Goal: Task Accomplishment & Management: Manage account settings

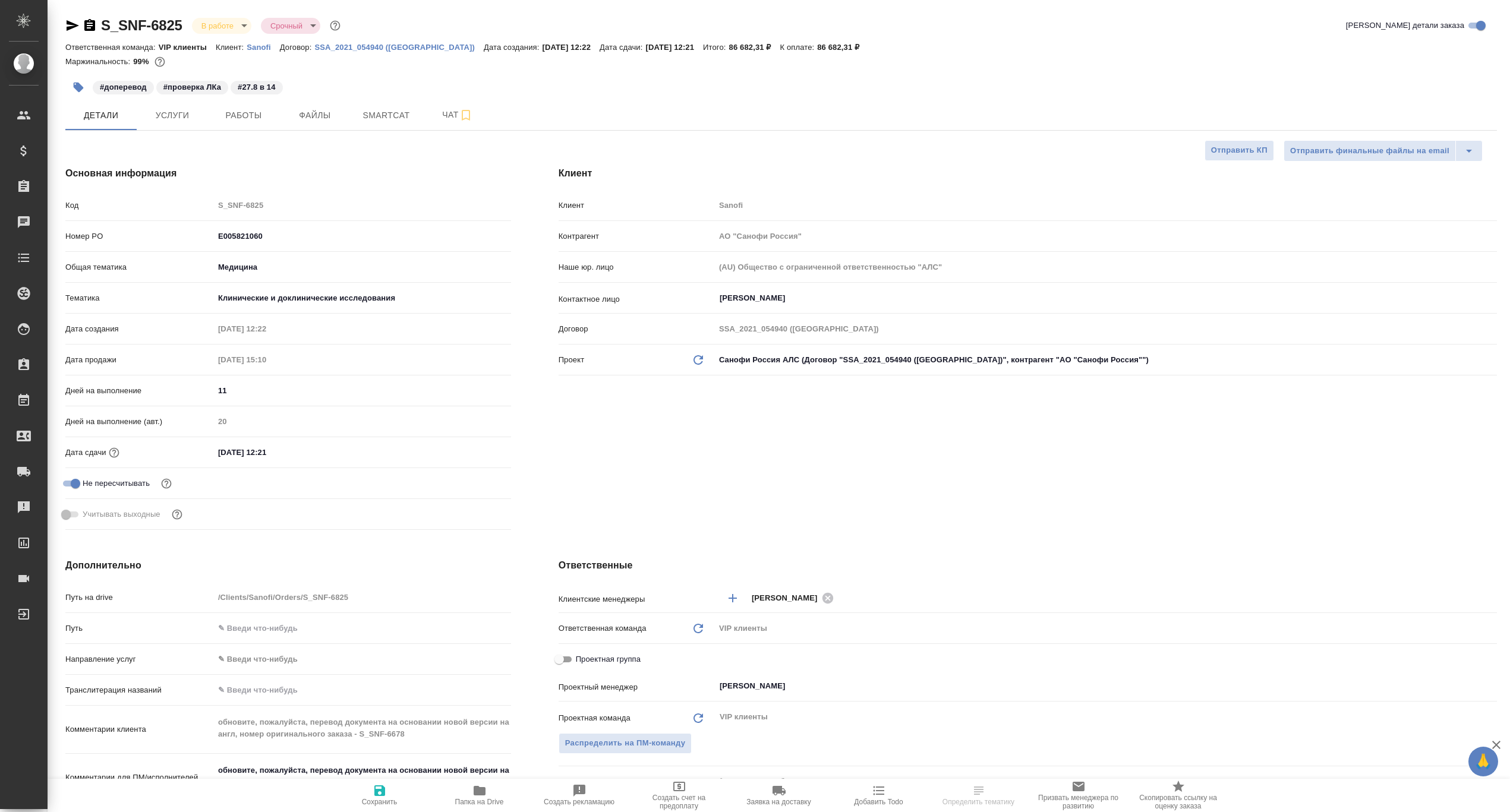
select select "RU"
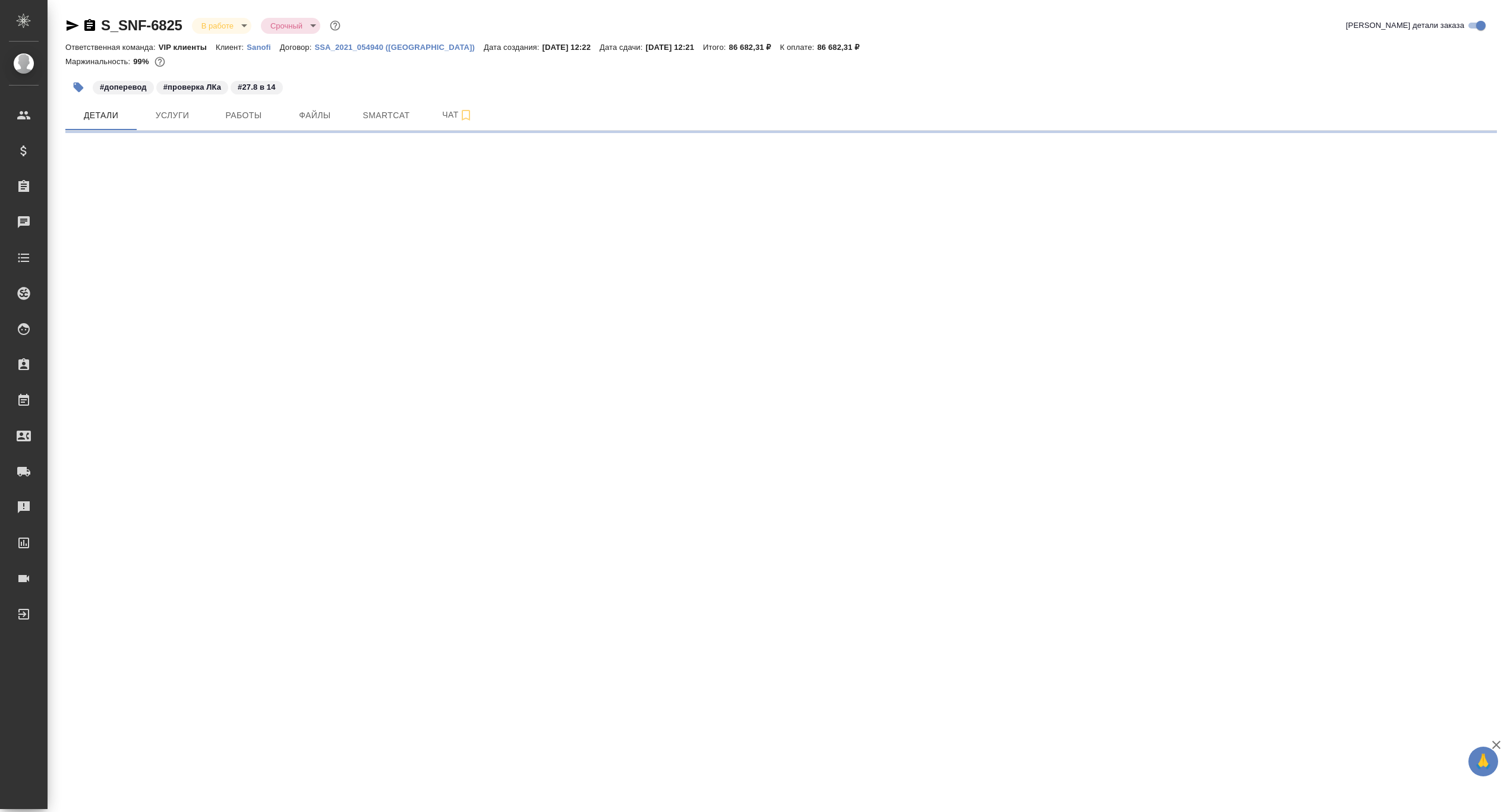
select select "RU"
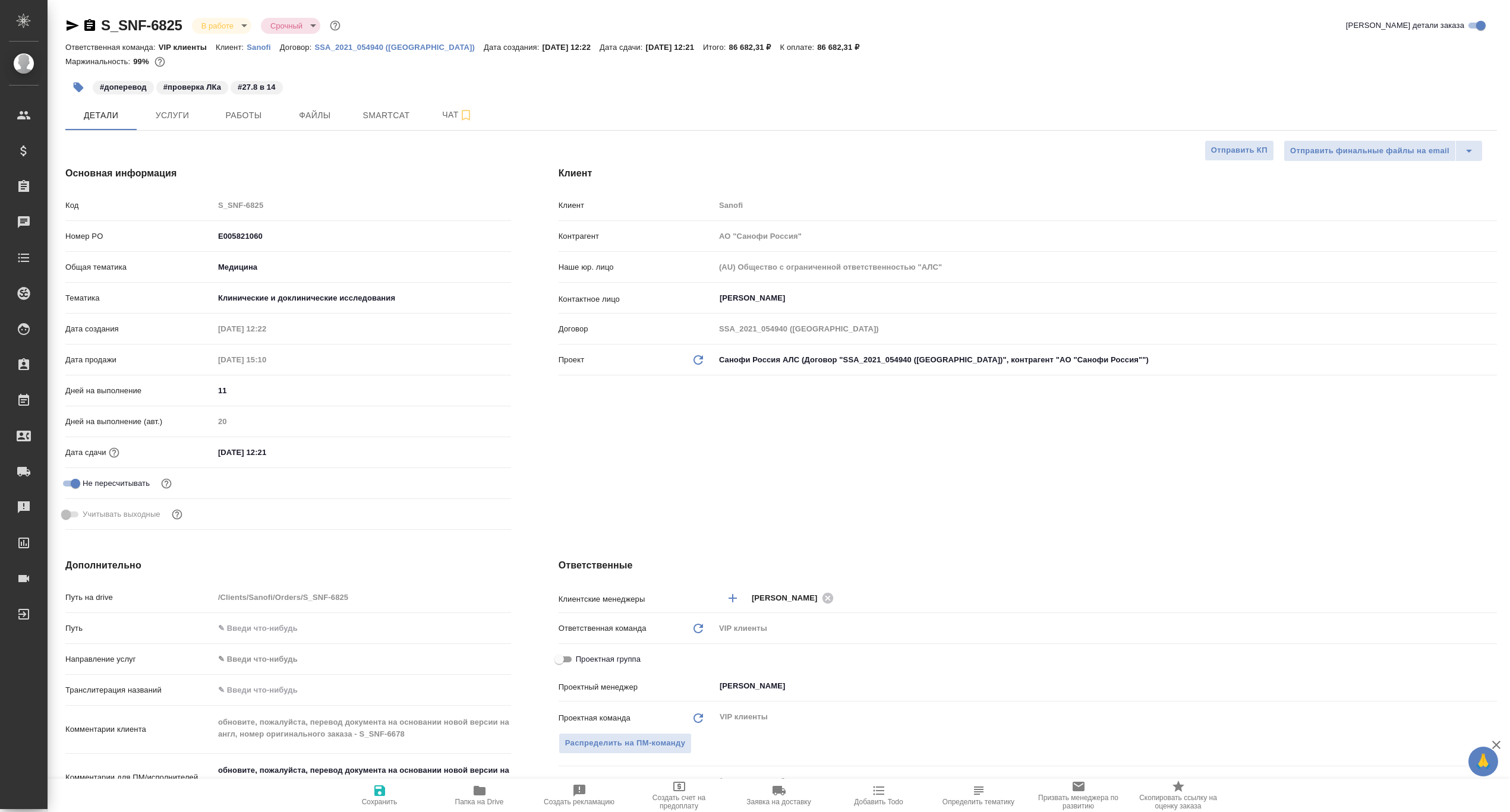
type textarea "x"
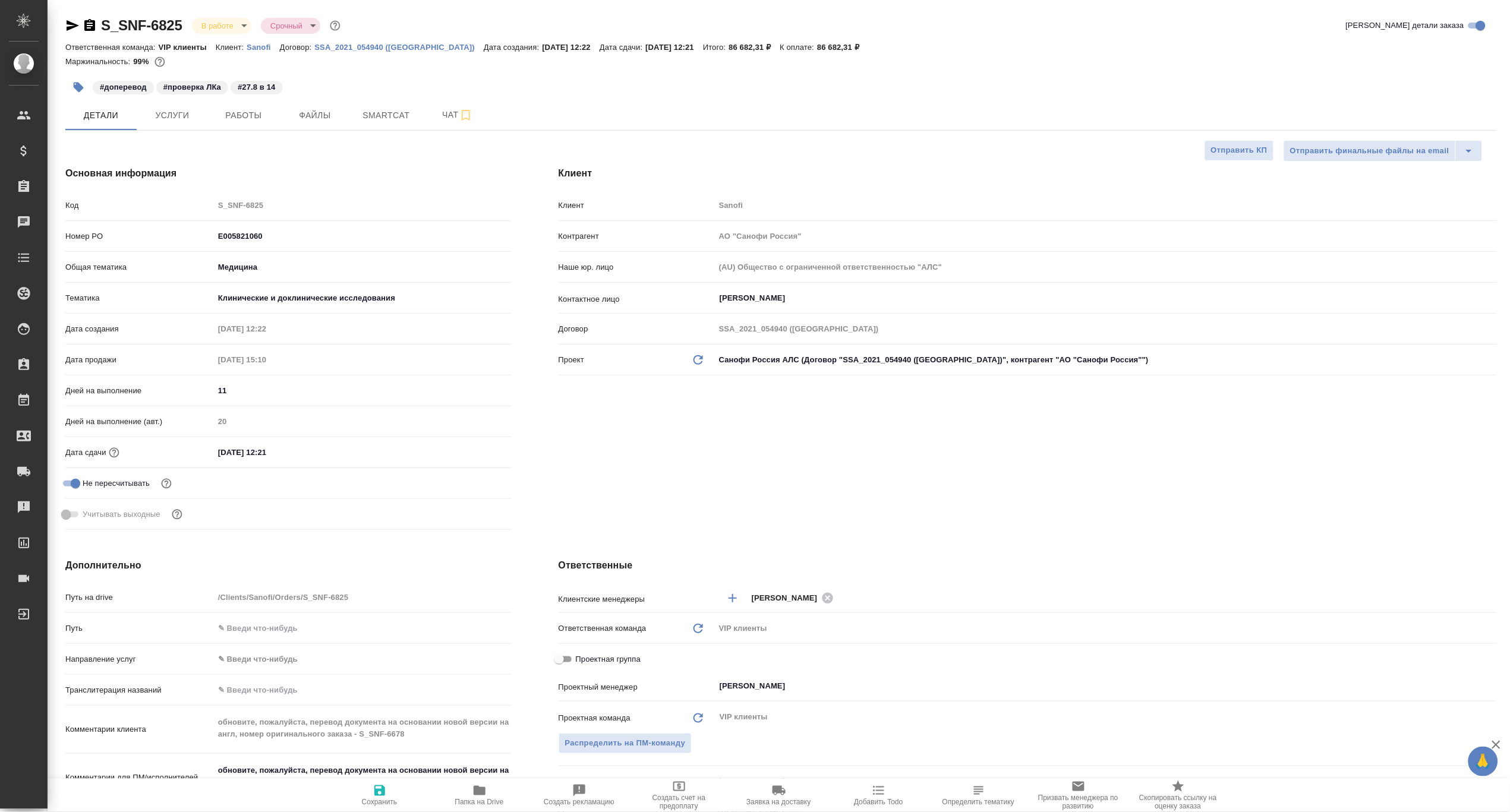
type textarea "x"
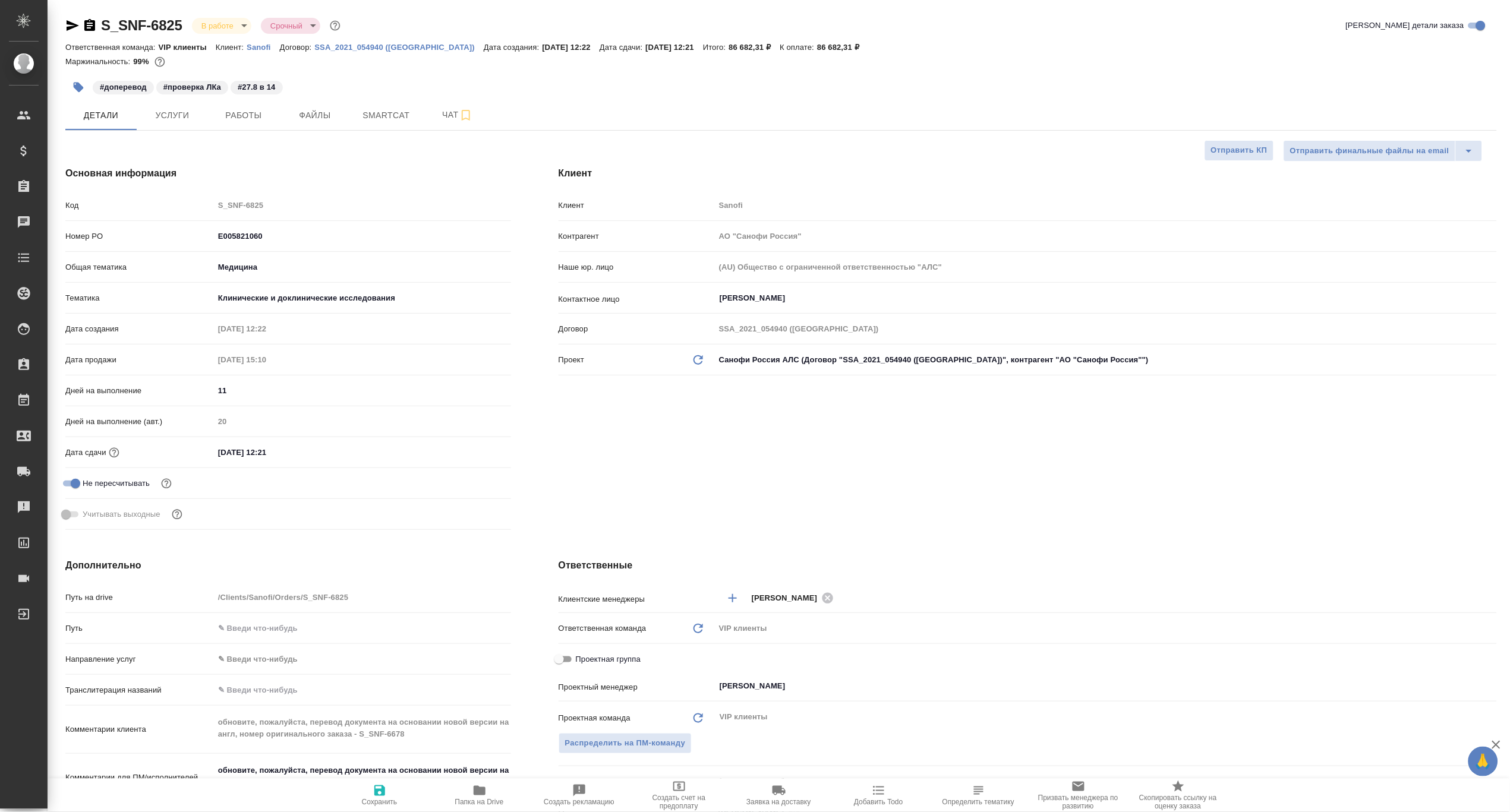
type textarea "x"
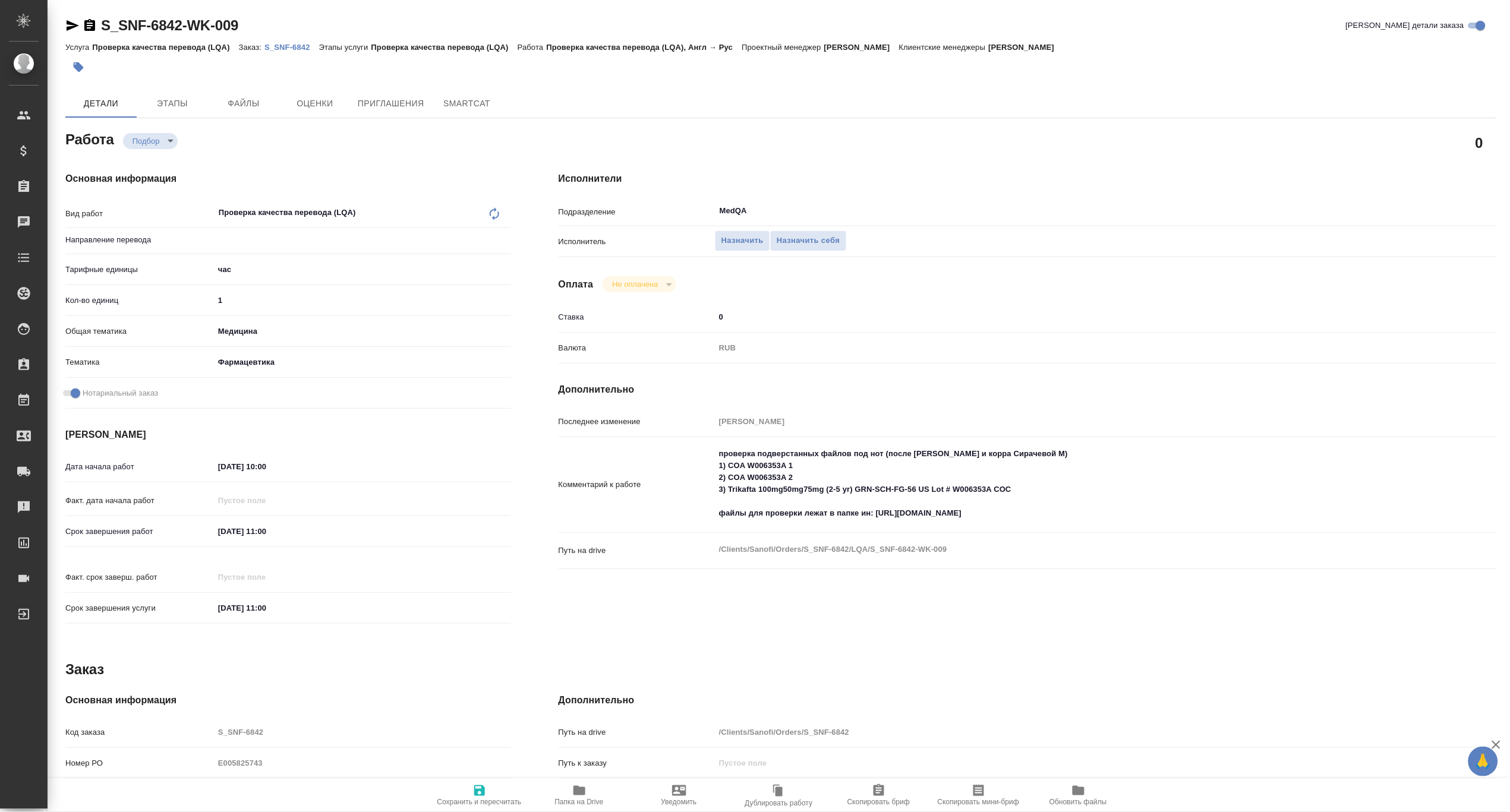
type textarea "x"
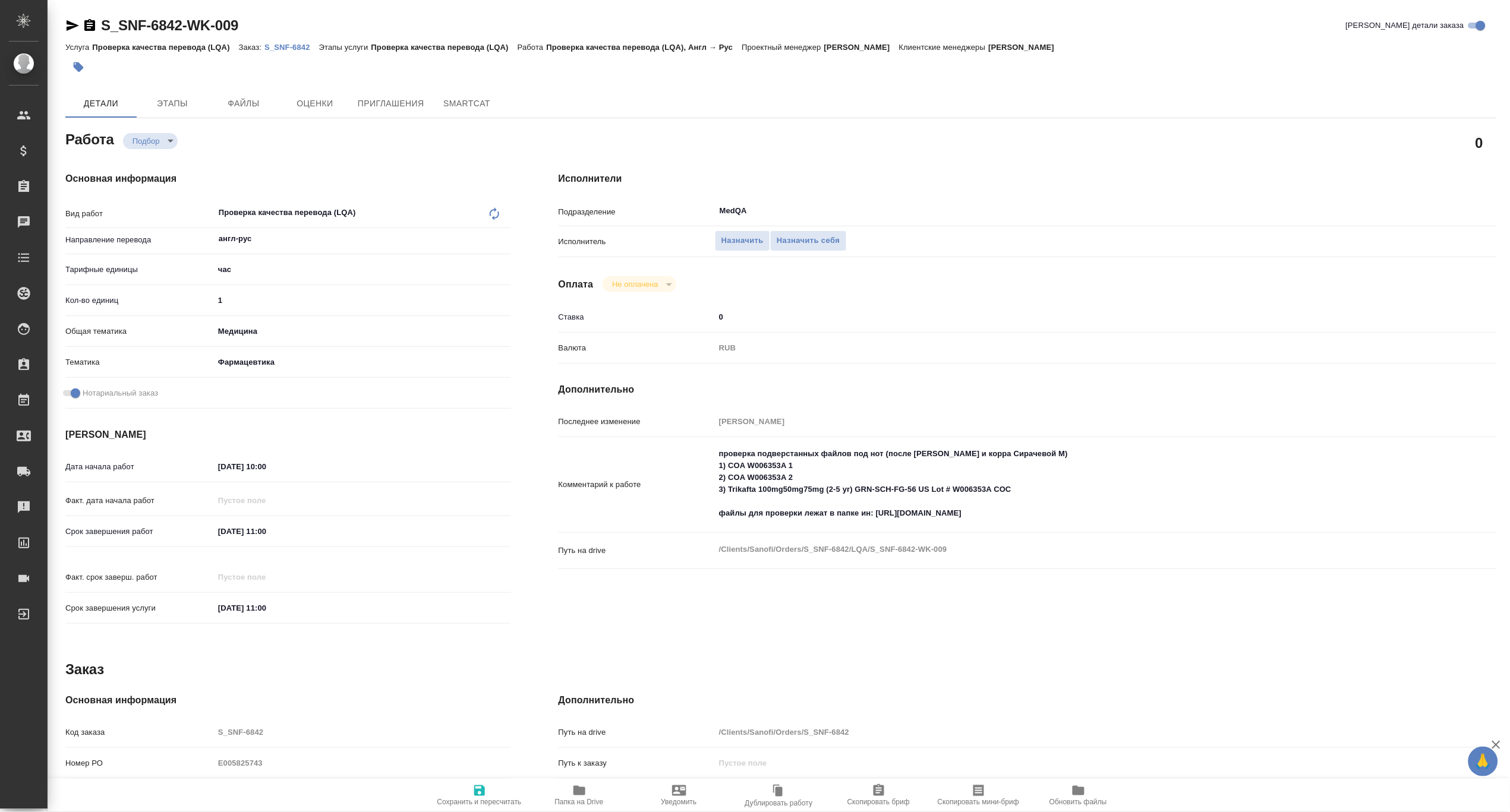
type input "англ-рус"
type textarea "x"
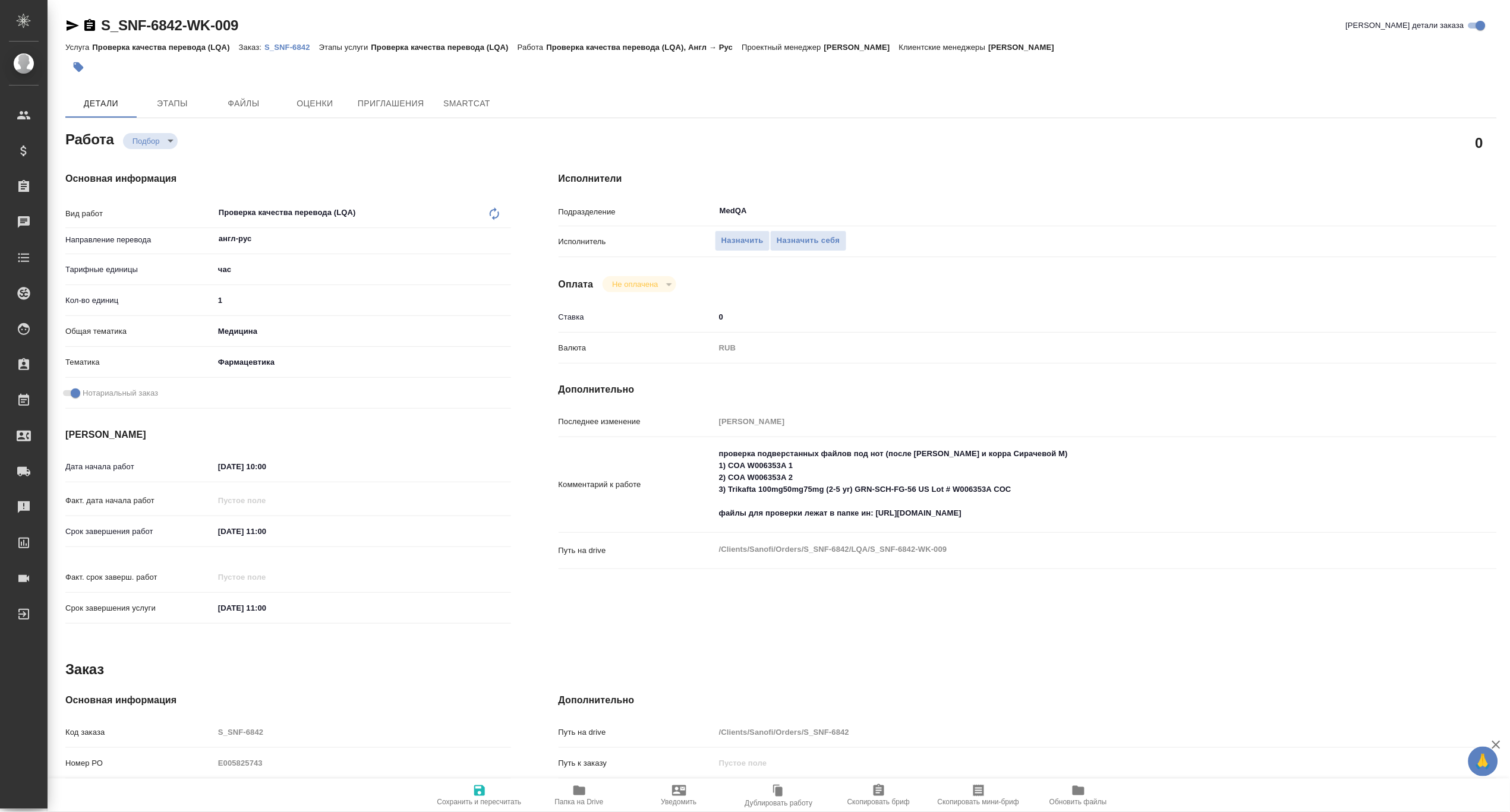
type textarea "x"
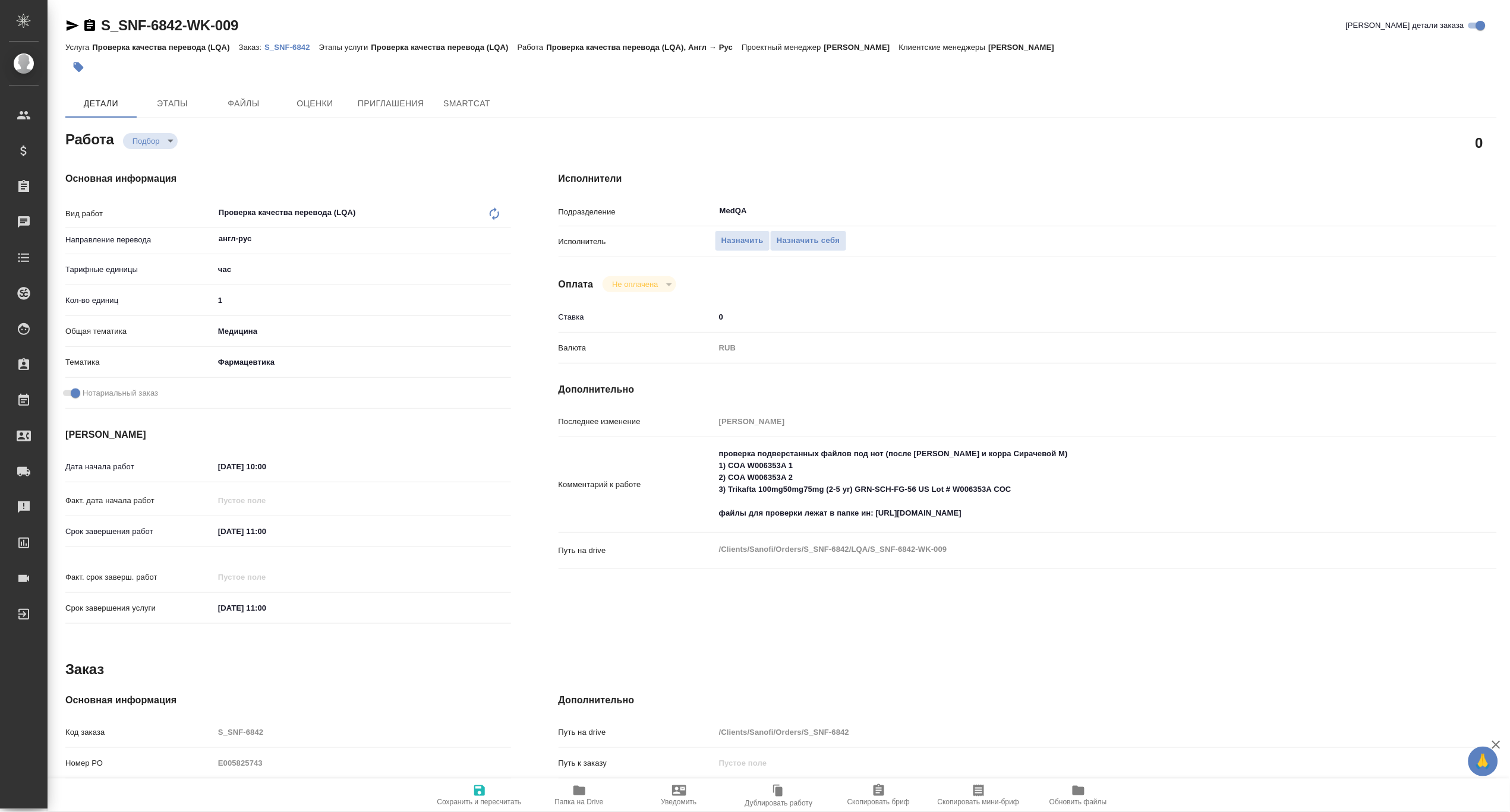
type textarea "x"
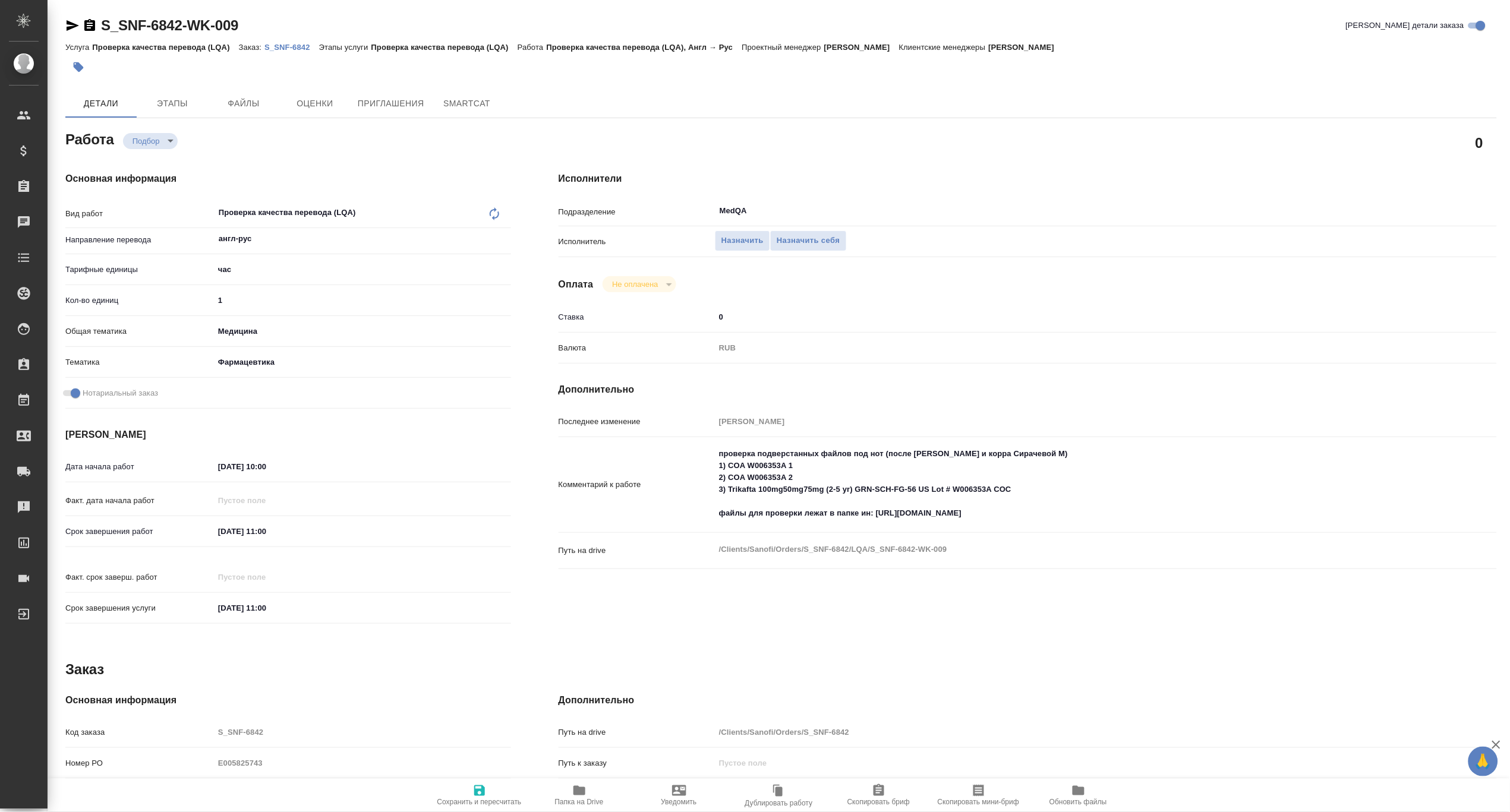
type textarea "x"
drag, startPoint x: 571, startPoint y: 795, endPoint x: 575, endPoint y: 779, distance: 16.5
click at [572, 795] on span "Папка на Drive" at bounding box center [579, 794] width 85 height 22
click at [278, 38] on div "S_SNF-6842-WK-009 Кратко детали заказа" at bounding box center [781, 27] width 1432 height 24
click at [282, 46] on p "S_SNF-6842" at bounding box center [292, 47] width 55 height 9
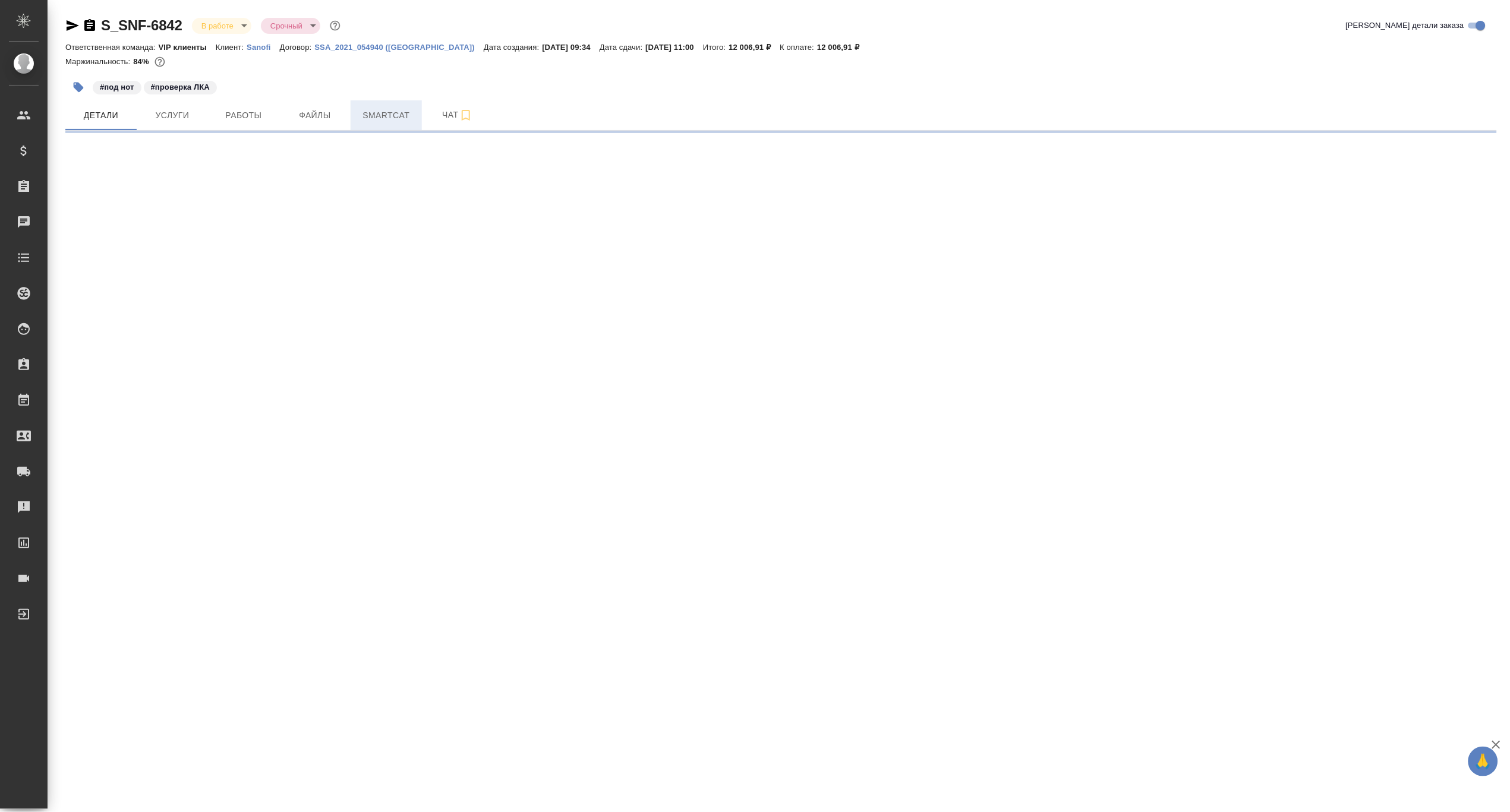
select select "RU"
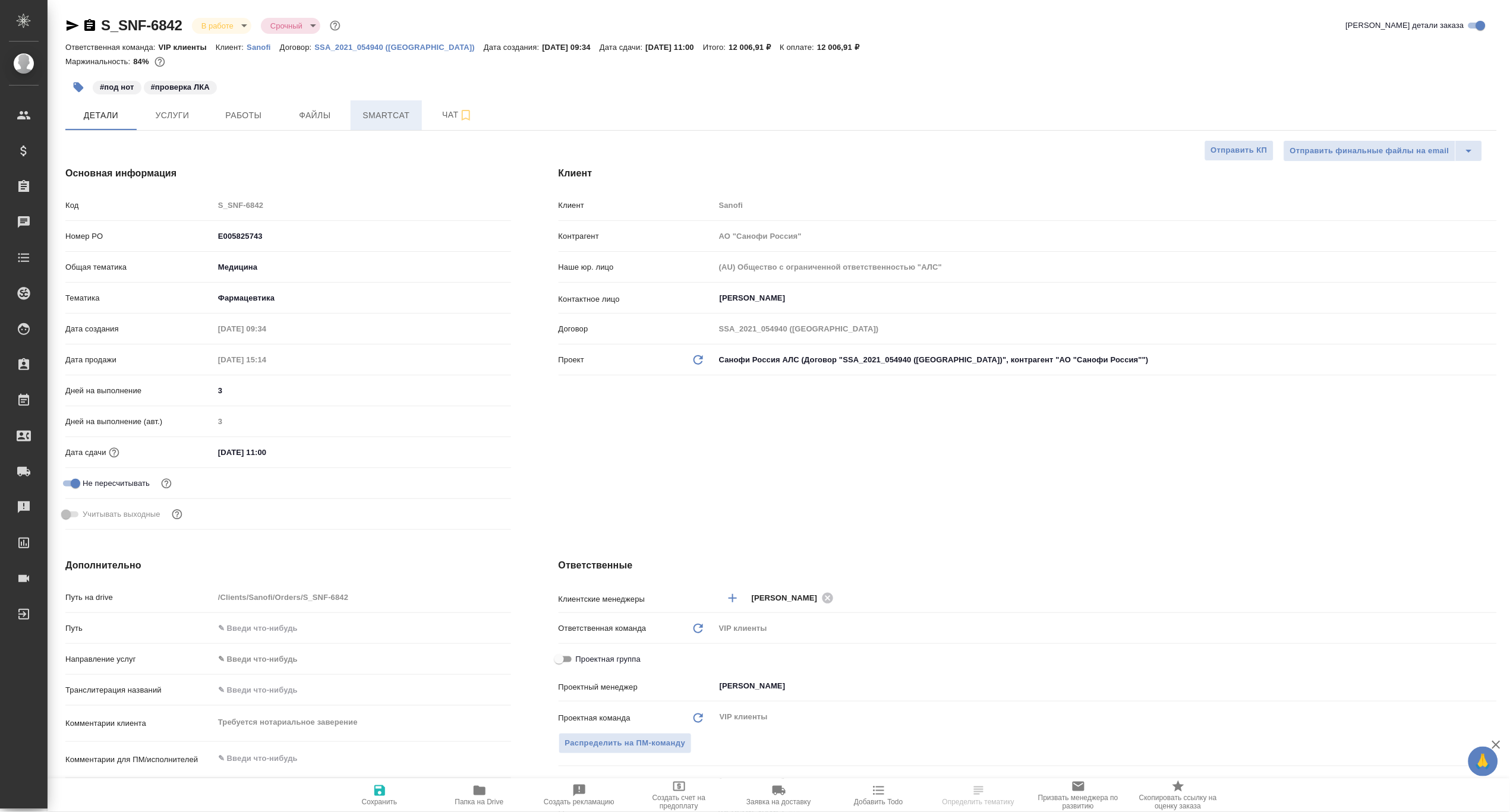
type textarea "x"
click at [401, 112] on span "Smartcat" at bounding box center [386, 116] width 57 height 15
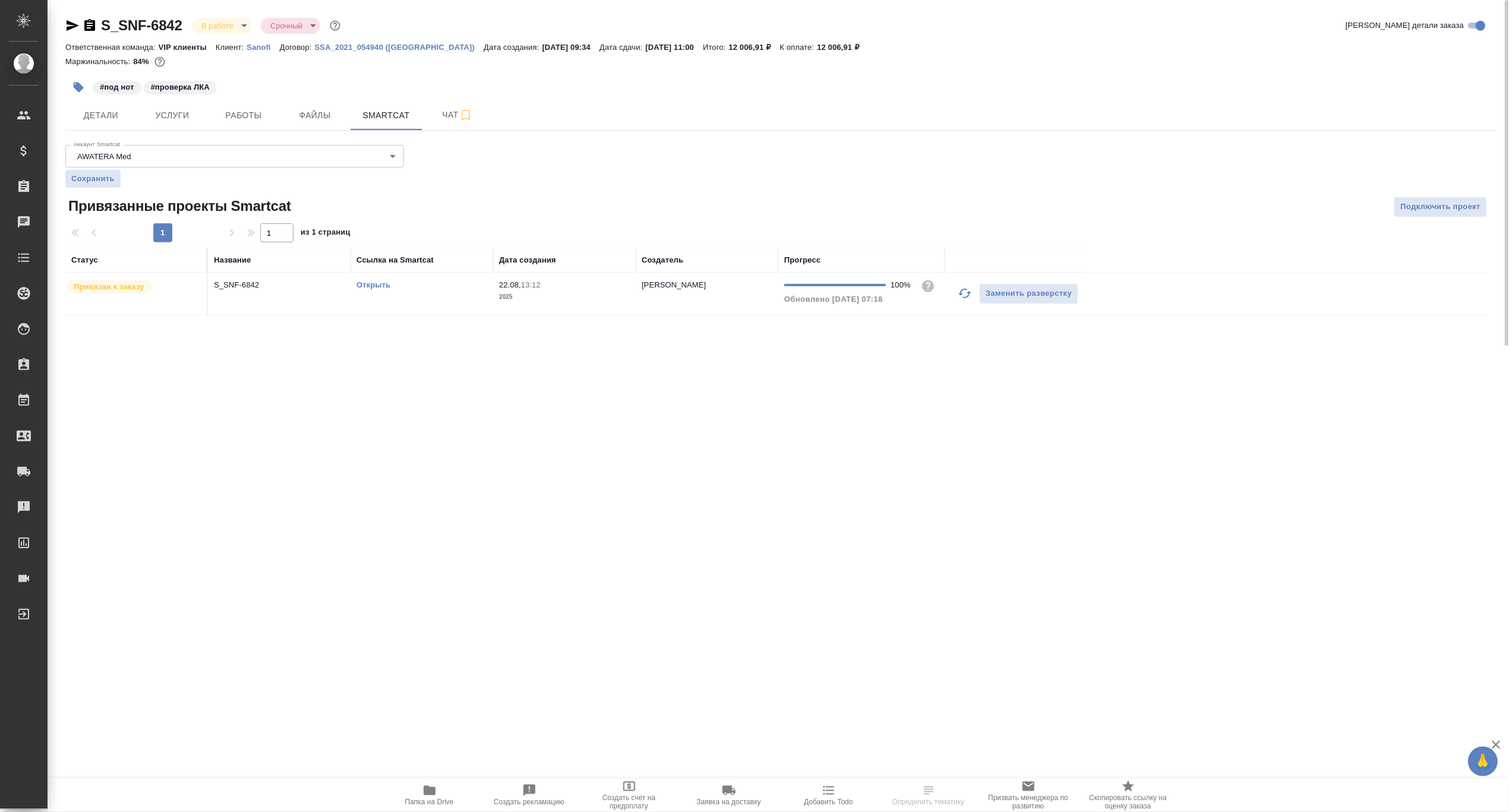
click at [368, 285] on link "Открыть" at bounding box center [373, 285] width 34 height 9
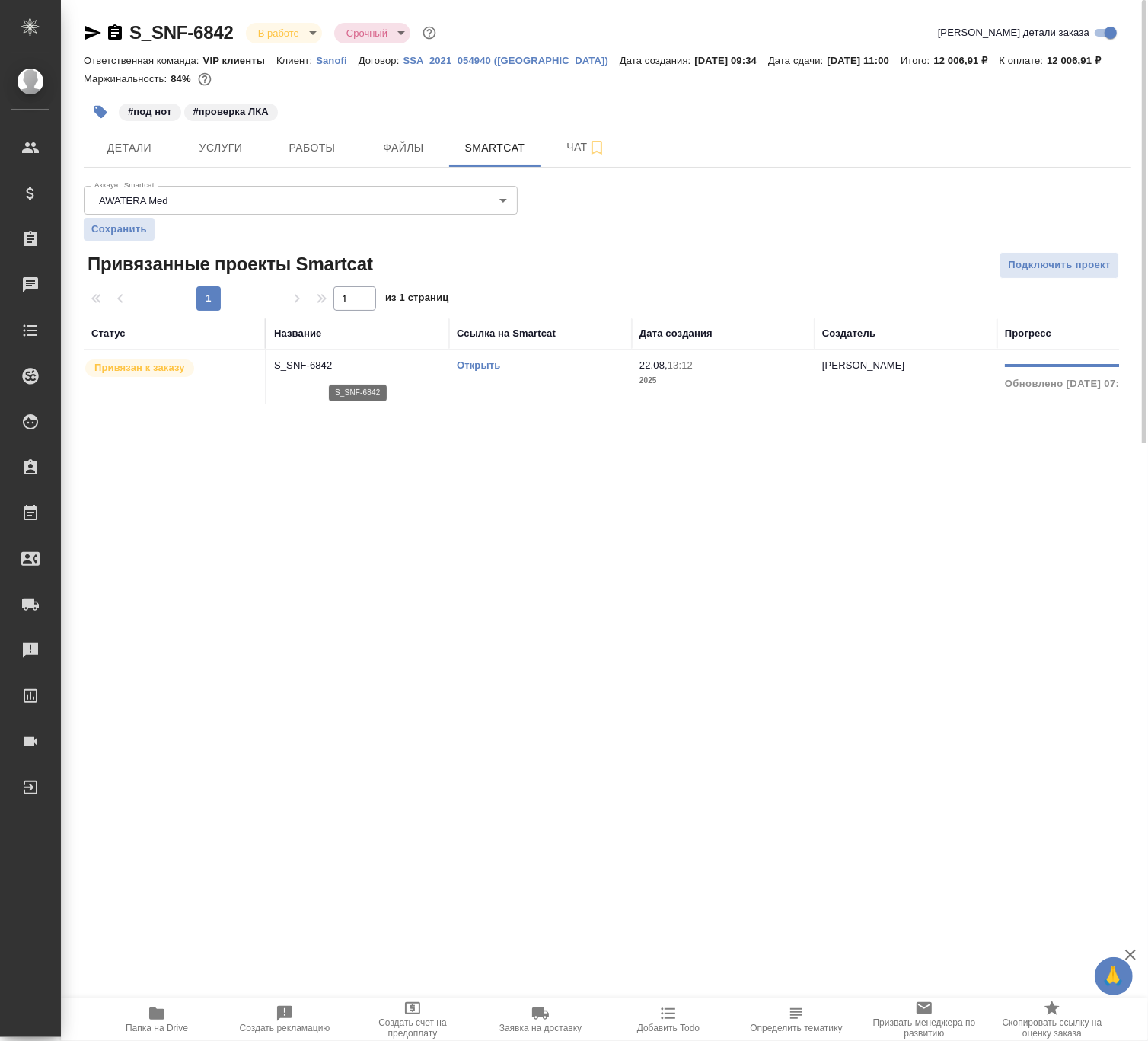
click at [305, 370] on p "S_SNF-6842" at bounding box center [357, 365] width 168 height 15
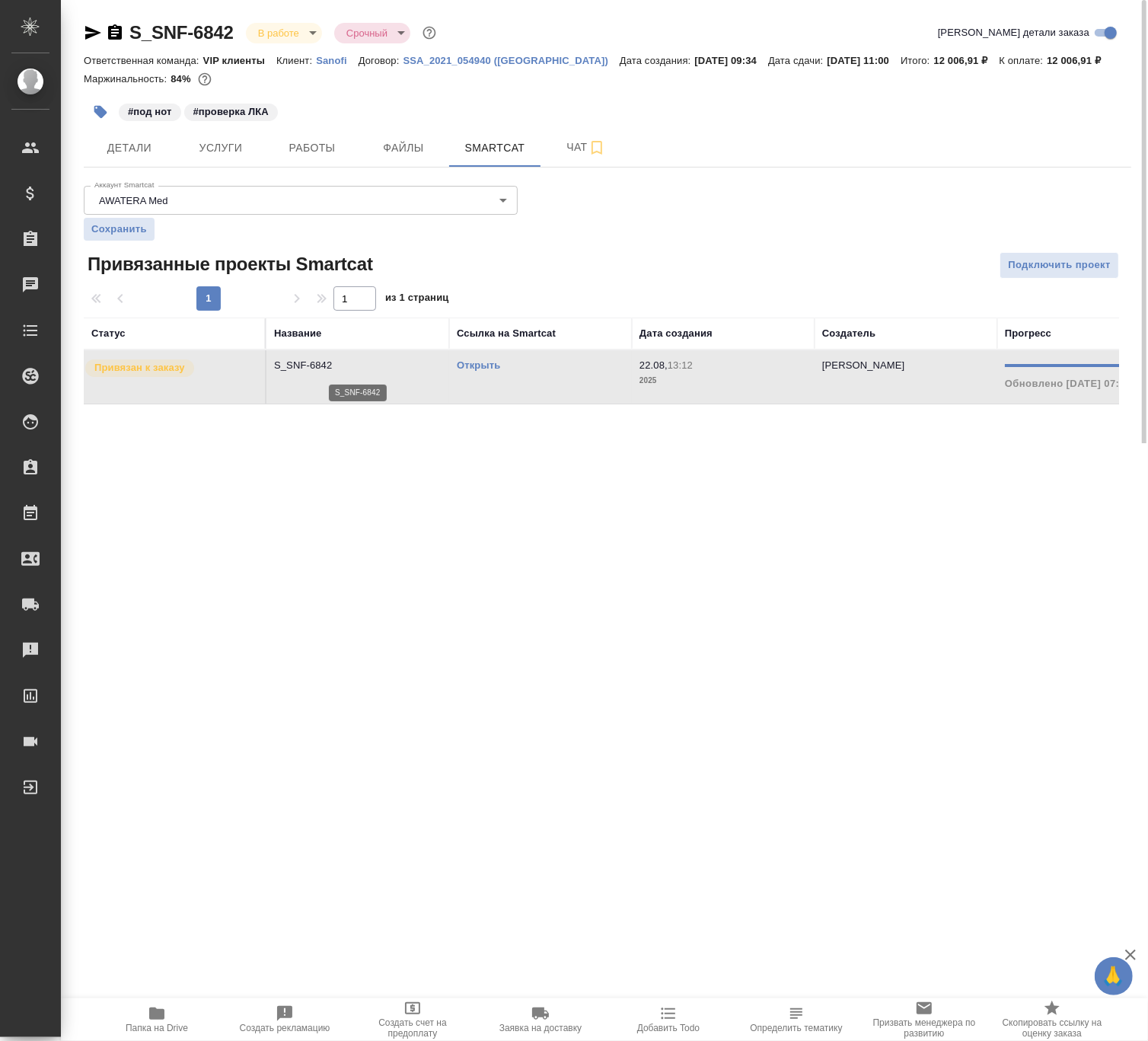
click at [305, 370] on p "S_SNF-6842" at bounding box center [357, 365] width 168 height 15
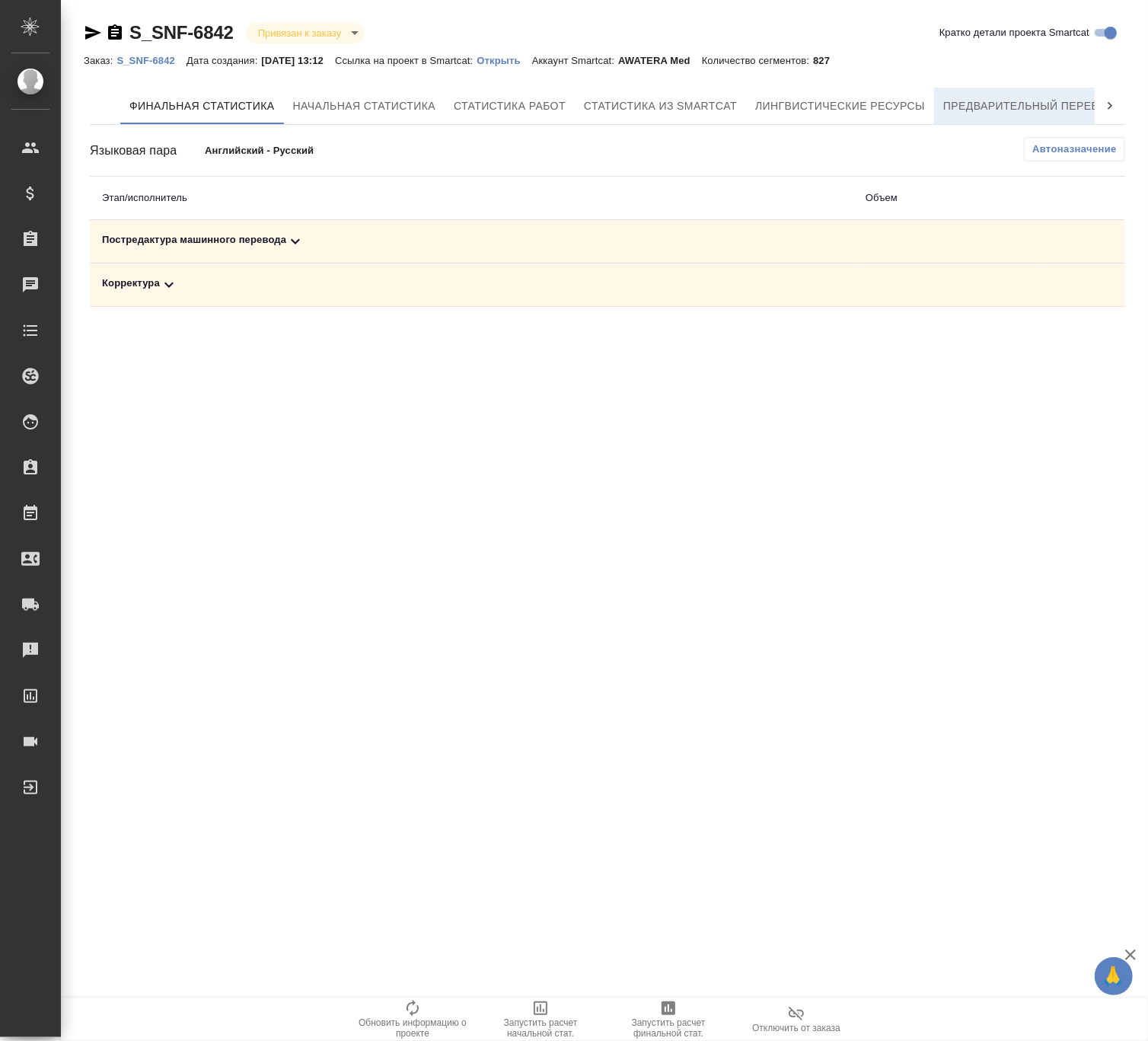
click at [997, 91] on button "Предварительный перевод" at bounding box center [1029, 106] width 190 height 36
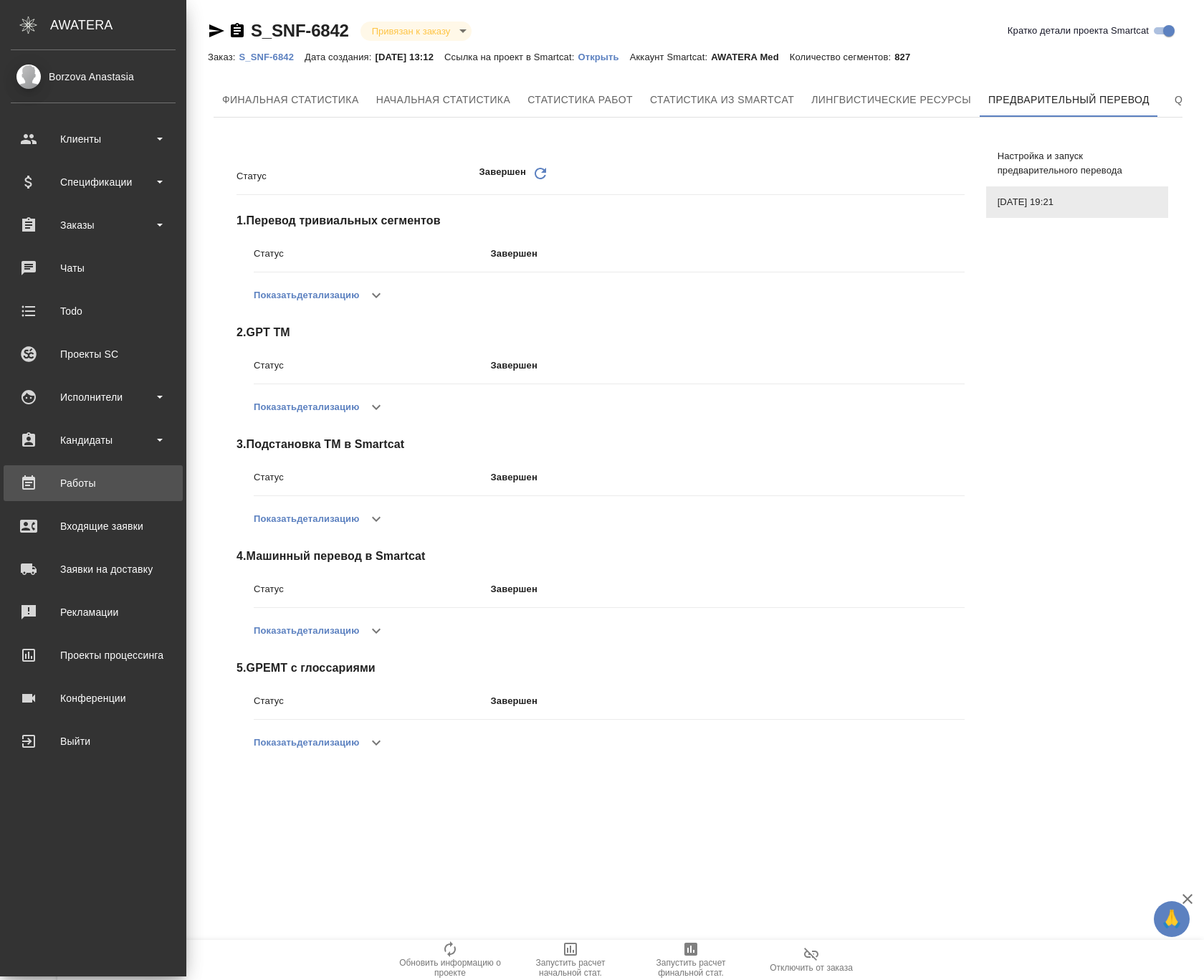
click at [110, 475] on div "Работы" at bounding box center [92, 483] width 165 height 22
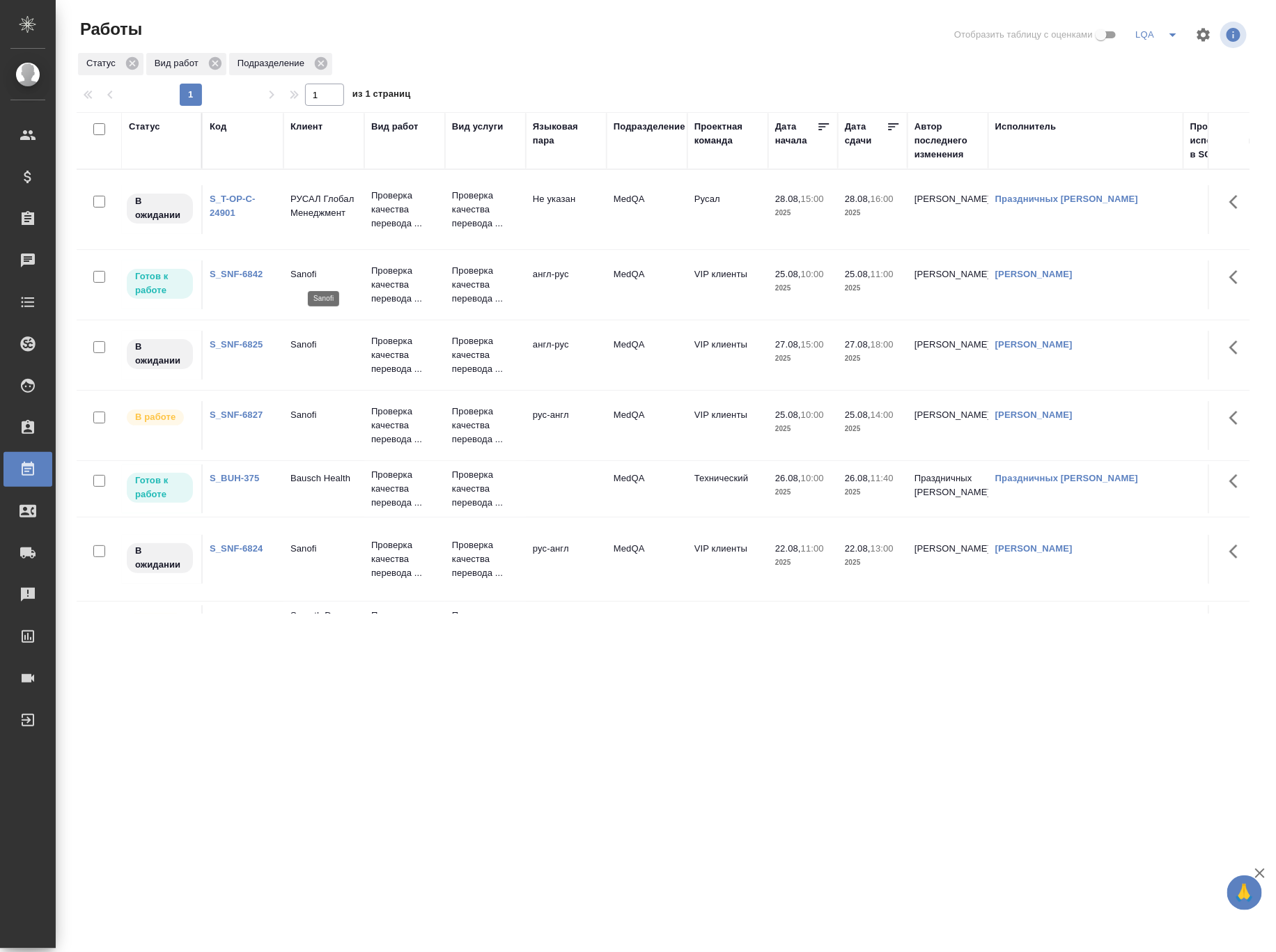
click at [314, 269] on p "Sanofi" at bounding box center [324, 274] width 67 height 14
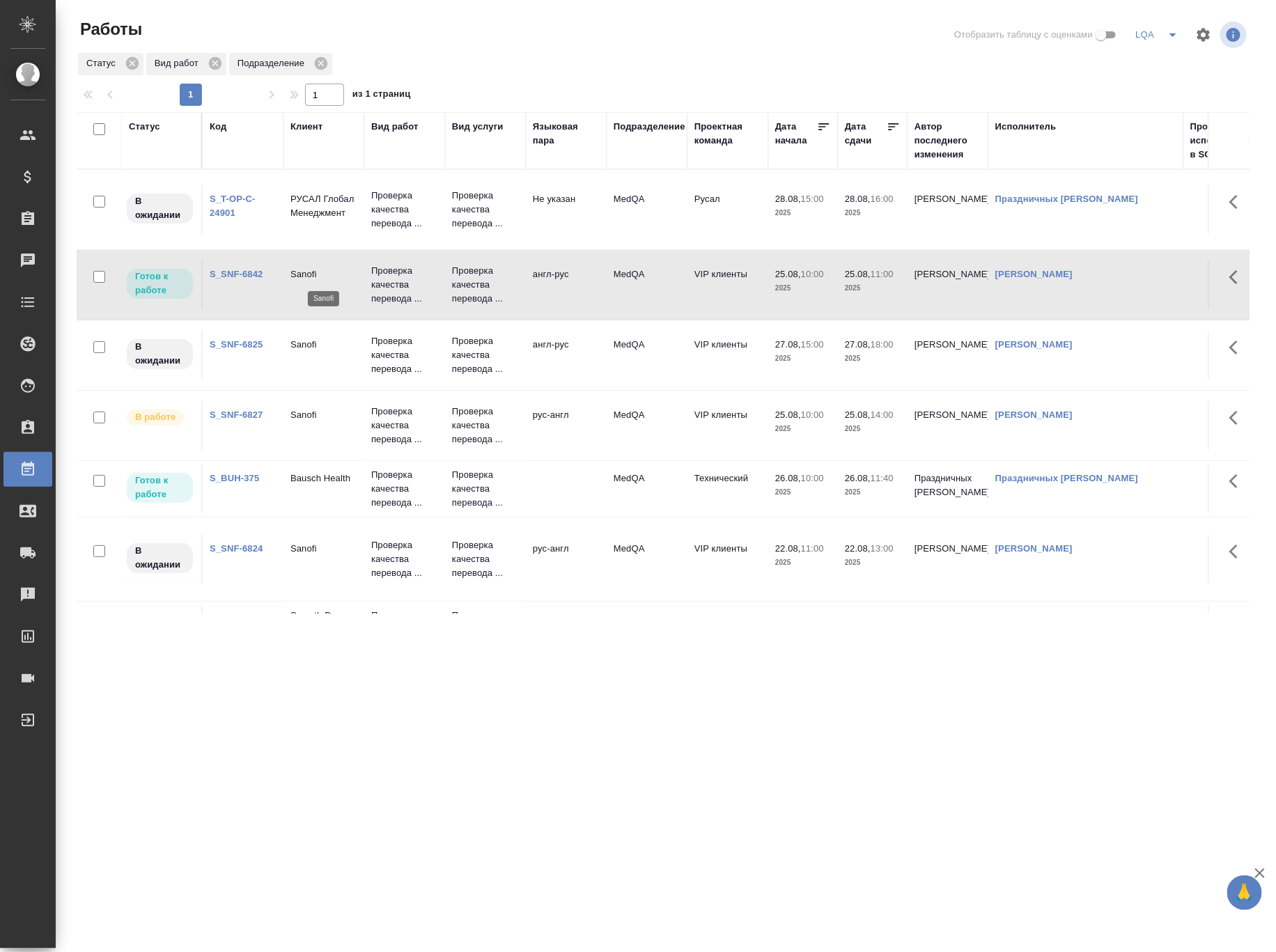
click at [314, 269] on p "Sanofi" at bounding box center [324, 274] width 67 height 14
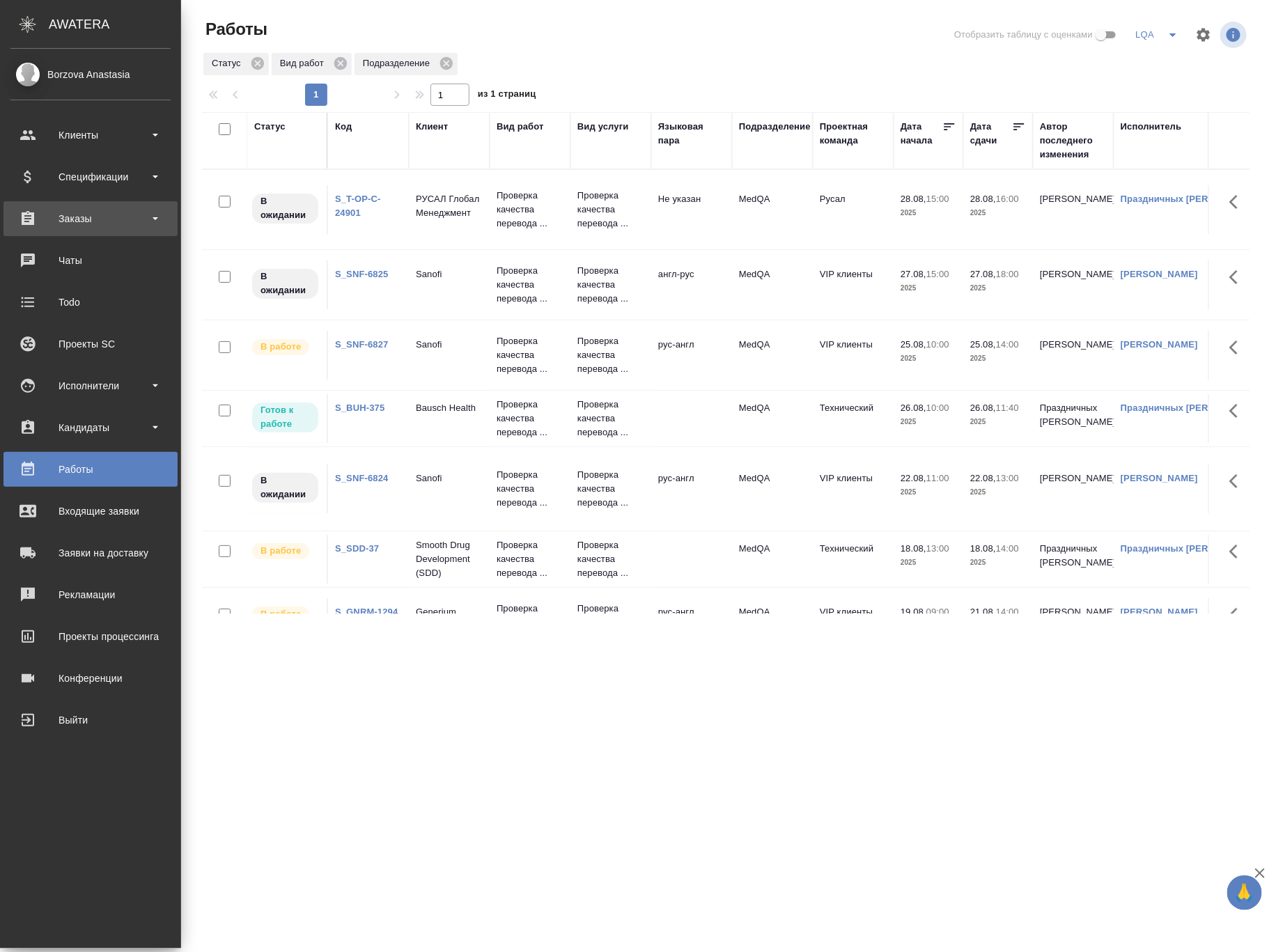
click at [108, 218] on div "Заказы" at bounding box center [90, 219] width 160 height 21
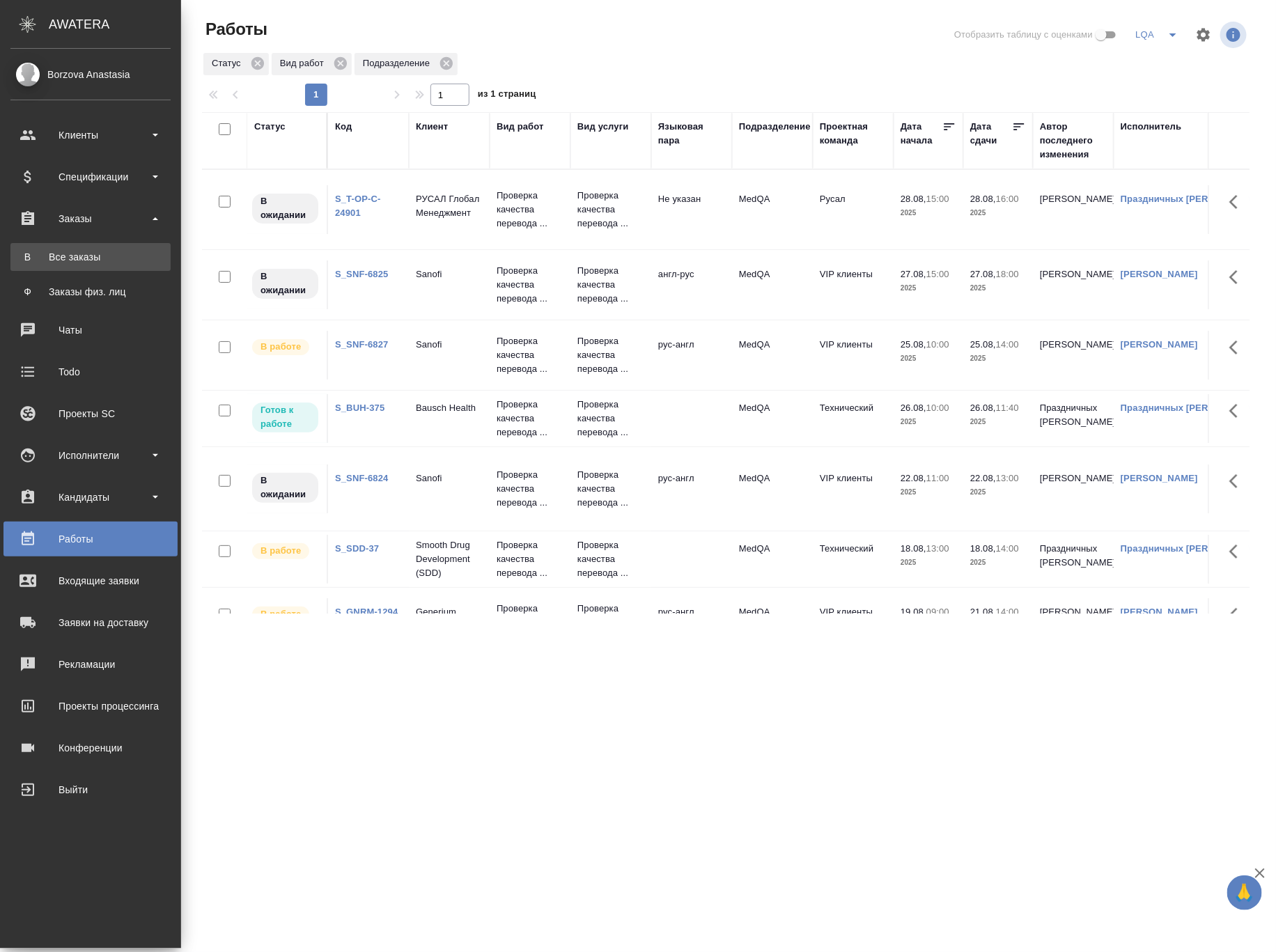
click at [93, 247] on link "В Все заказы" at bounding box center [90, 257] width 160 height 28
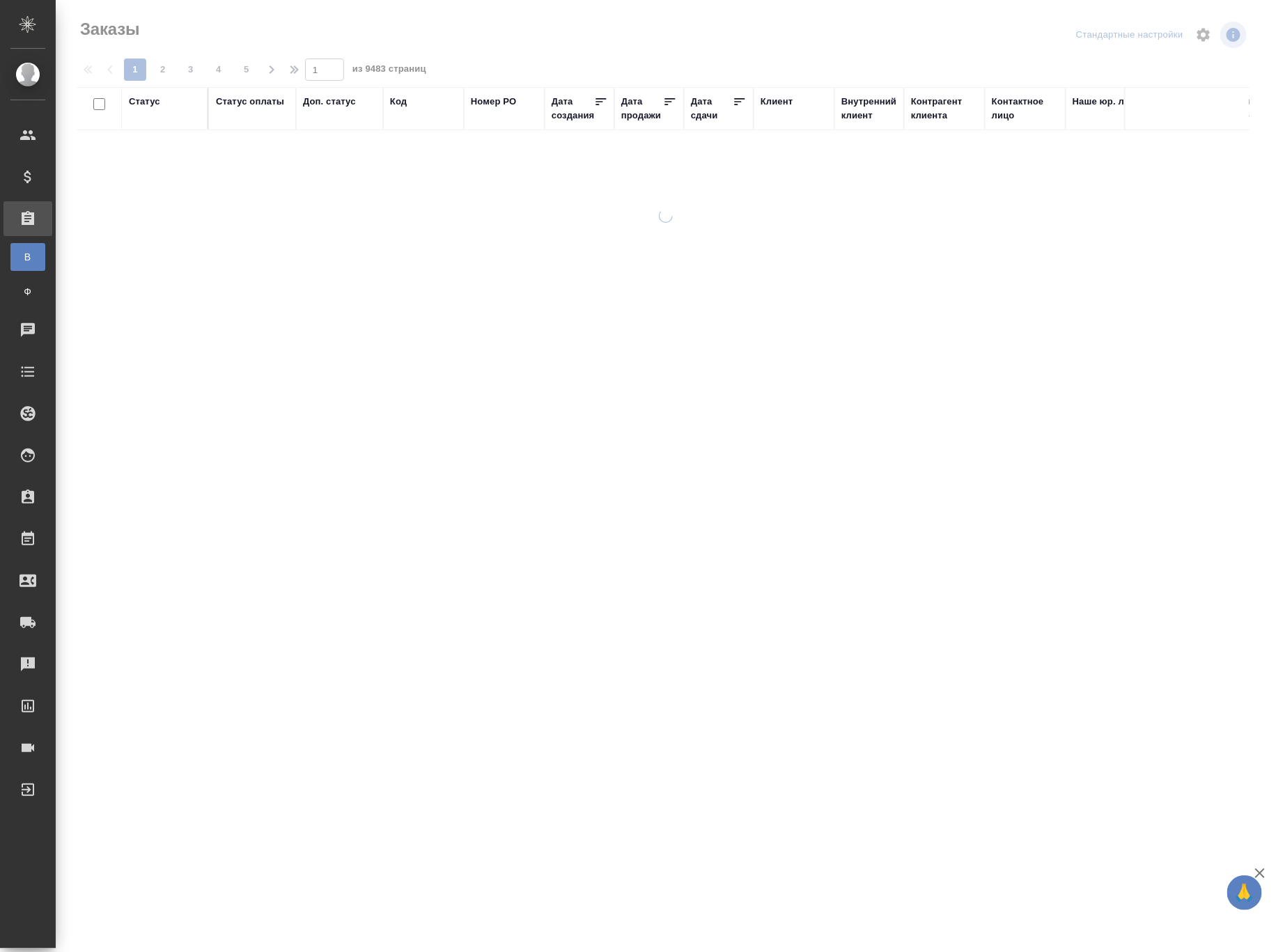
click at [409, 102] on div "Код" at bounding box center [423, 102] width 67 height 14
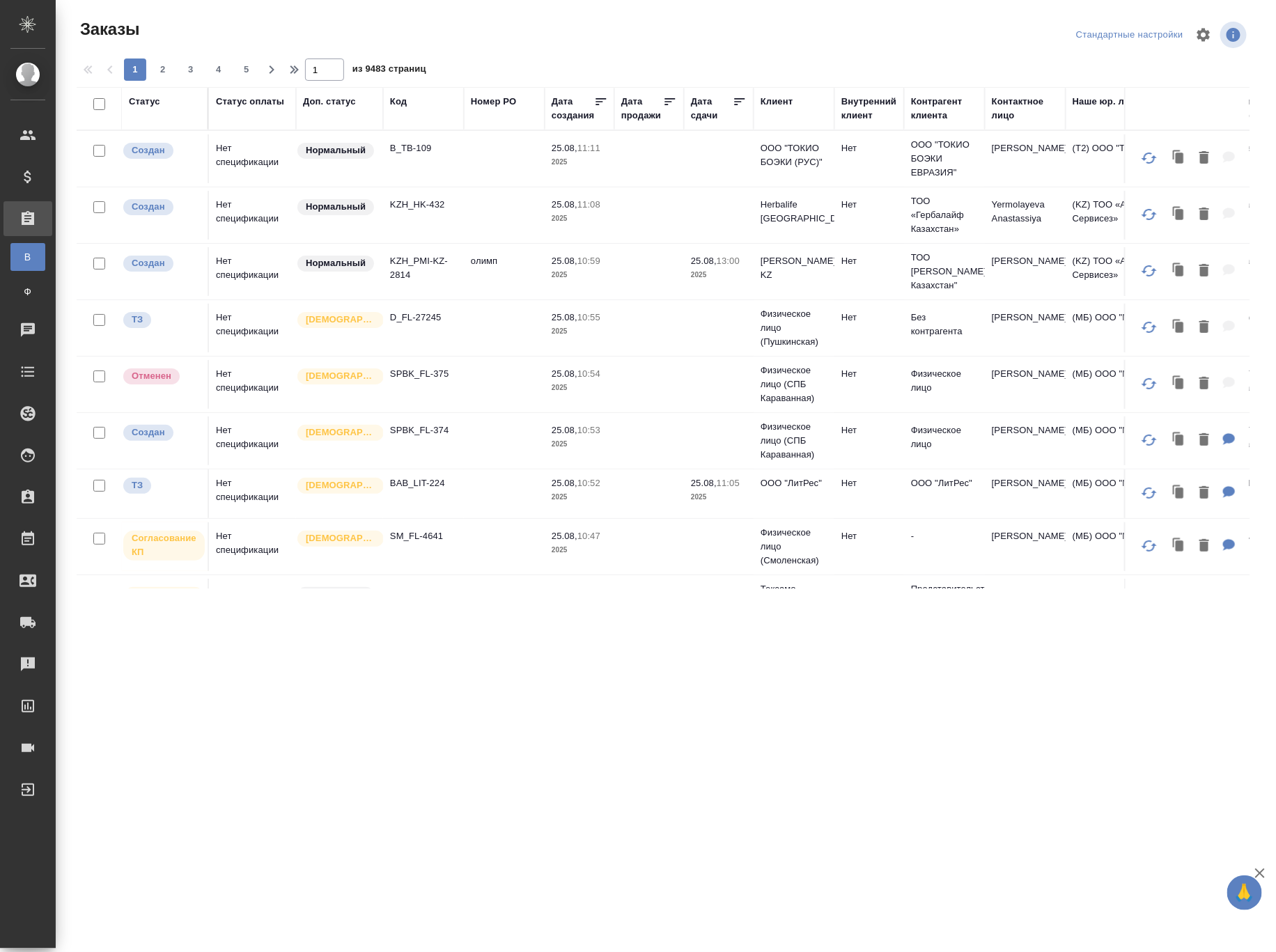
click at [397, 102] on div "Код" at bounding box center [398, 102] width 17 height 14
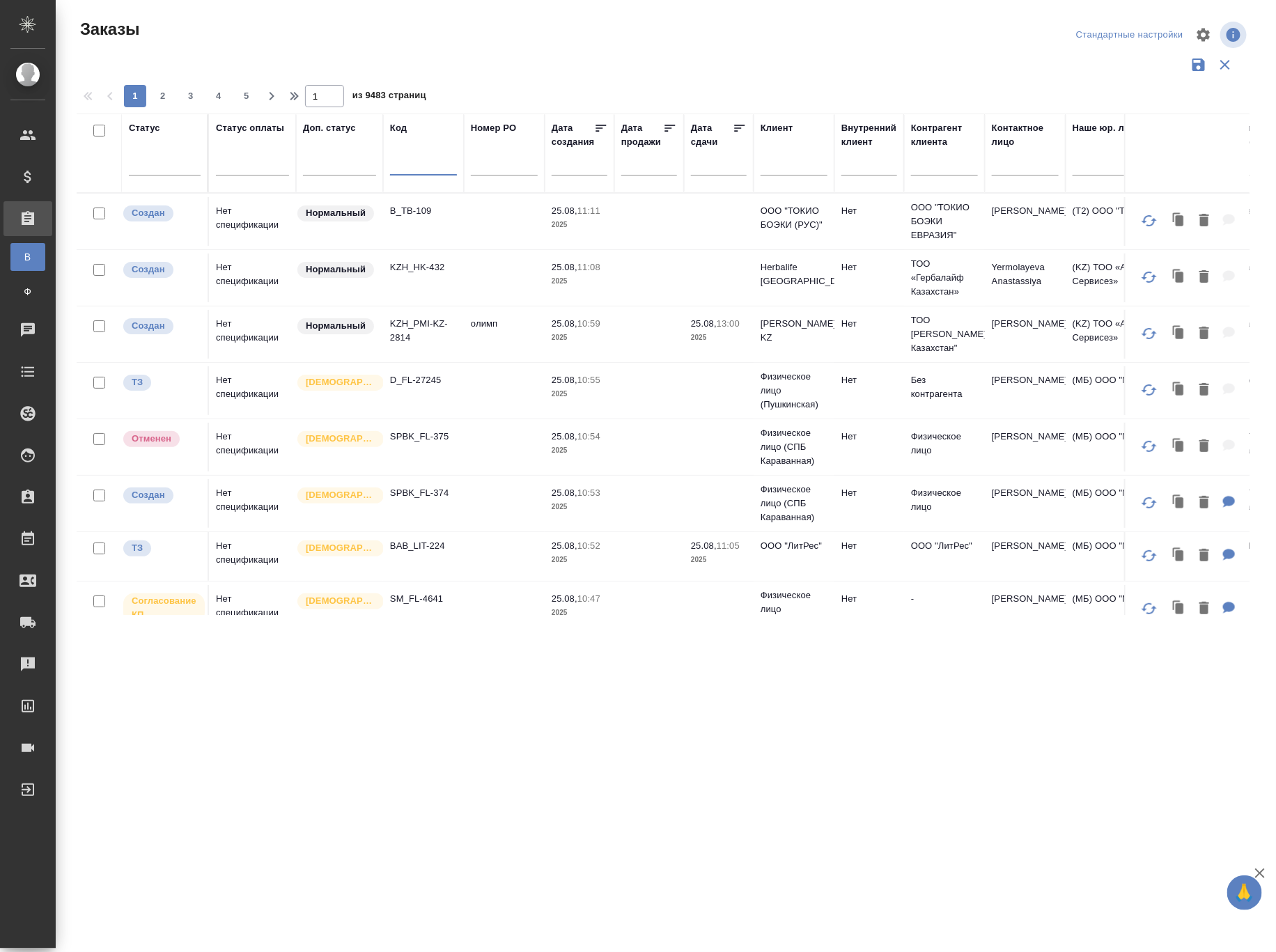
click at [411, 162] on input "text" at bounding box center [423, 167] width 67 height 18
paste input "S_SNF-6782"
type input "S_SNF-6782"
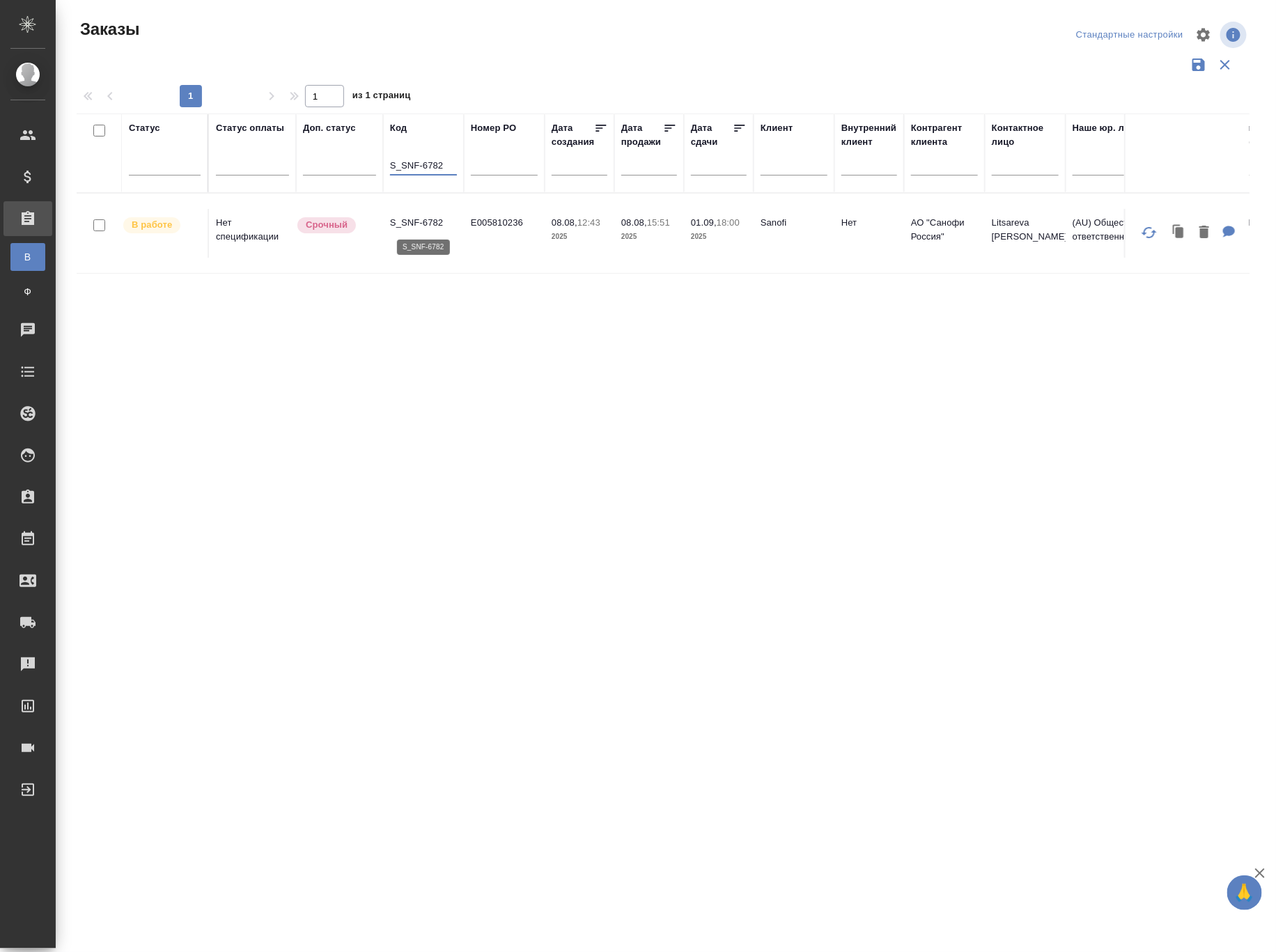
click at [400, 222] on p "S_SNF-6782" at bounding box center [423, 223] width 67 height 14
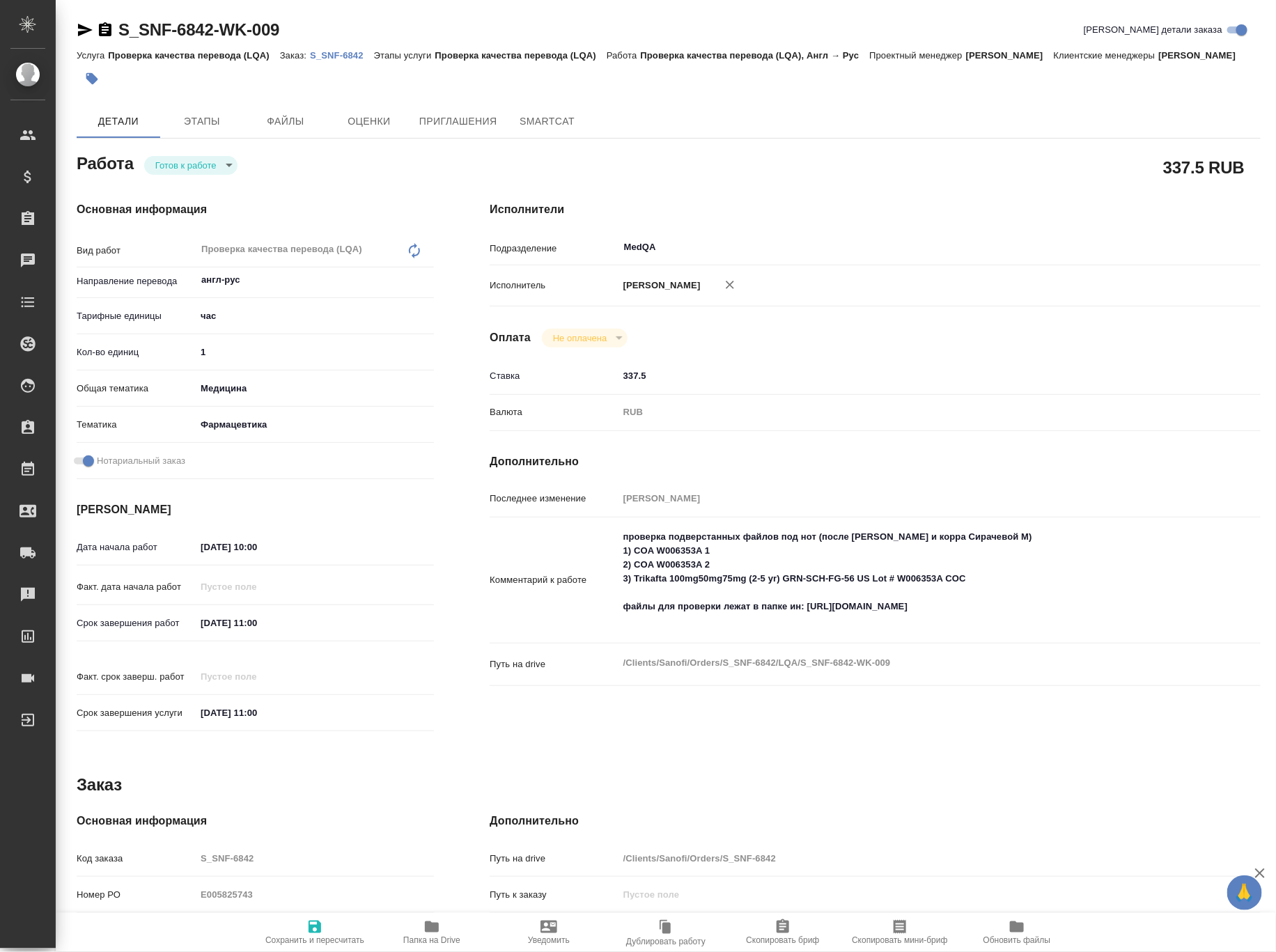
type textarea "x"
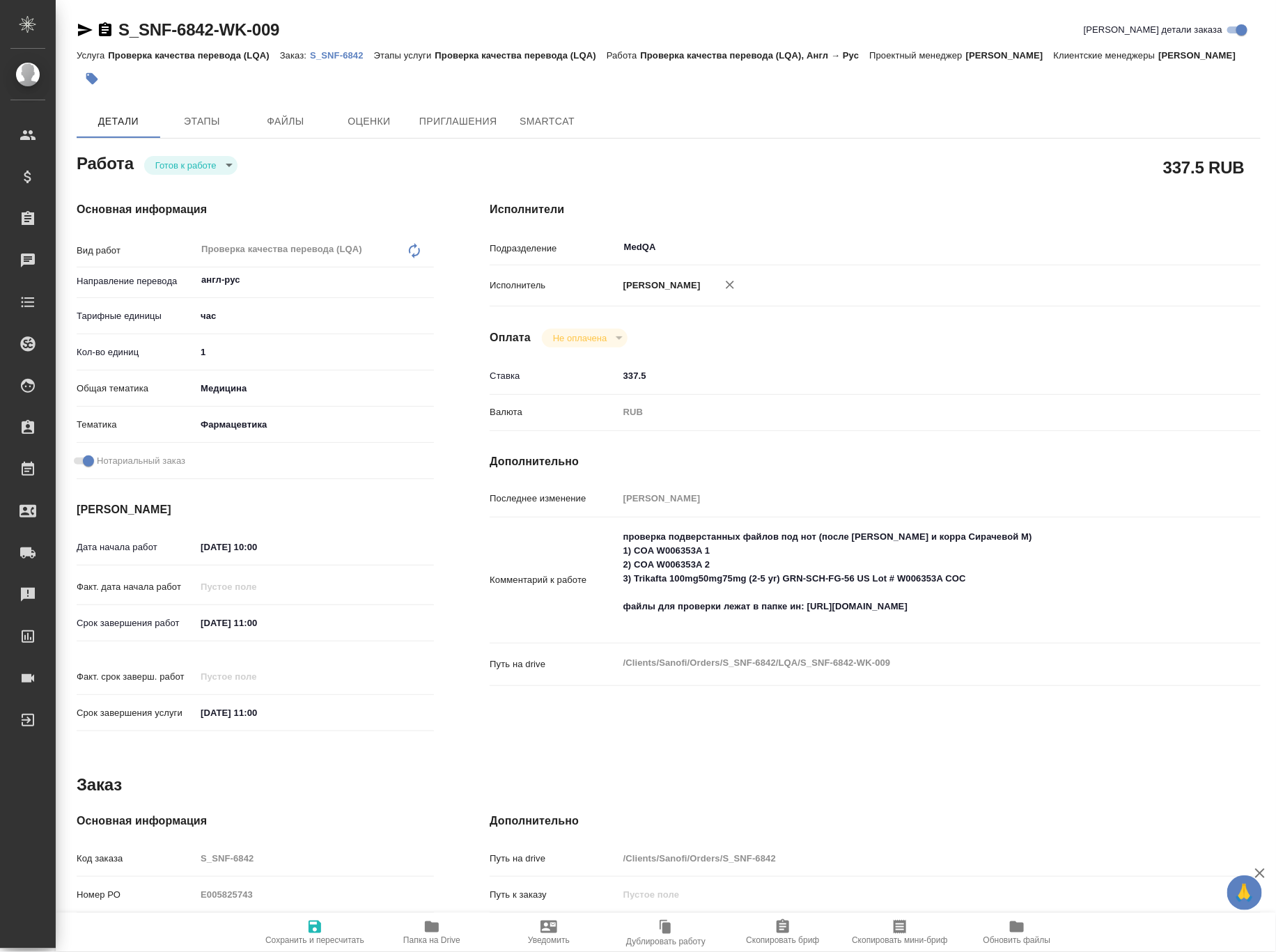
type textarea "x"
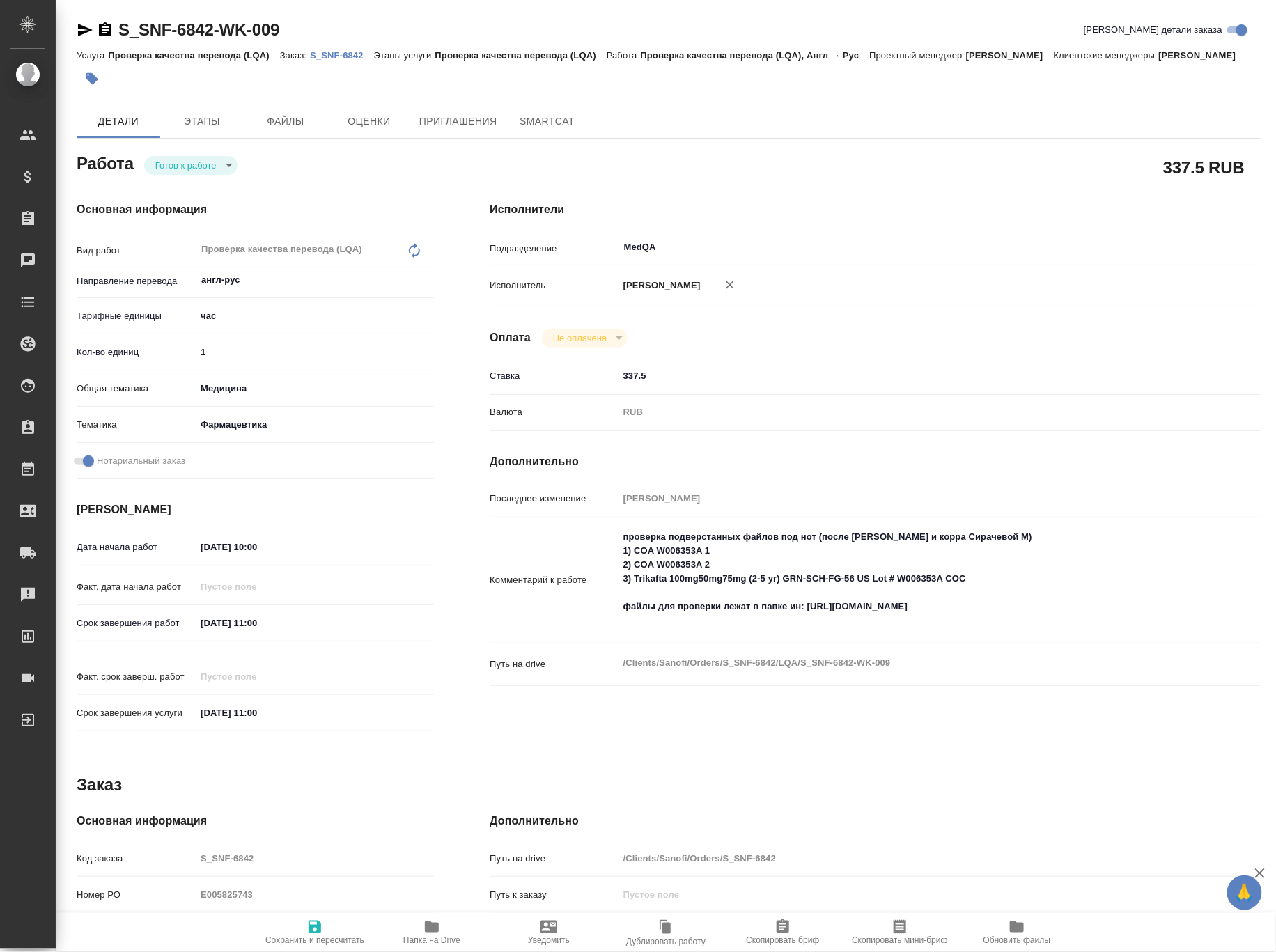
type textarea "x"
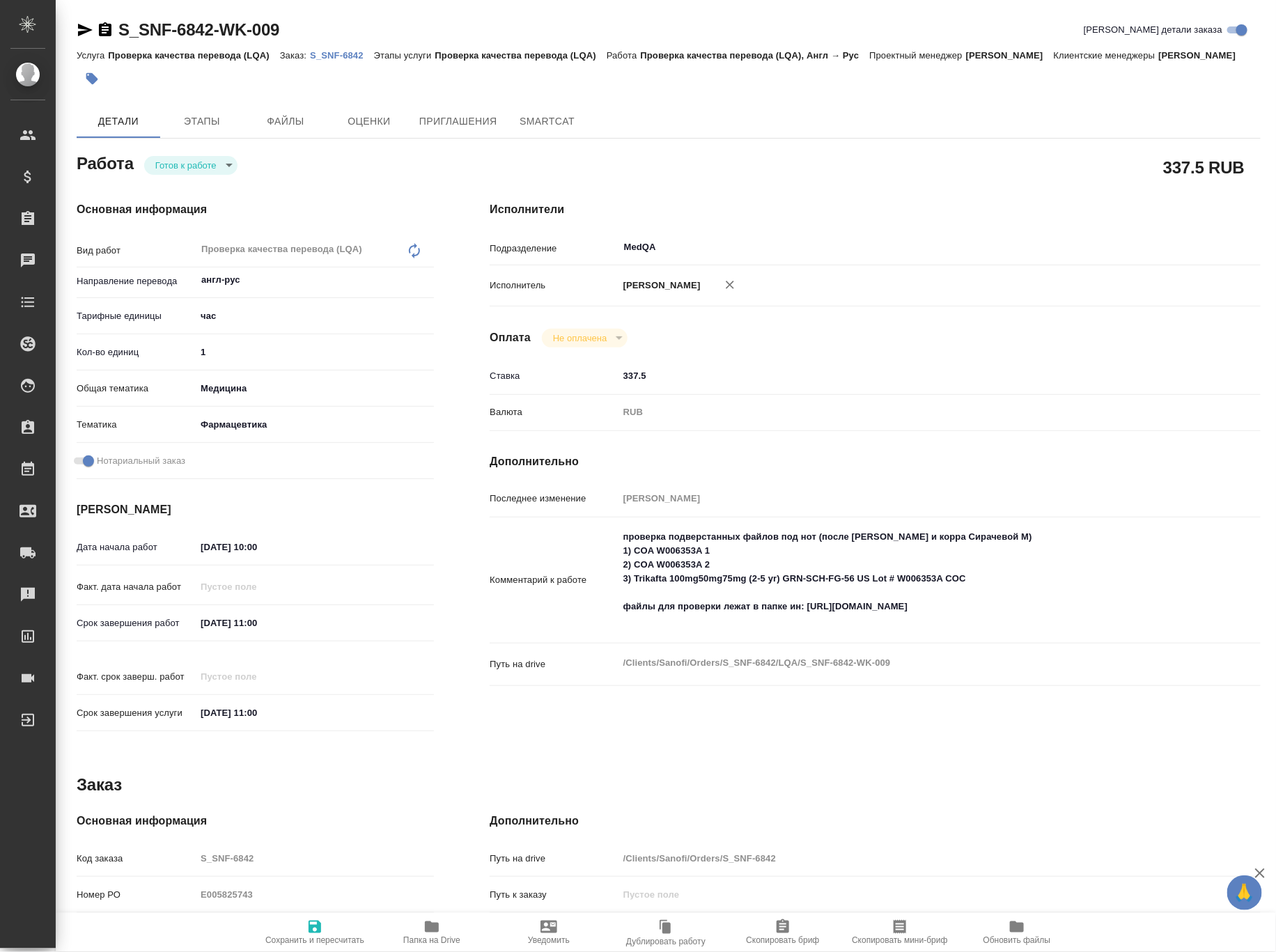
type textarea "x"
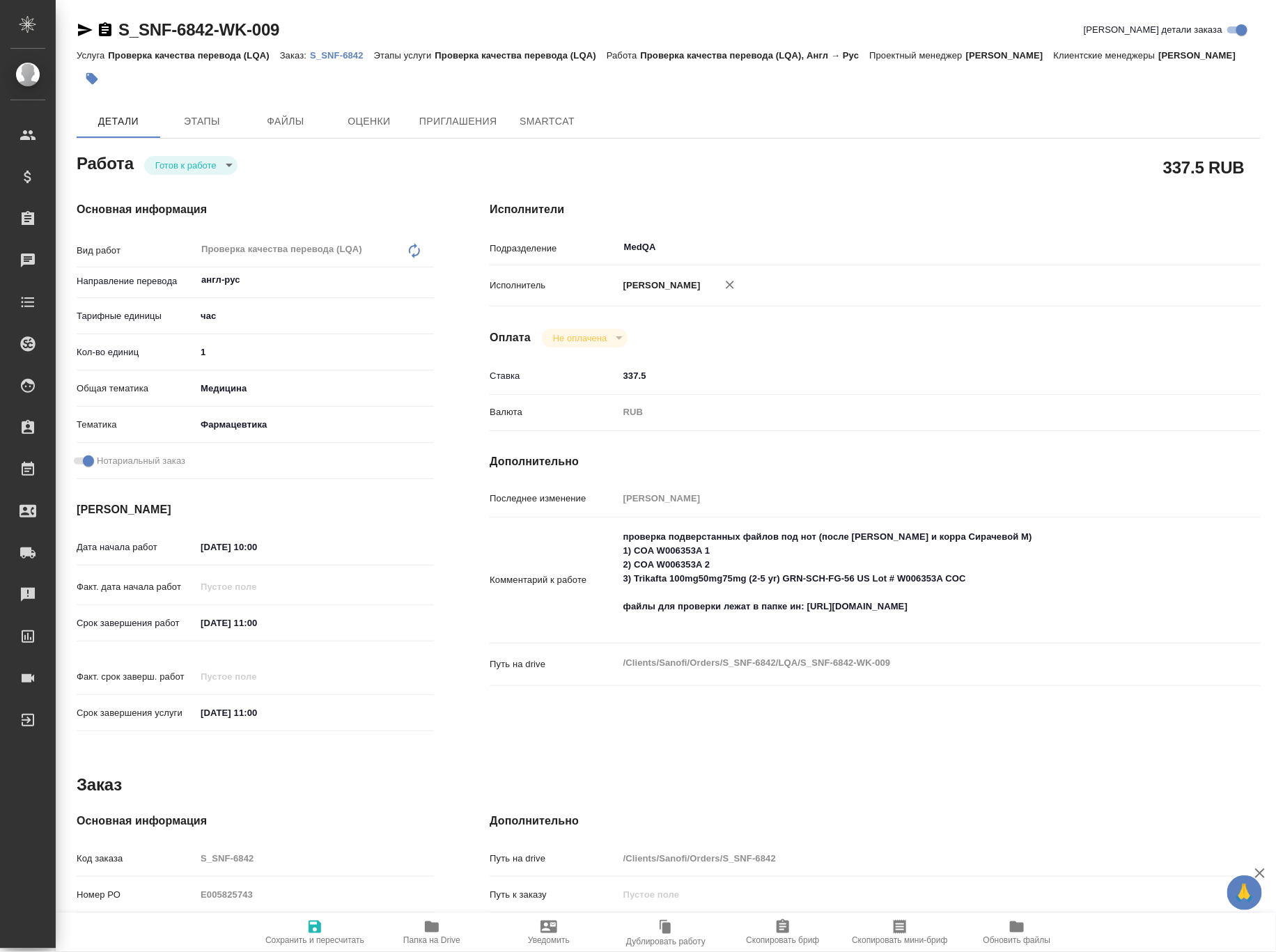
click at [221, 181] on body "🙏 .cls-1 fill:#fff; AWATERA Borzova Anastasia Клиенты Спецификации Заказы 0 Чат…" at bounding box center [638, 476] width 1276 height 952
click at [212, 224] on li "Выполнен" at bounding box center [191, 230] width 93 height 24
type textarea "x"
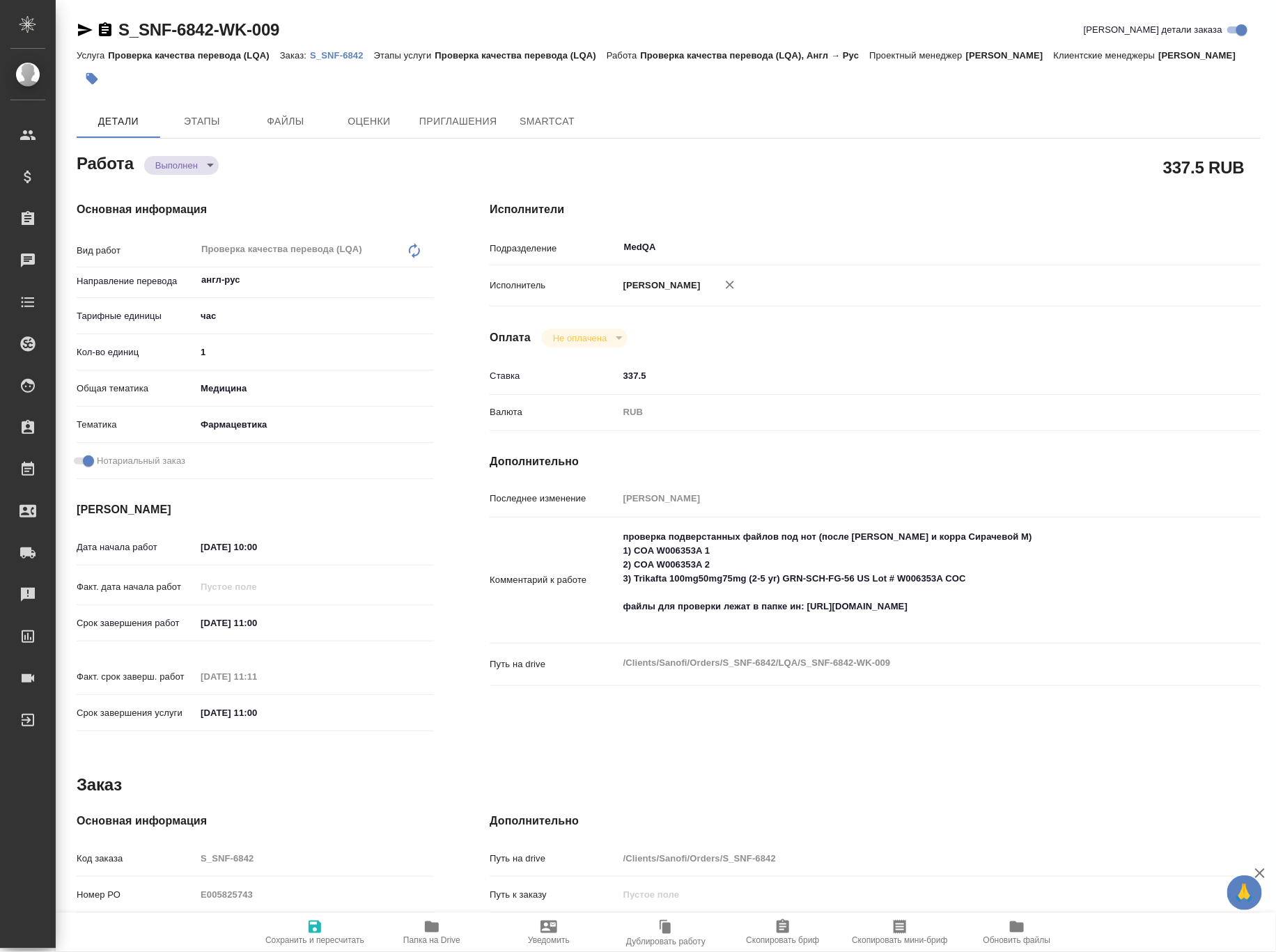
type textarea "x"
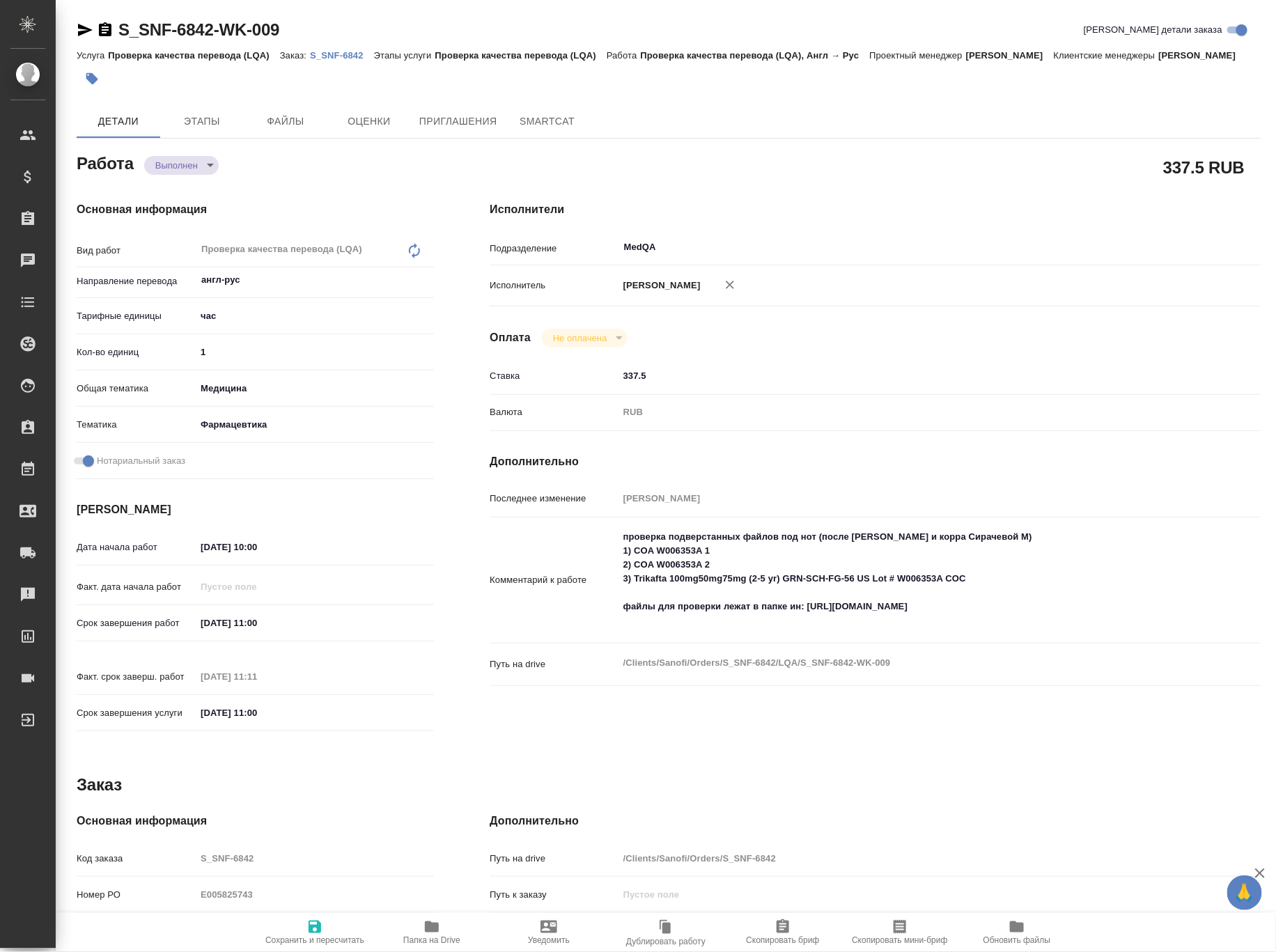
type textarea "x"
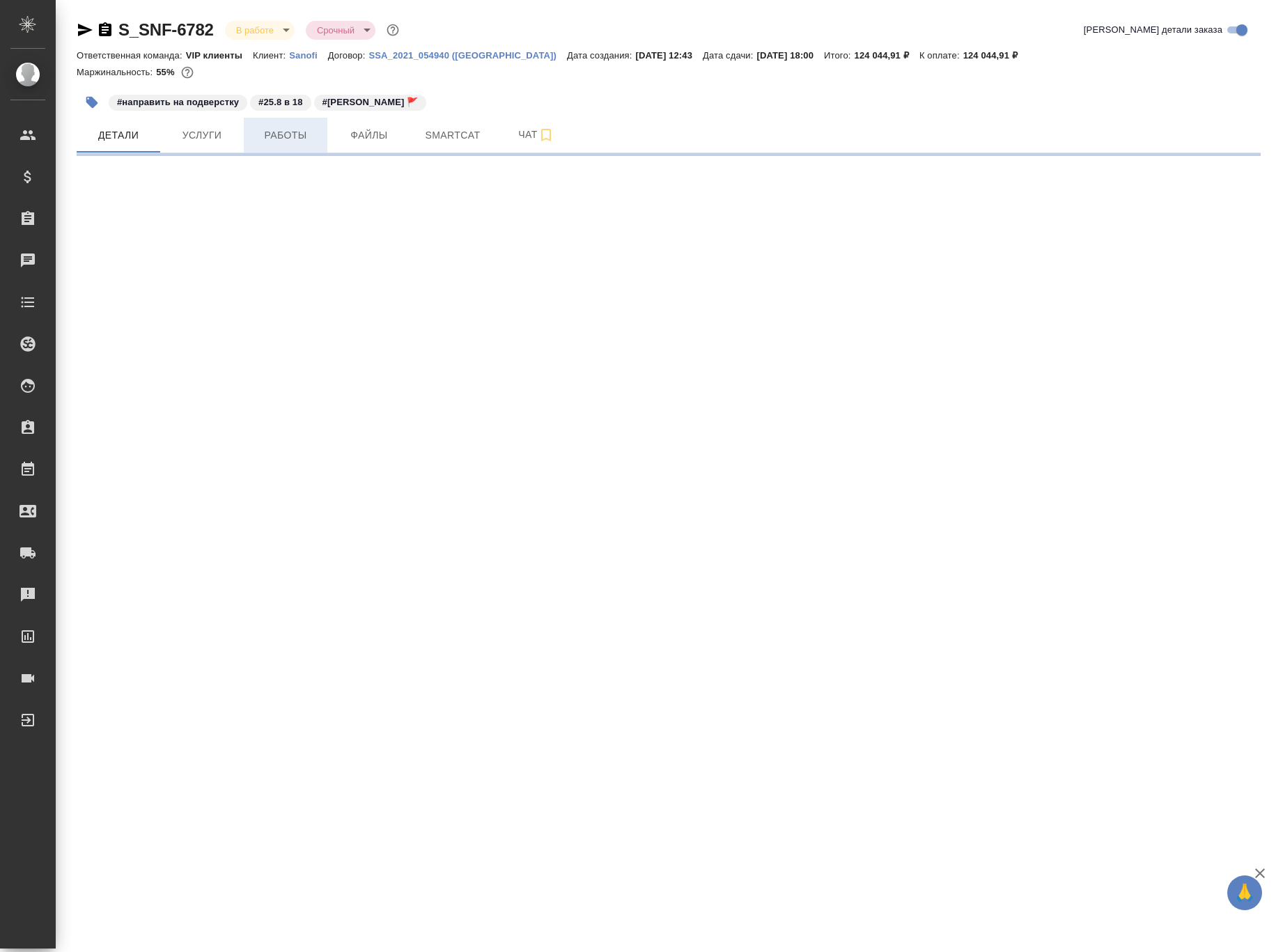
select select "RU"
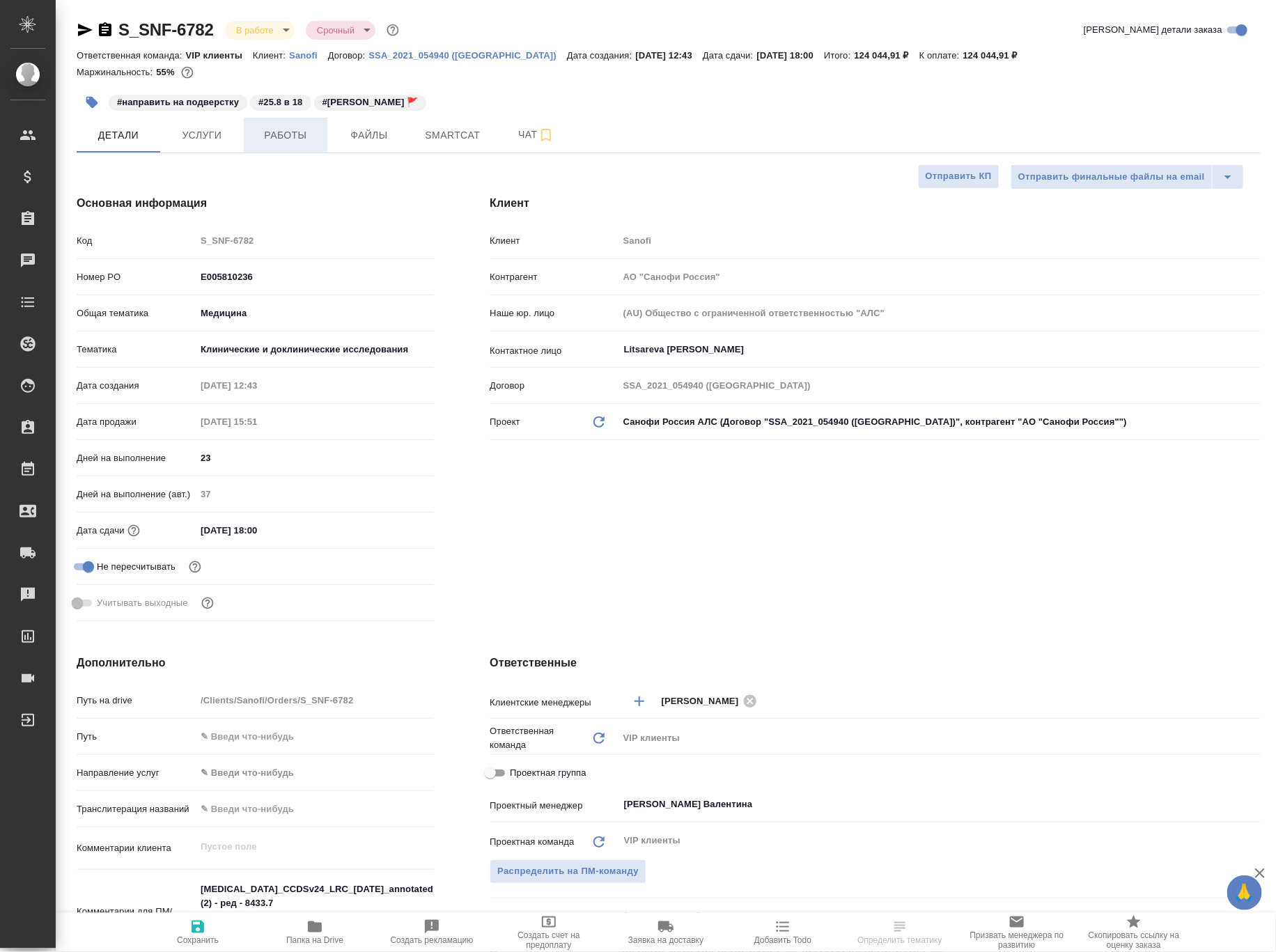
type textarea "x"
click at [291, 128] on span "Работы" at bounding box center [286, 136] width 67 height 18
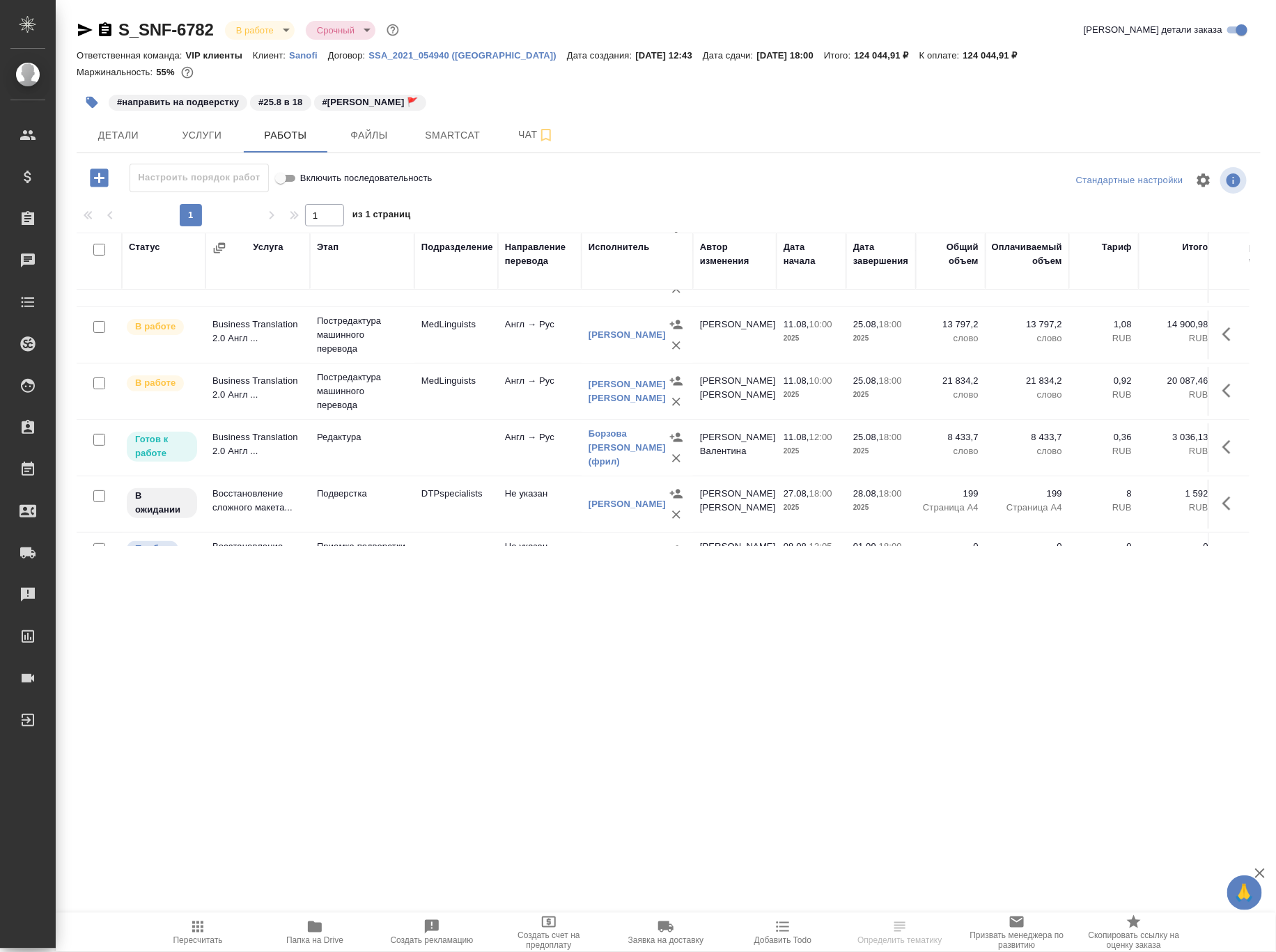
scroll to position [185, 0]
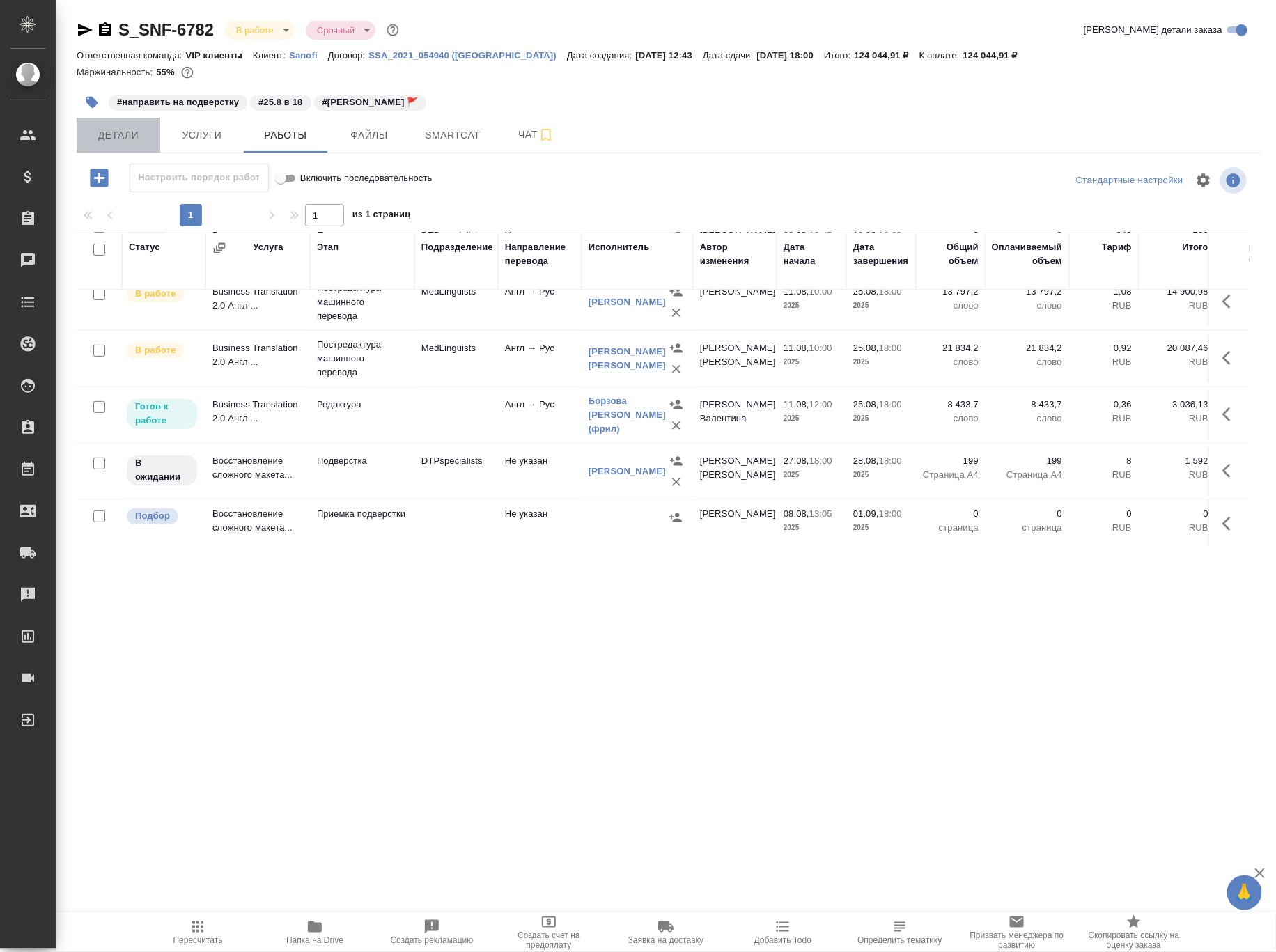
click at [126, 135] on span "Детали" at bounding box center [118, 136] width 67 height 18
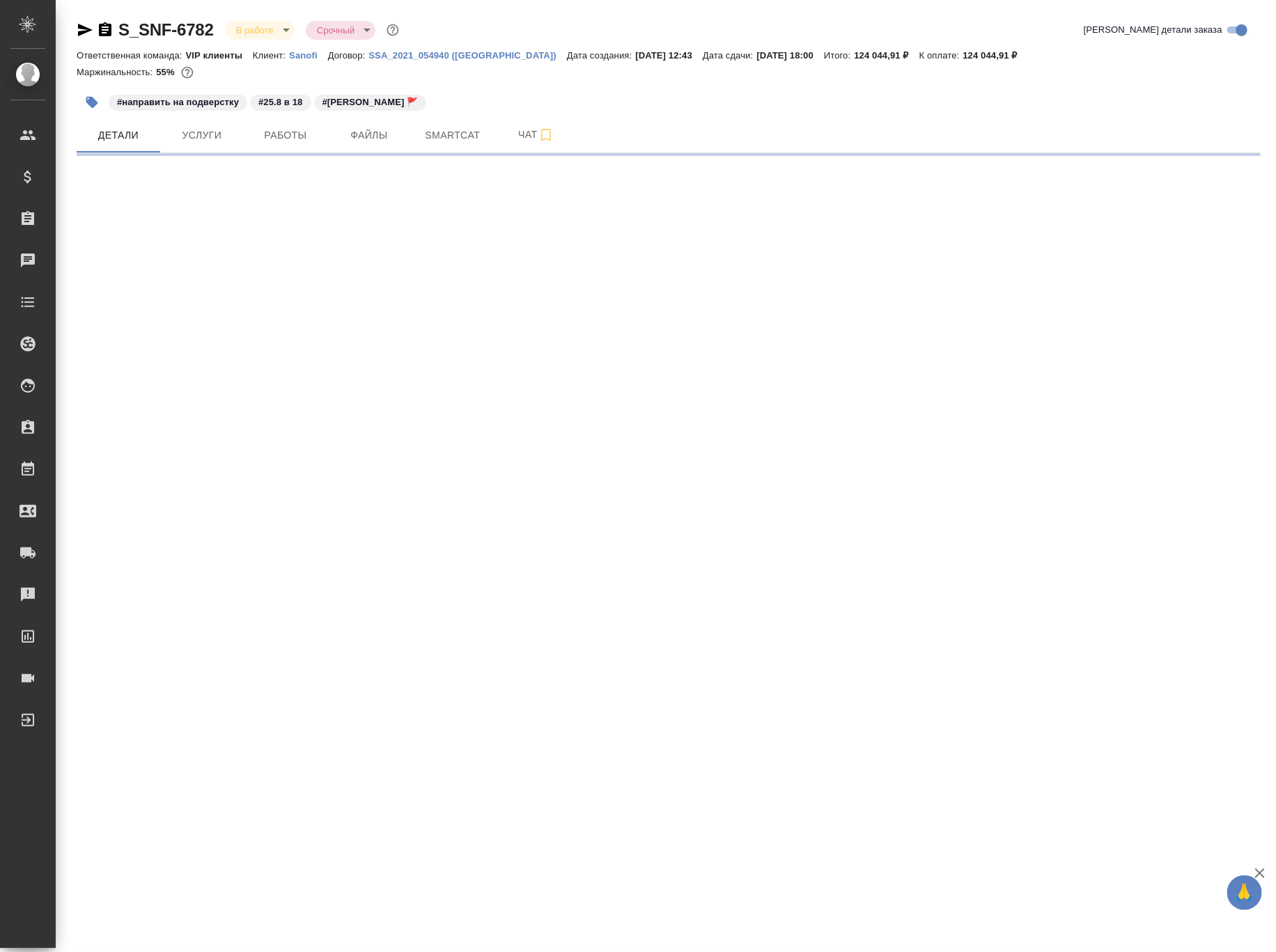
select select "RU"
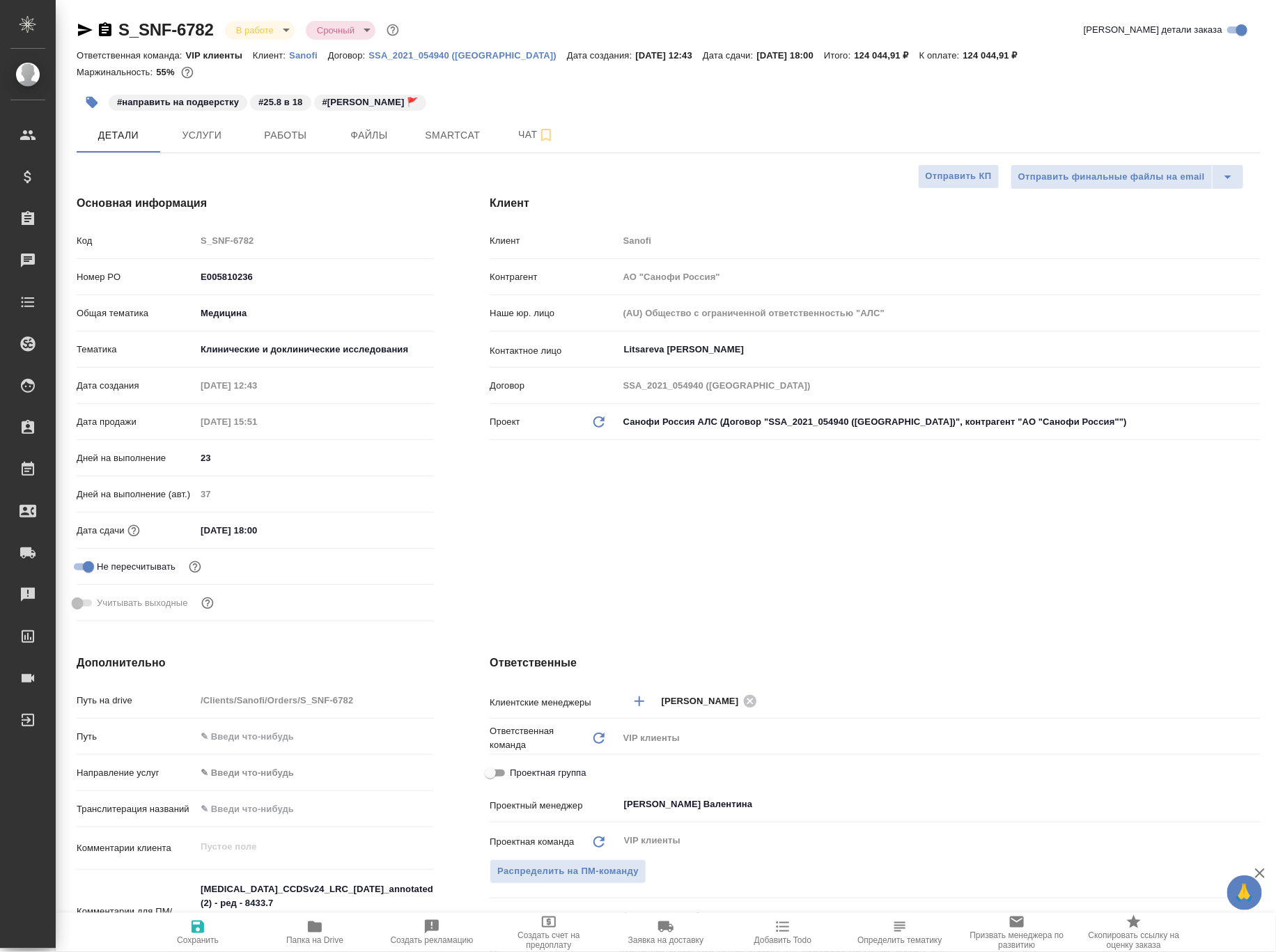
type textarea "x"
click at [296, 139] on span "Работы" at bounding box center [286, 136] width 67 height 18
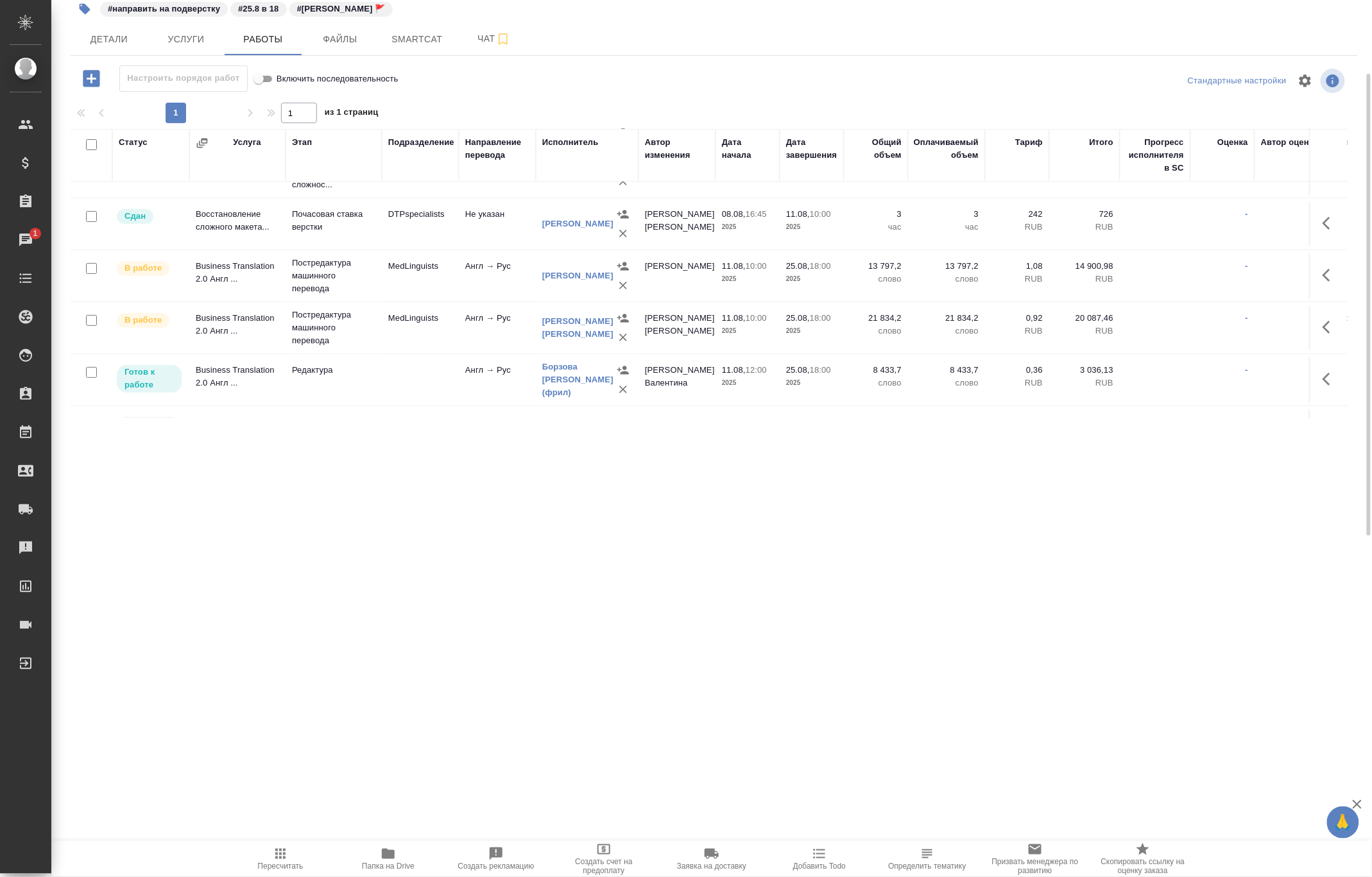
scroll to position [85, 0]
click at [408, 34] on span "Smartcat" at bounding box center [417, 39] width 62 height 16
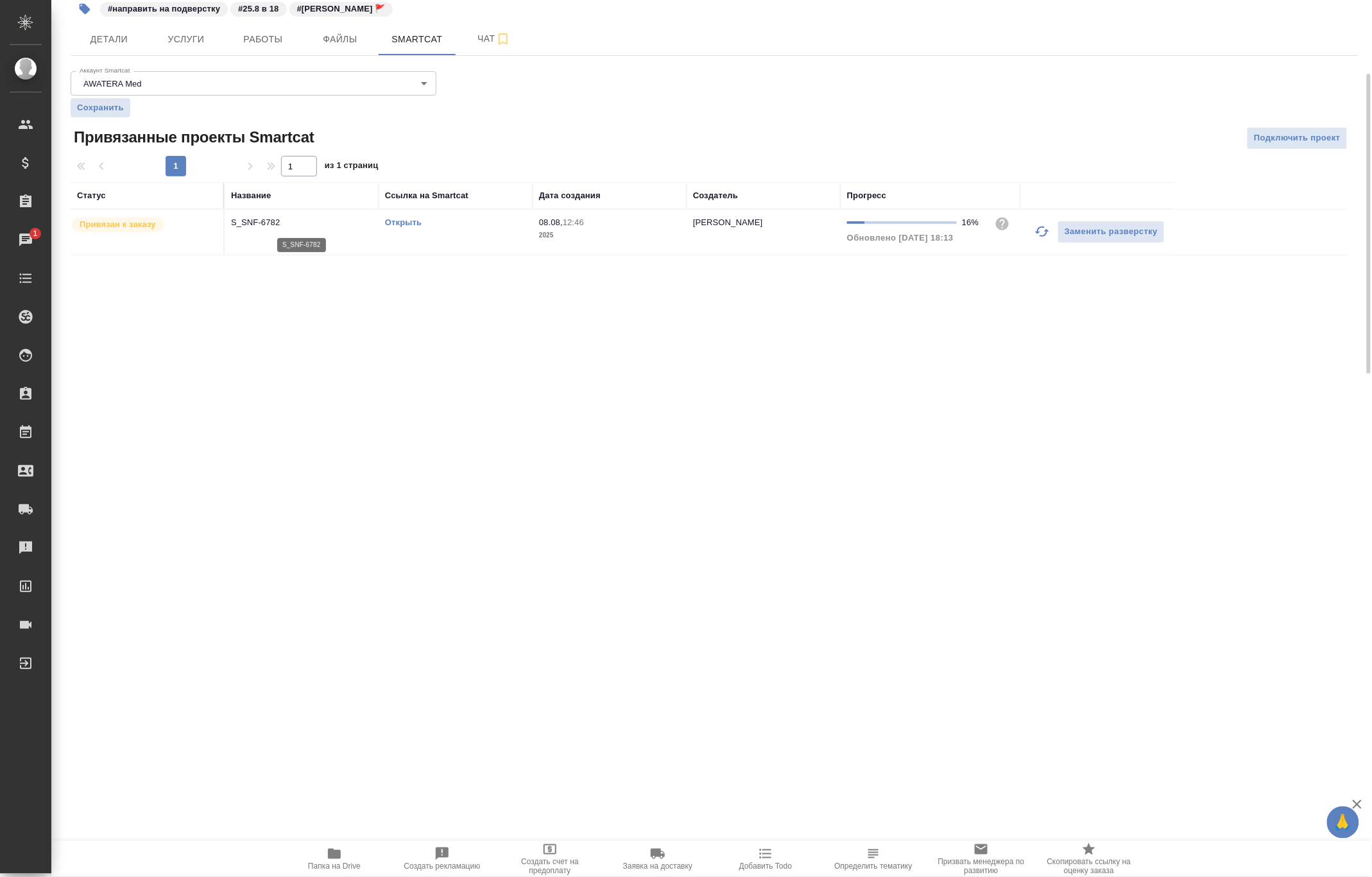
click at [255, 222] on p "S_SNF-6782" at bounding box center [301, 222] width 141 height 12
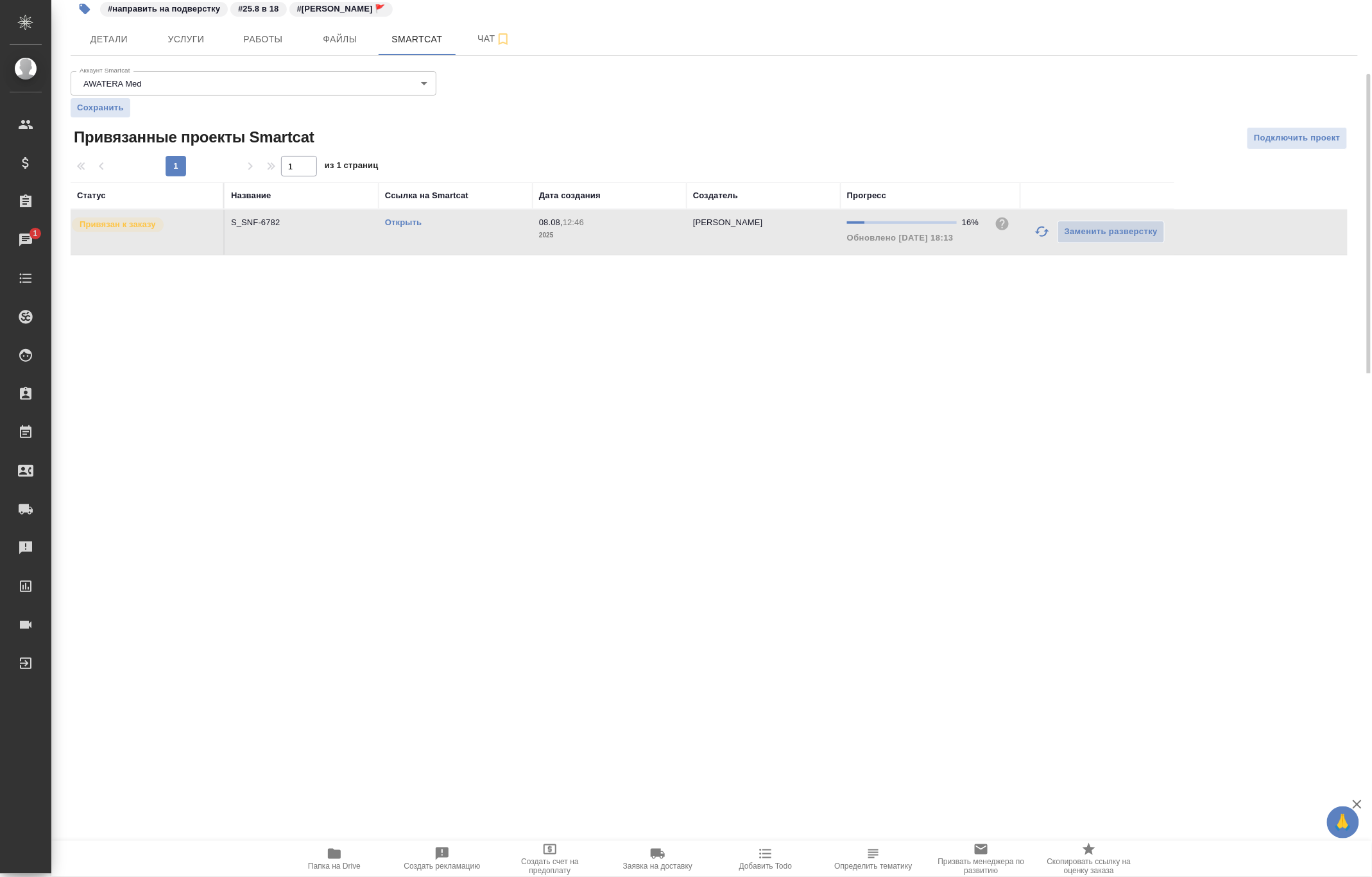
click at [409, 224] on link "Открыть" at bounding box center [403, 222] width 37 height 9
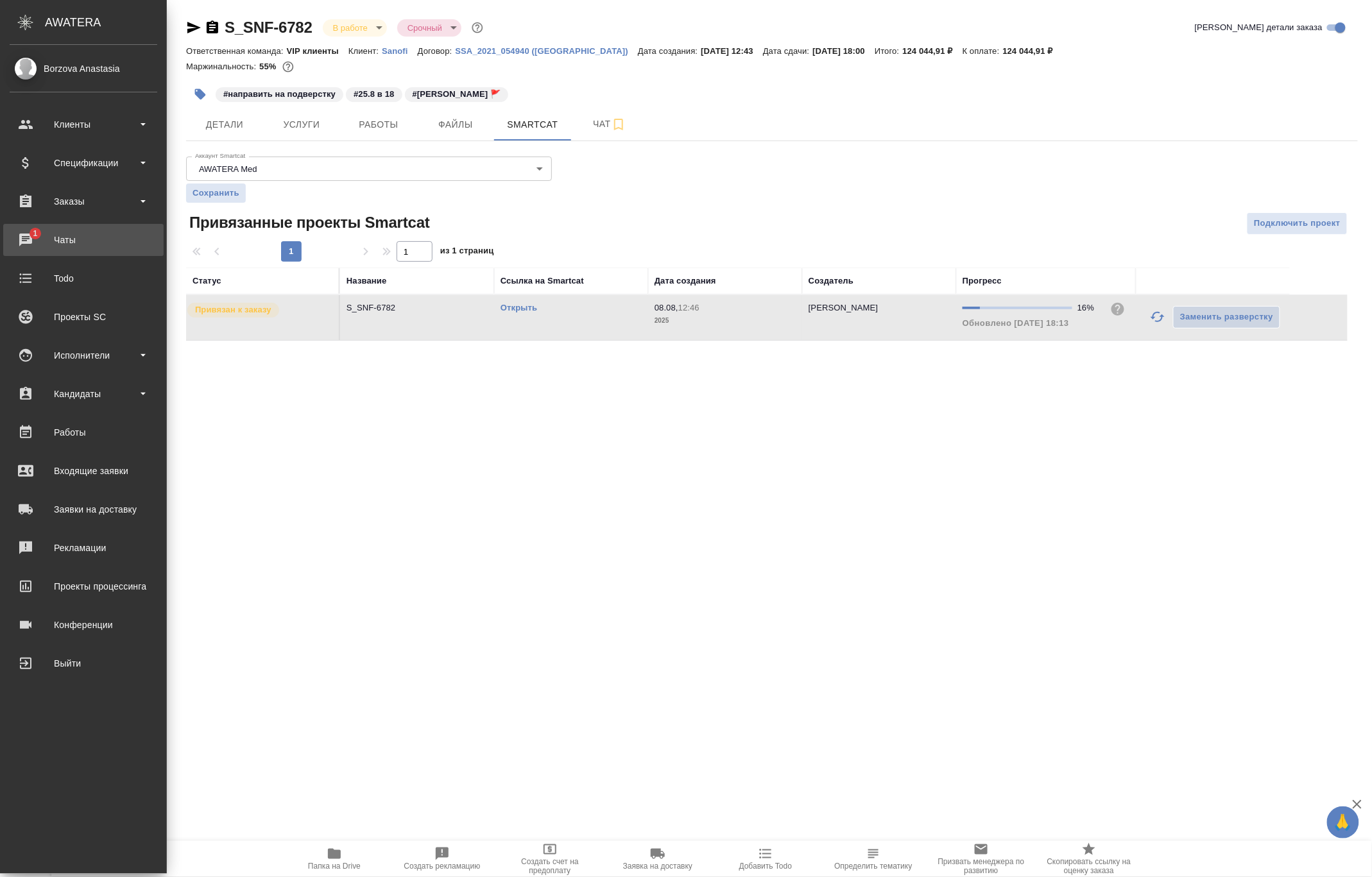
click at [37, 233] on div "Чаты" at bounding box center [83, 240] width 148 height 20
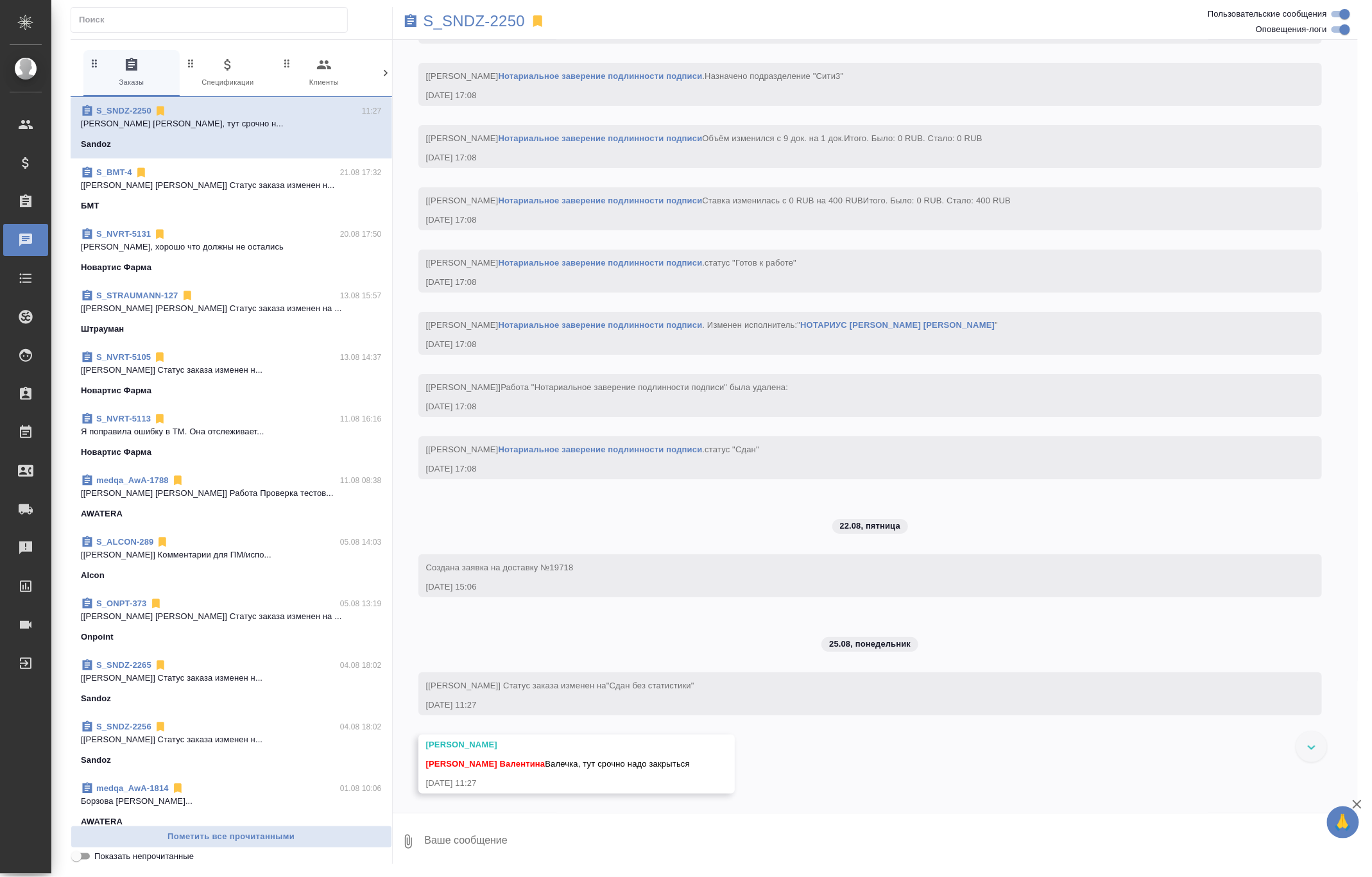
scroll to position [24524, 0]
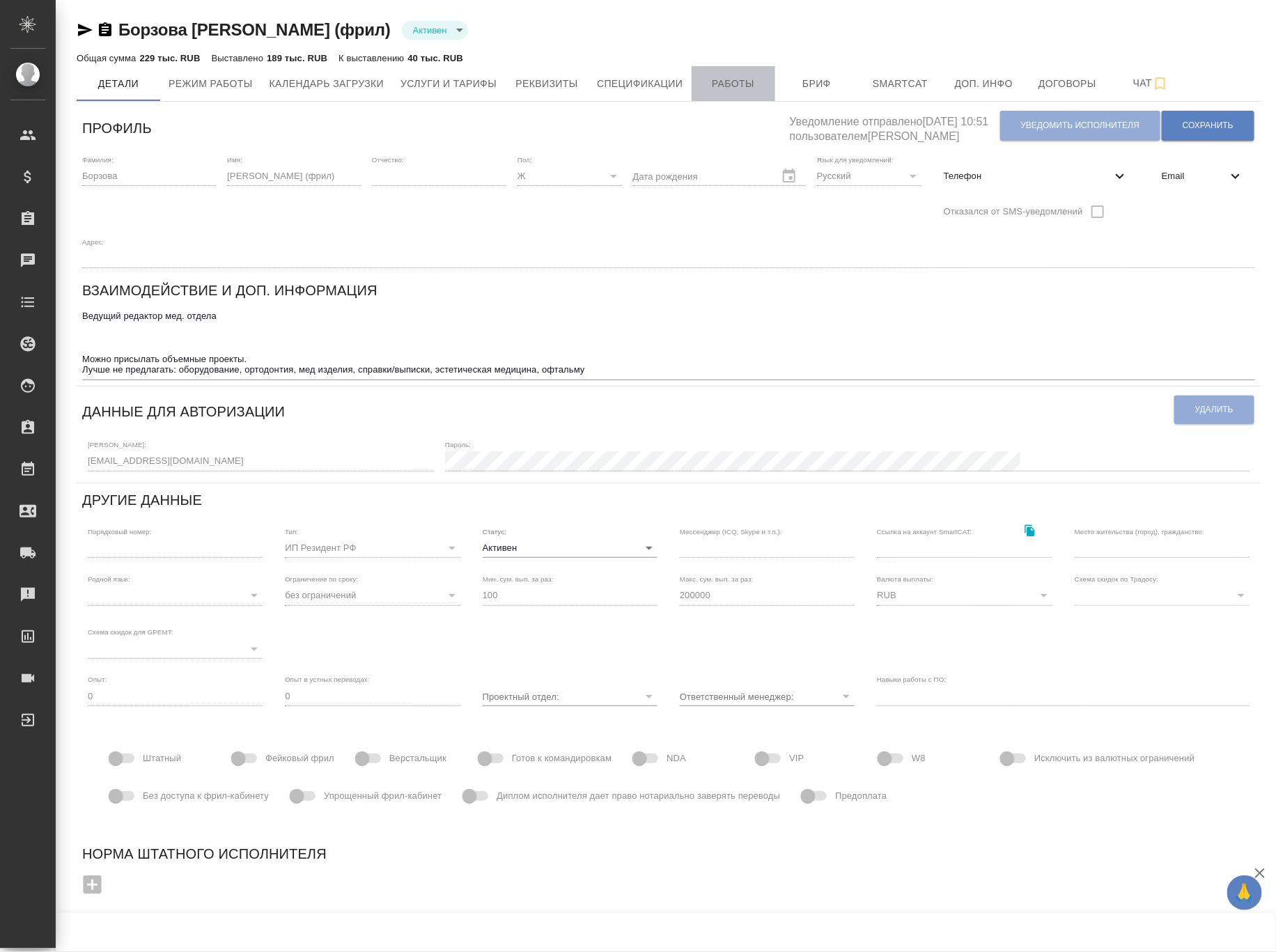
click at [735, 84] on span "Работы" at bounding box center [733, 84] width 67 height 18
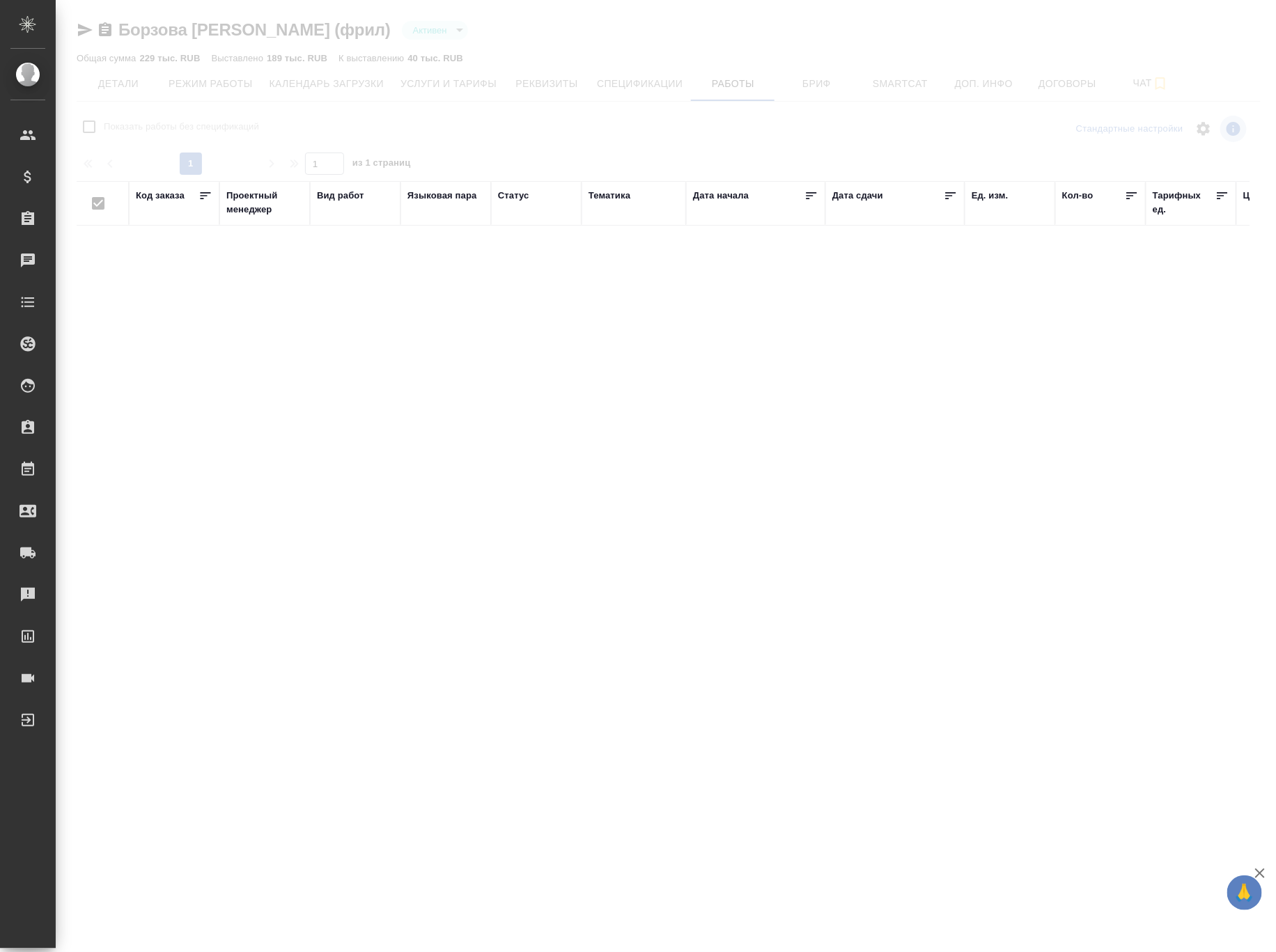
checkbox input "false"
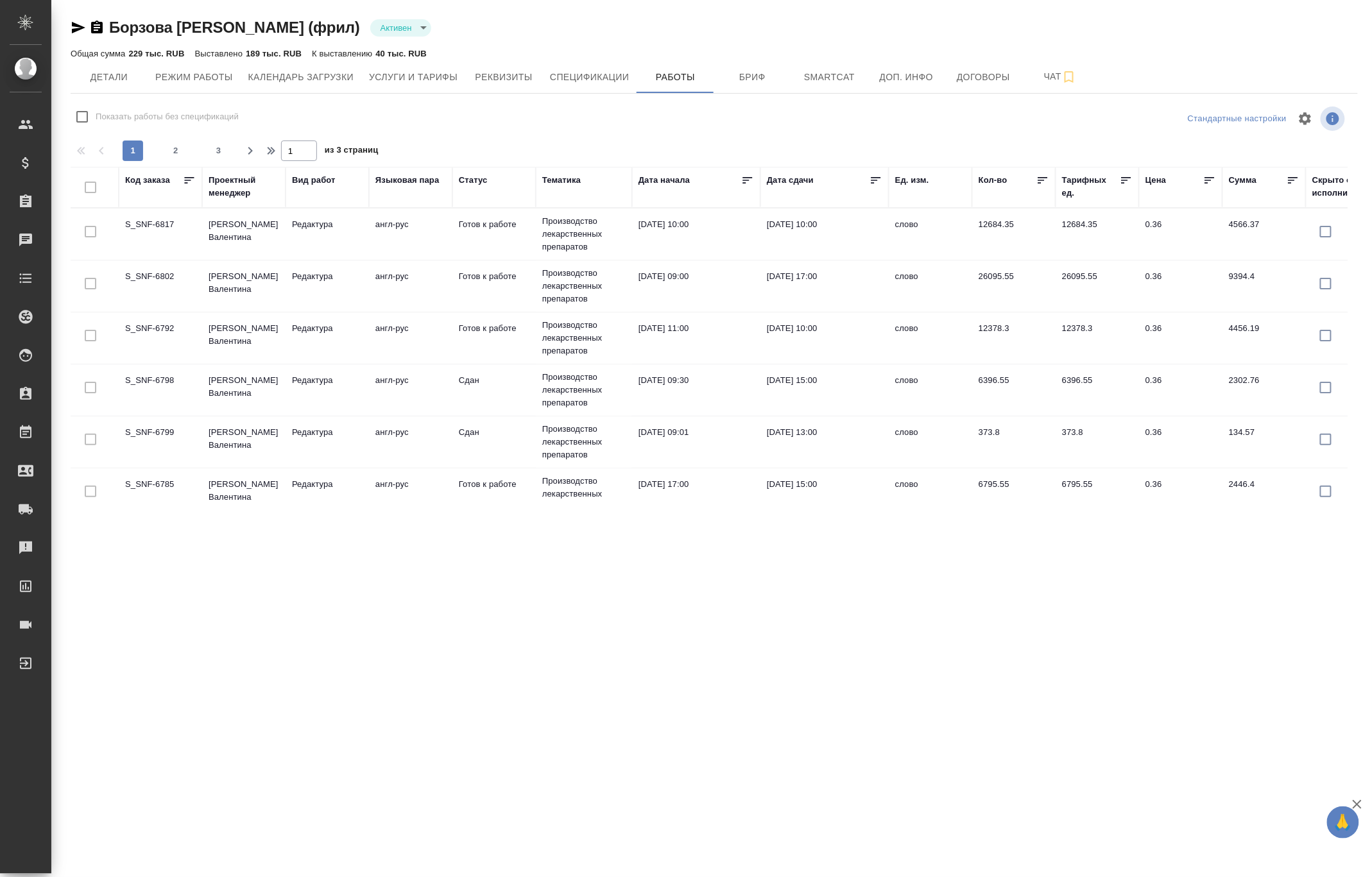
click at [876, 180] on icon at bounding box center [876, 180] width 9 height 6
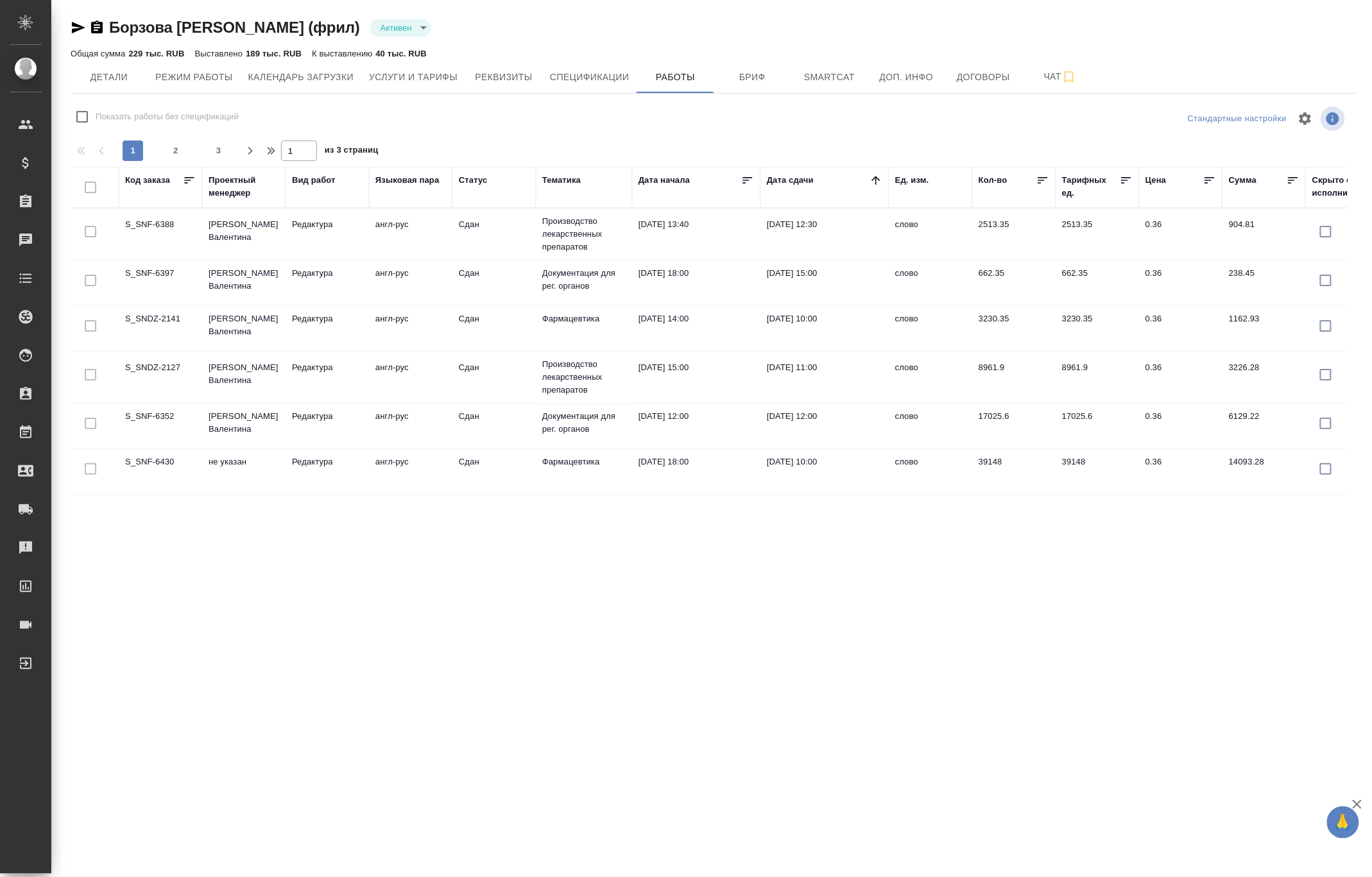
click at [886, 175] on th "Дата сдачи" at bounding box center [824, 187] width 128 height 41
click at [877, 179] on icon at bounding box center [876, 180] width 12 height 12
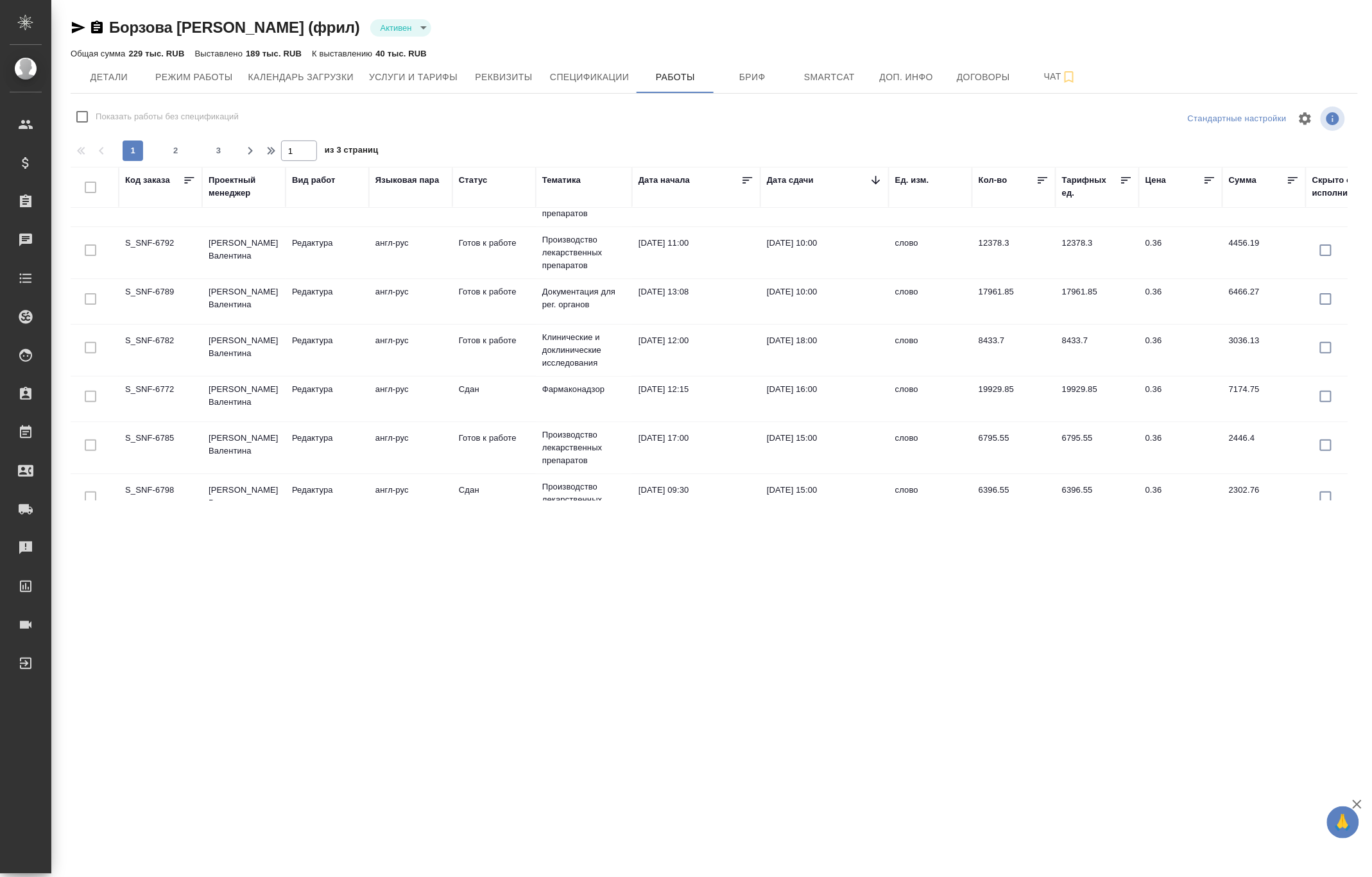
scroll to position [87, 0]
click at [201, 398] on td "S_SNF-6772" at bounding box center [160, 397] width 84 height 45
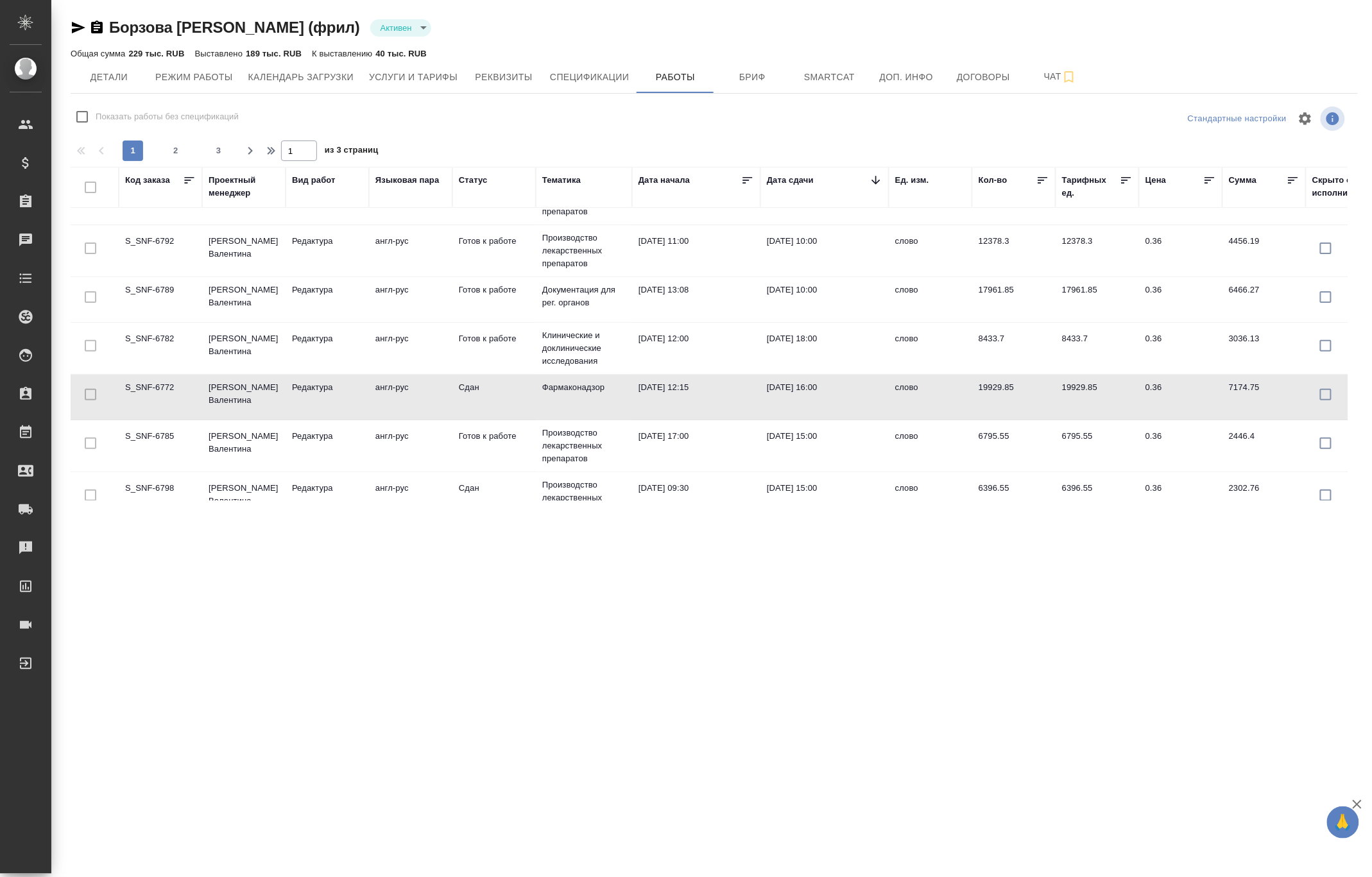
click at [201, 398] on td "S_SNF-6772" at bounding box center [160, 397] width 84 height 45
click at [238, 438] on td "[PERSON_NAME]" at bounding box center [243, 446] width 84 height 45
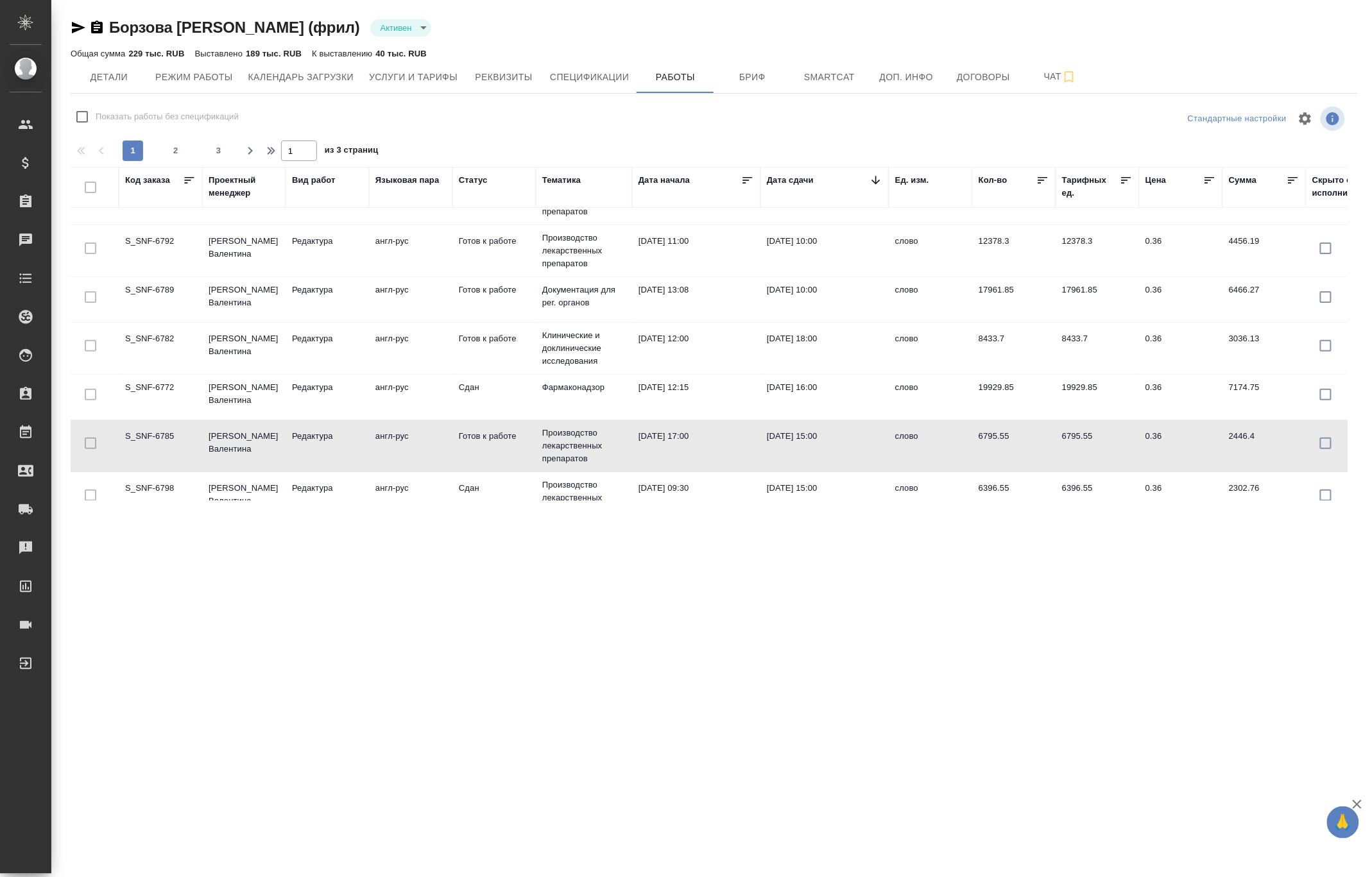
click at [238, 438] on td "[PERSON_NAME]" at bounding box center [243, 446] width 84 height 45
click at [788, 334] on td "25.08.2025, 18:00" at bounding box center [824, 349] width 128 height 45
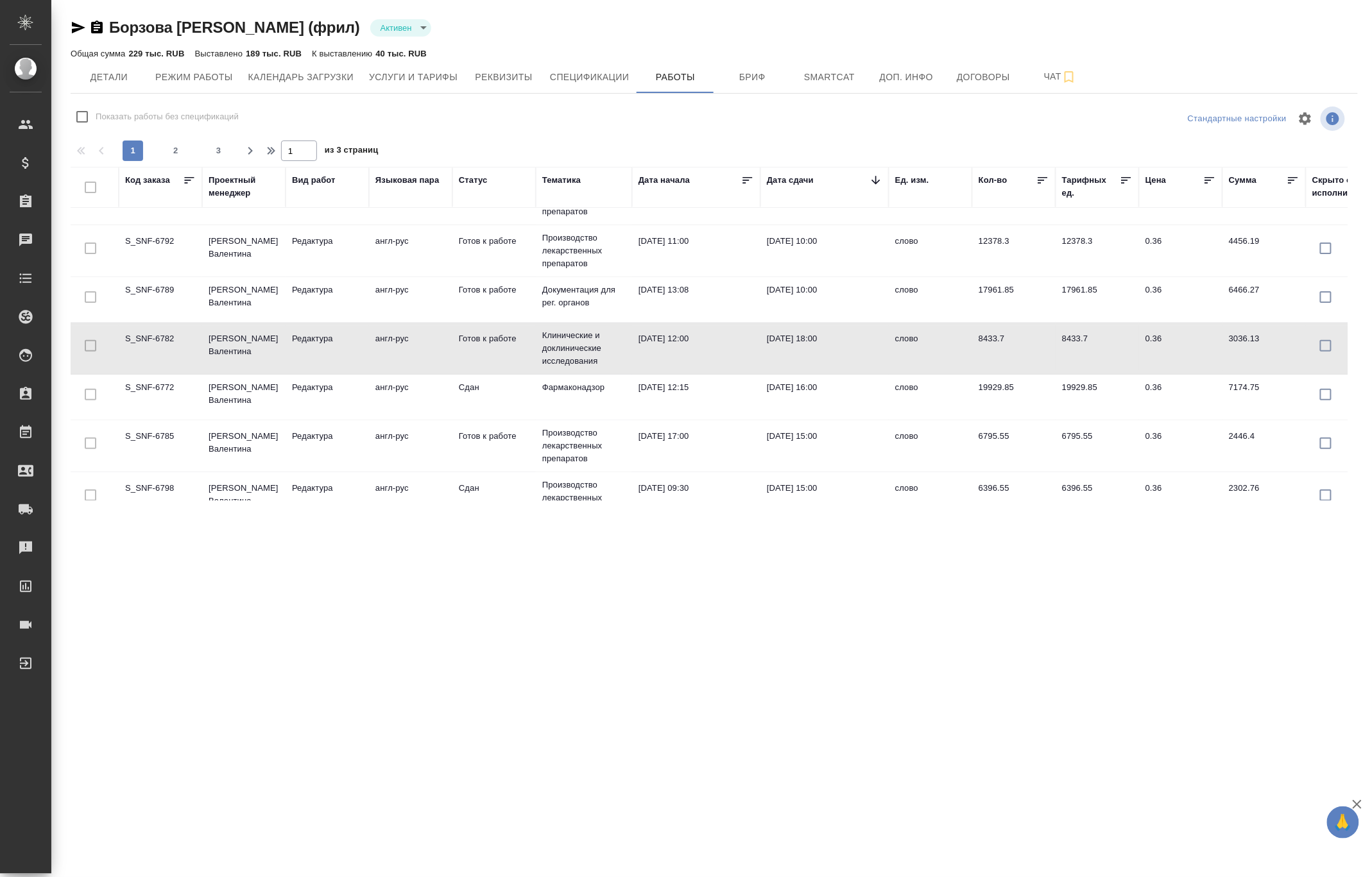
click at [788, 334] on td "25.08.2025, 18:00" at bounding box center [824, 349] width 128 height 45
drag, startPoint x: 1132, startPoint y: 32, endPoint x: 1035, endPoint y: 30, distance: 97.0
click at [1133, 32] on div "Борзова Анастасия (фрил) Активен active" at bounding box center [713, 27] width 1287 height 20
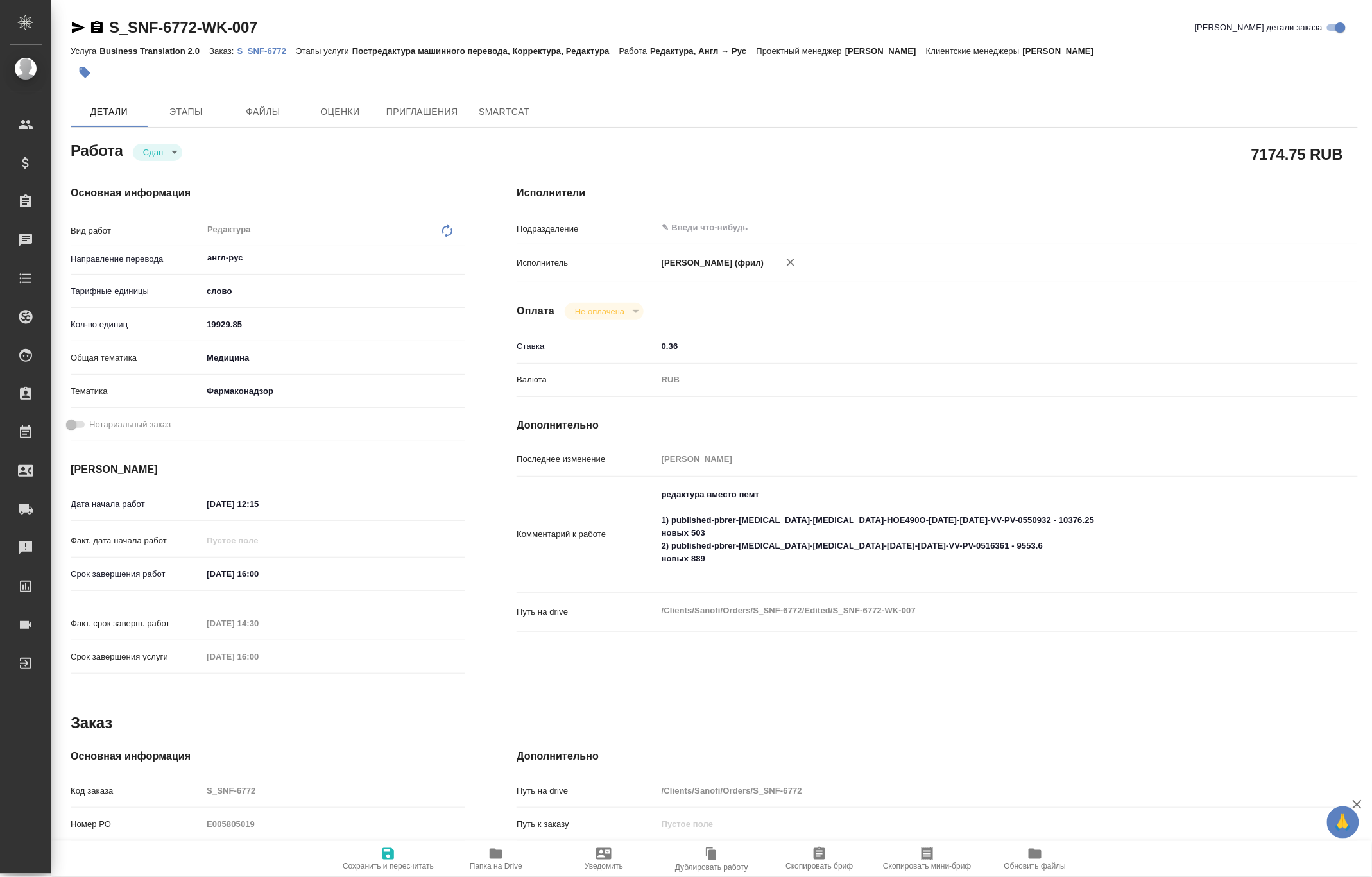
type textarea "x"
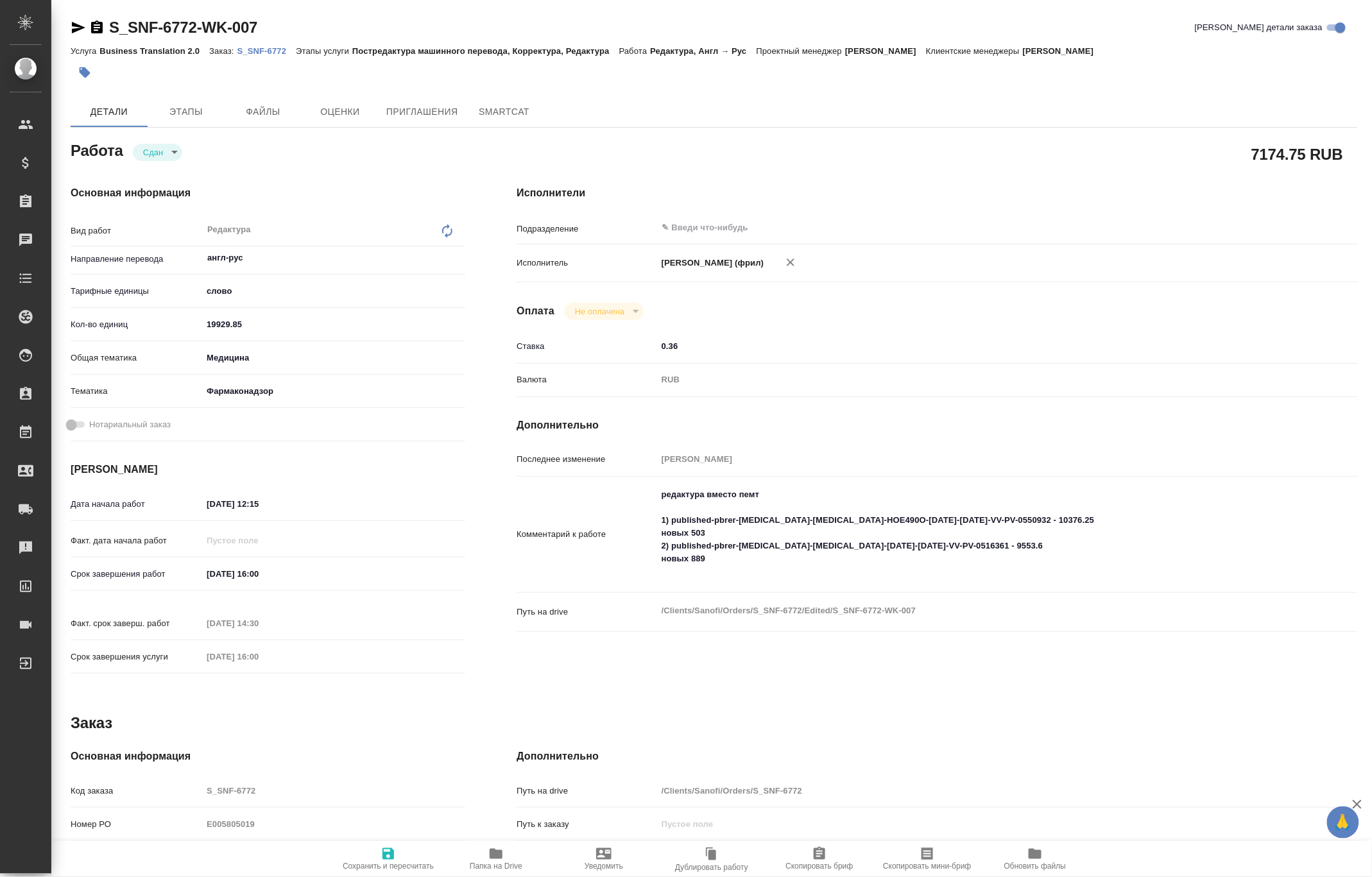
type textarea "x"
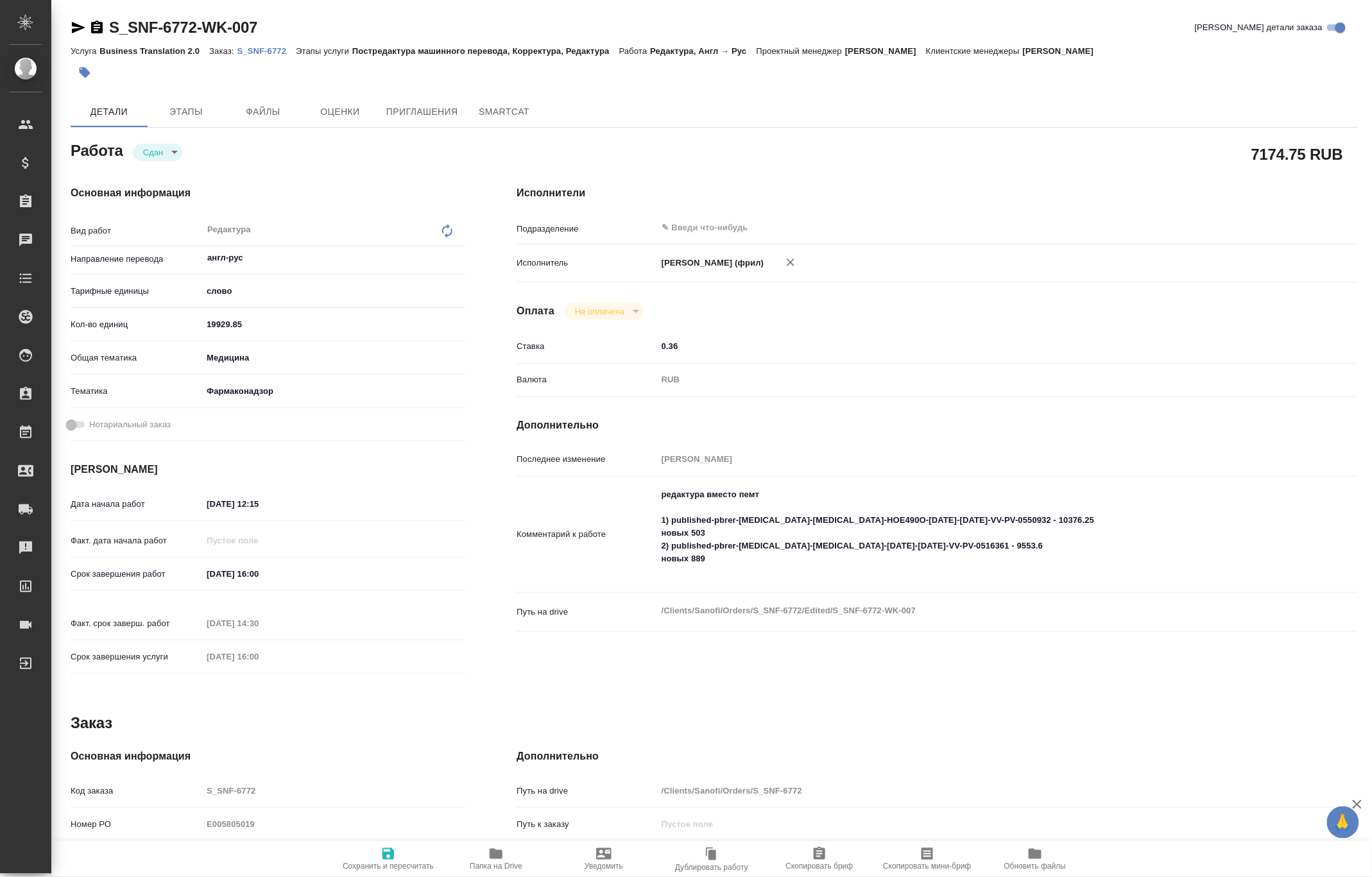
type textarea "x"
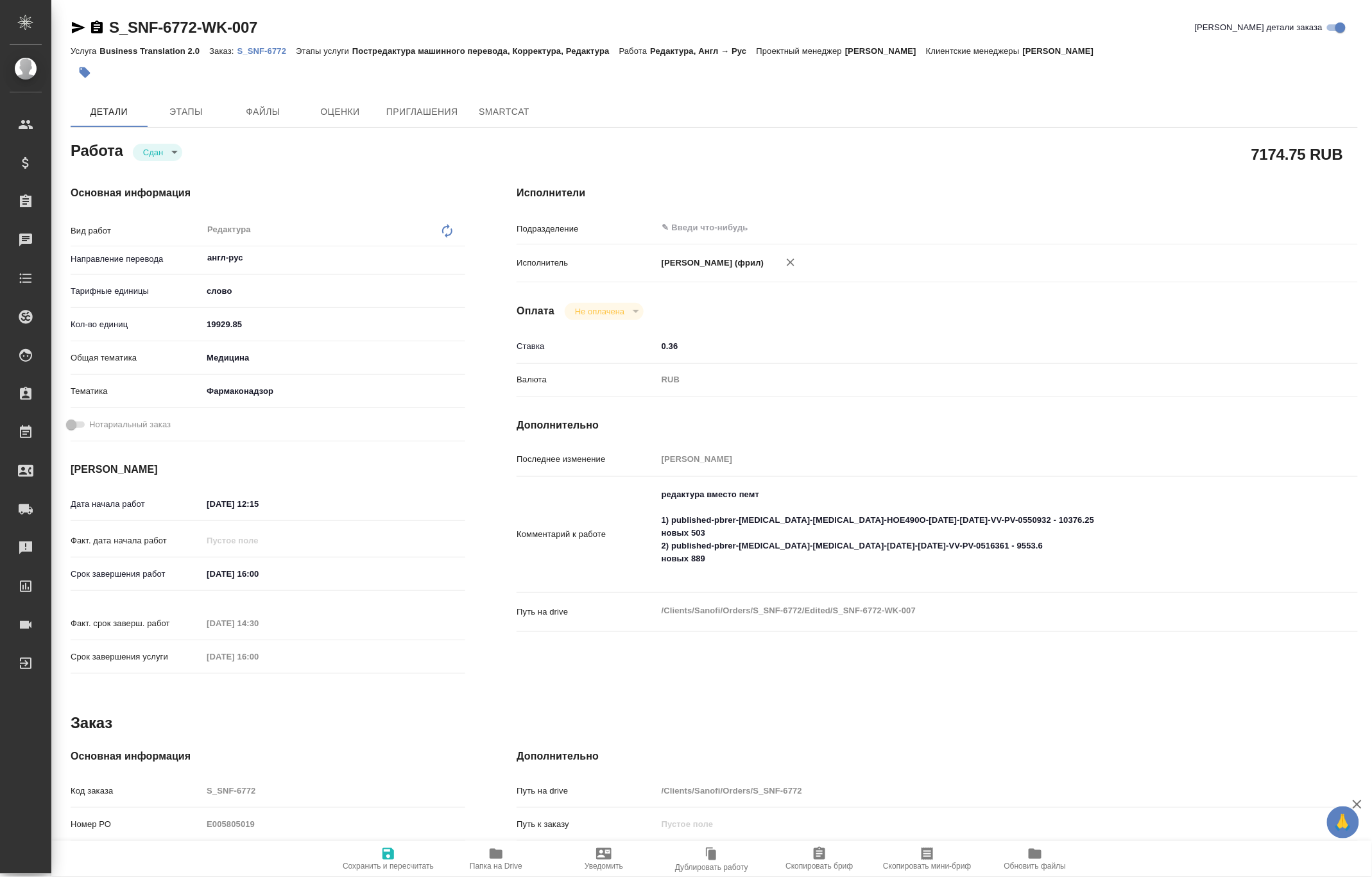
type textarea "x"
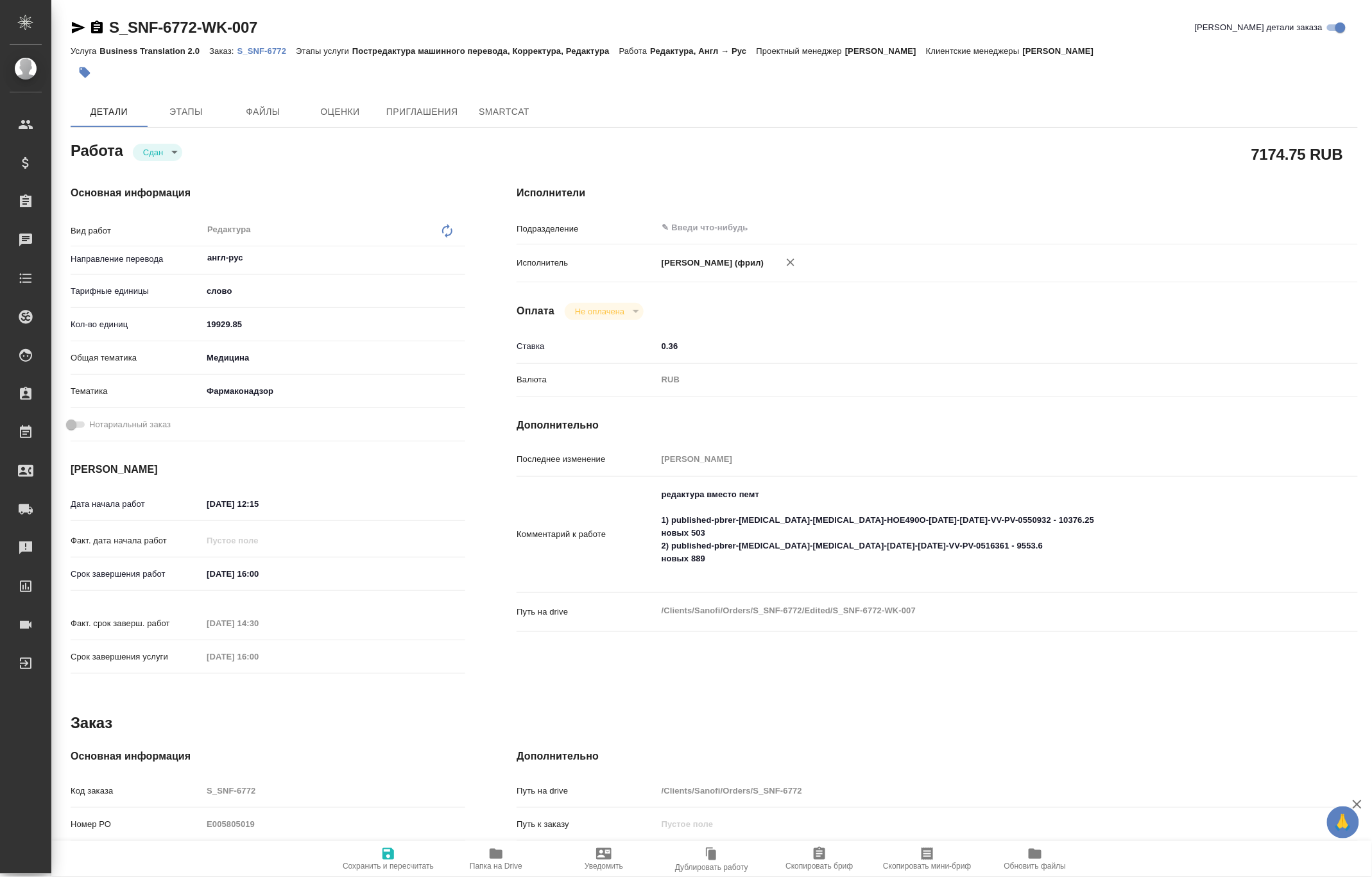
type textarea "x"
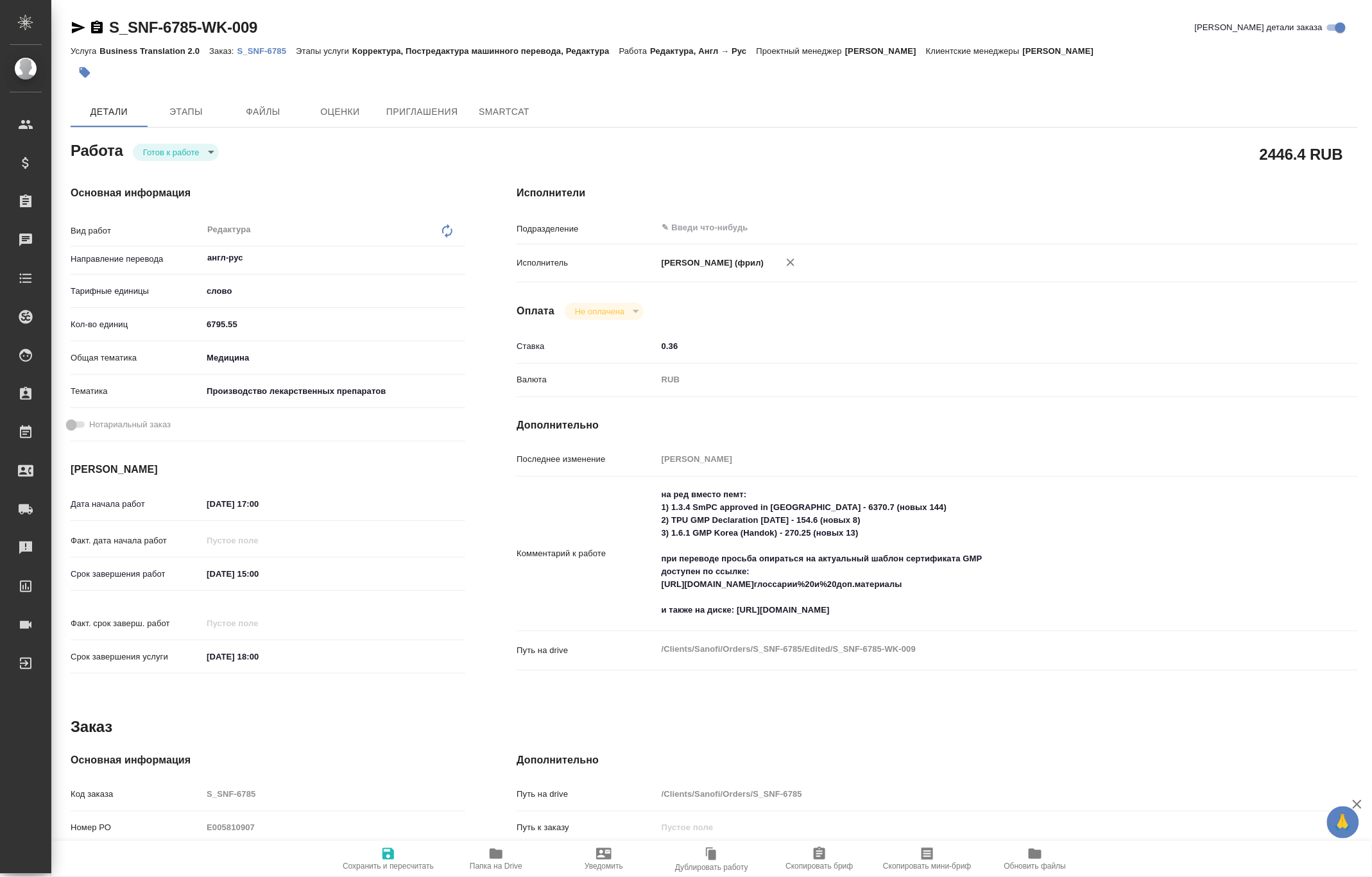
type textarea "x"
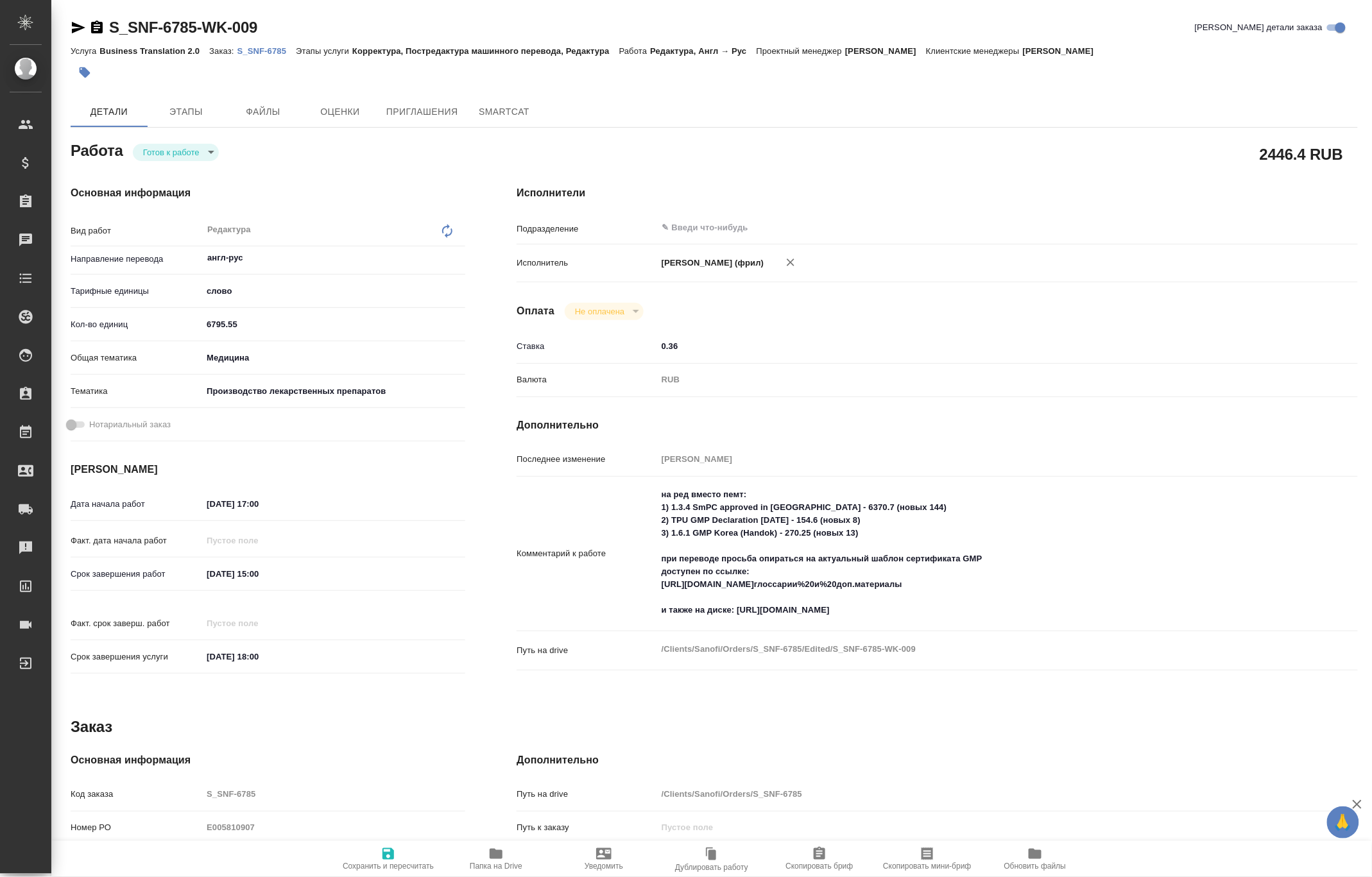
type textarea "x"
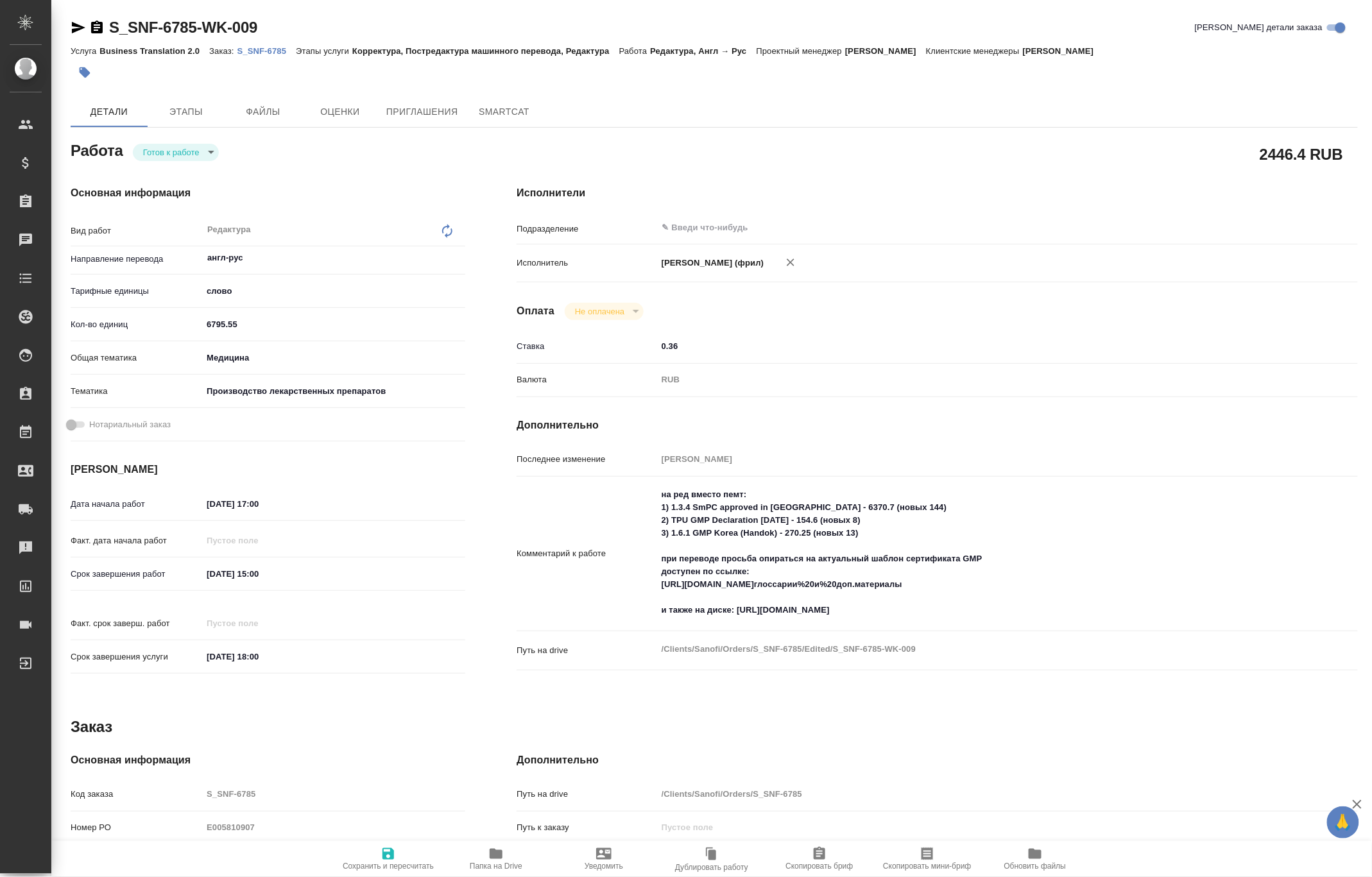
type textarea "x"
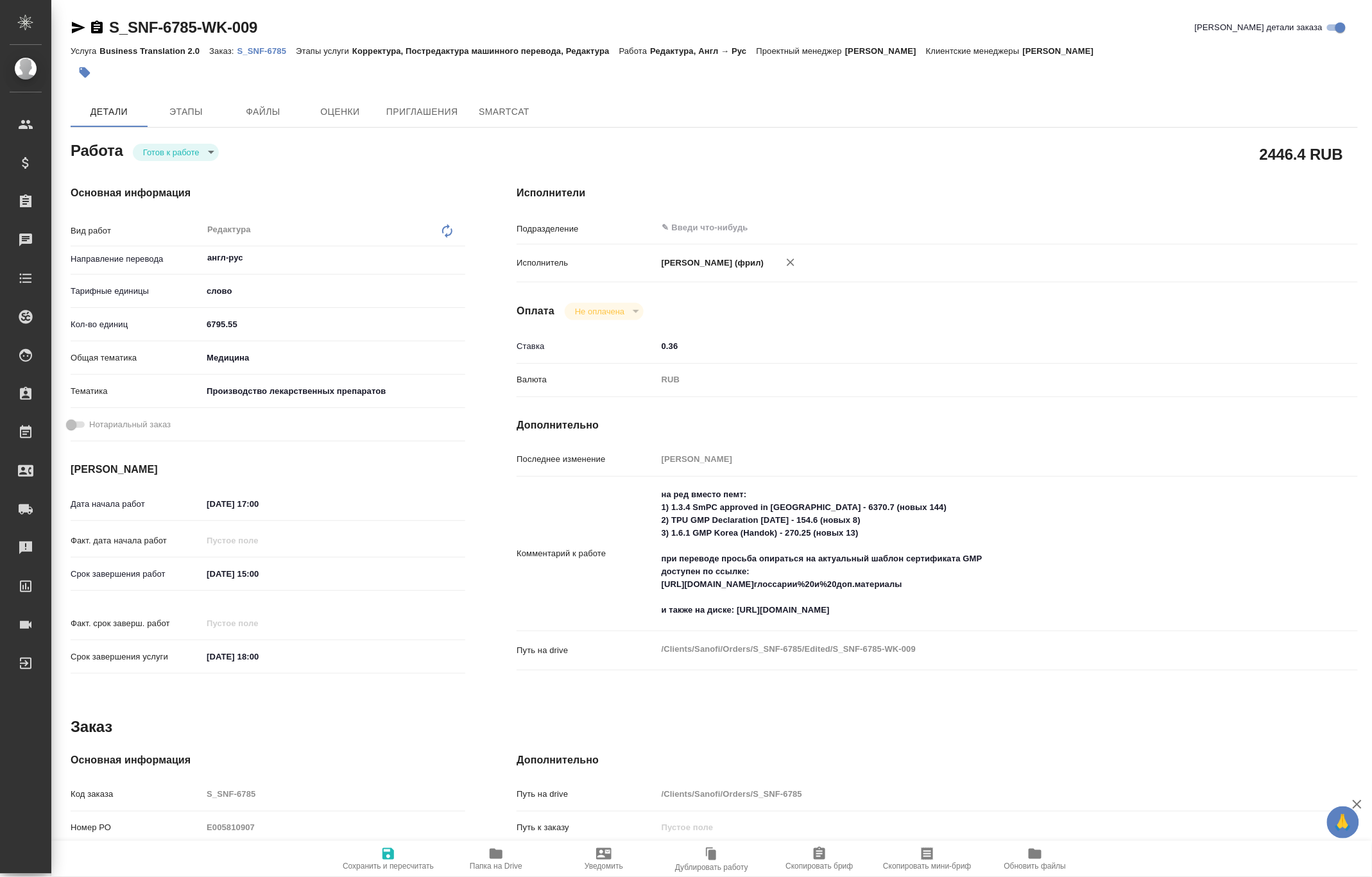
type textarea "x"
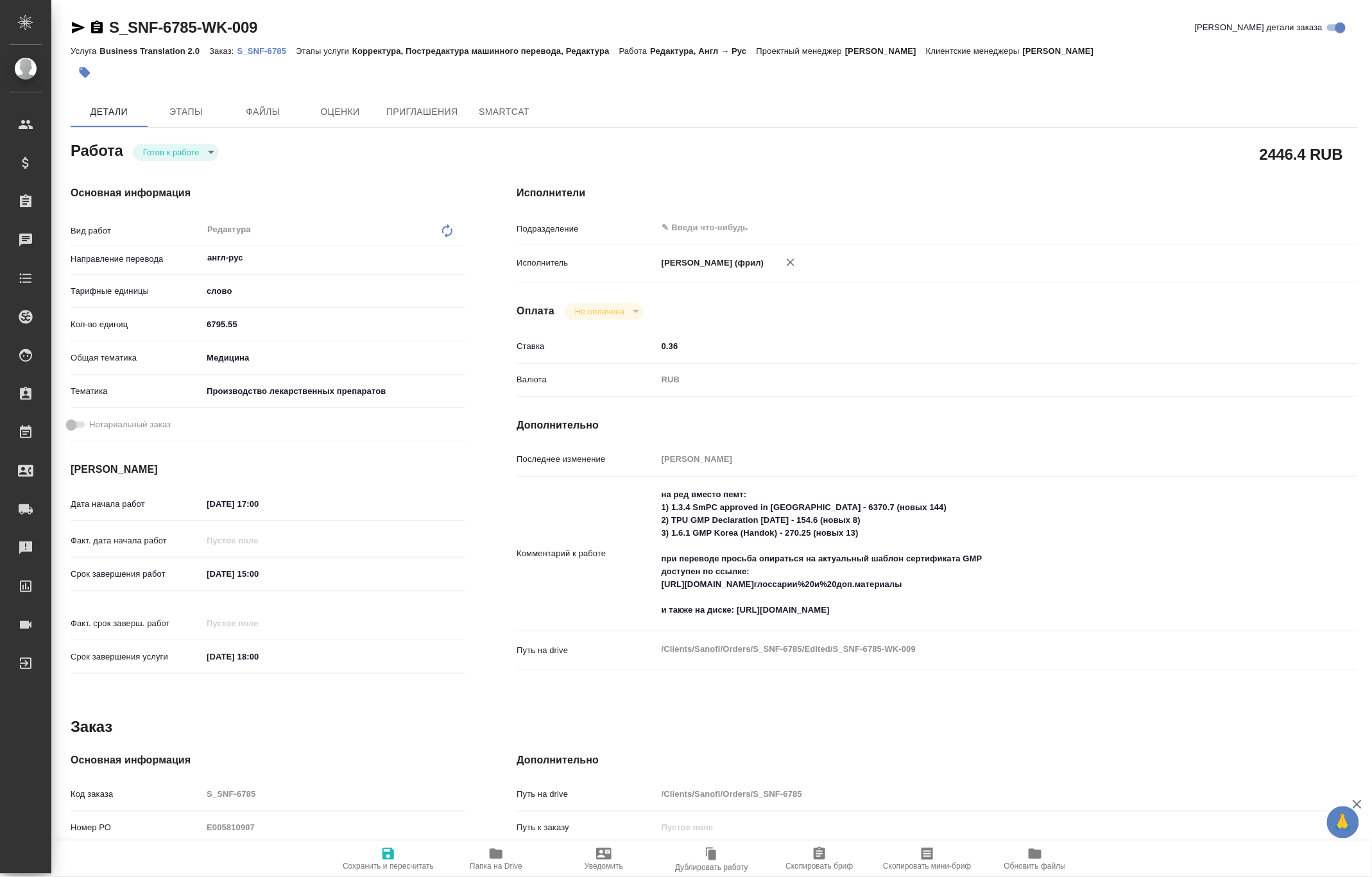
type textarea "x"
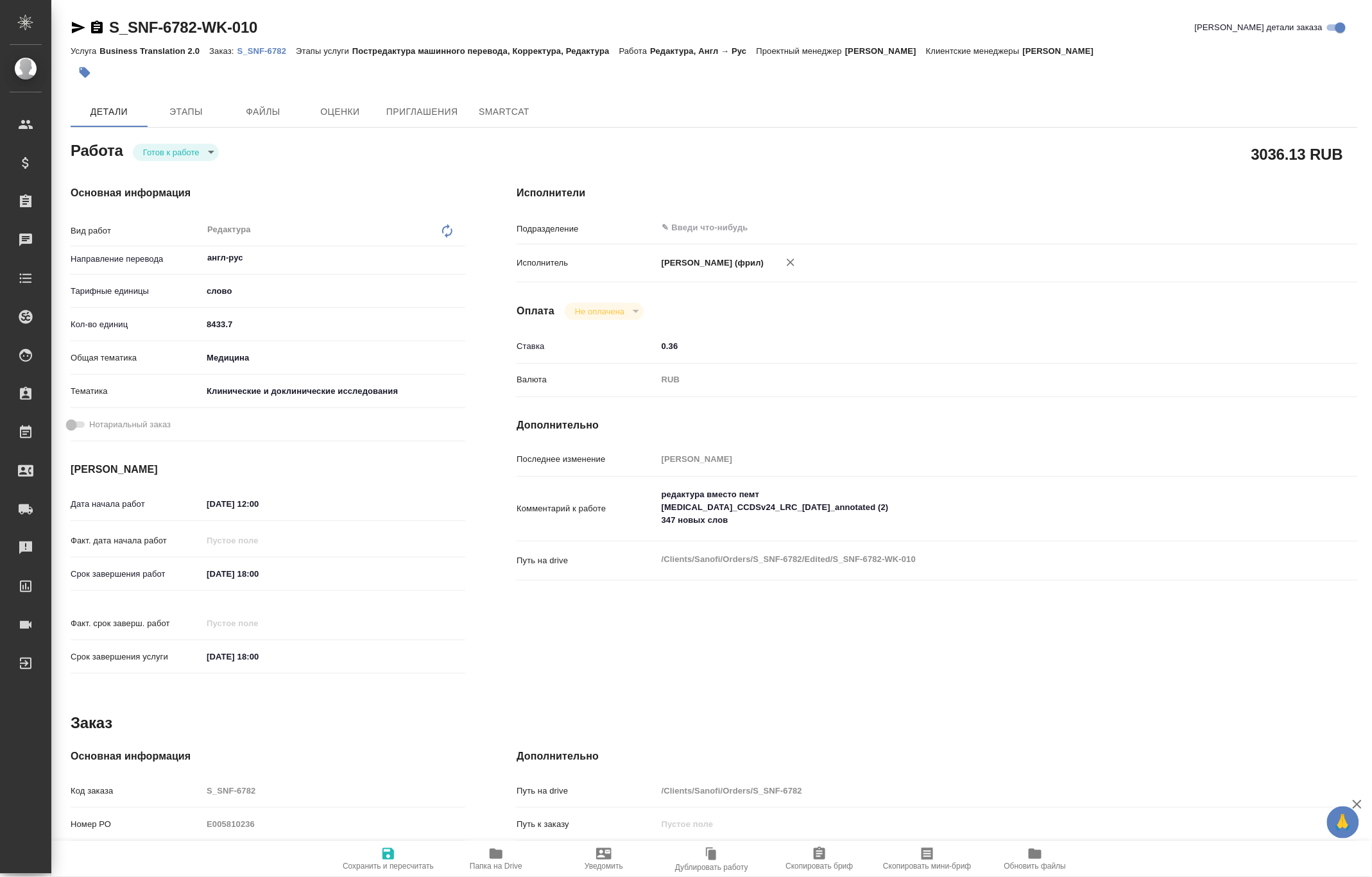
type textarea "x"
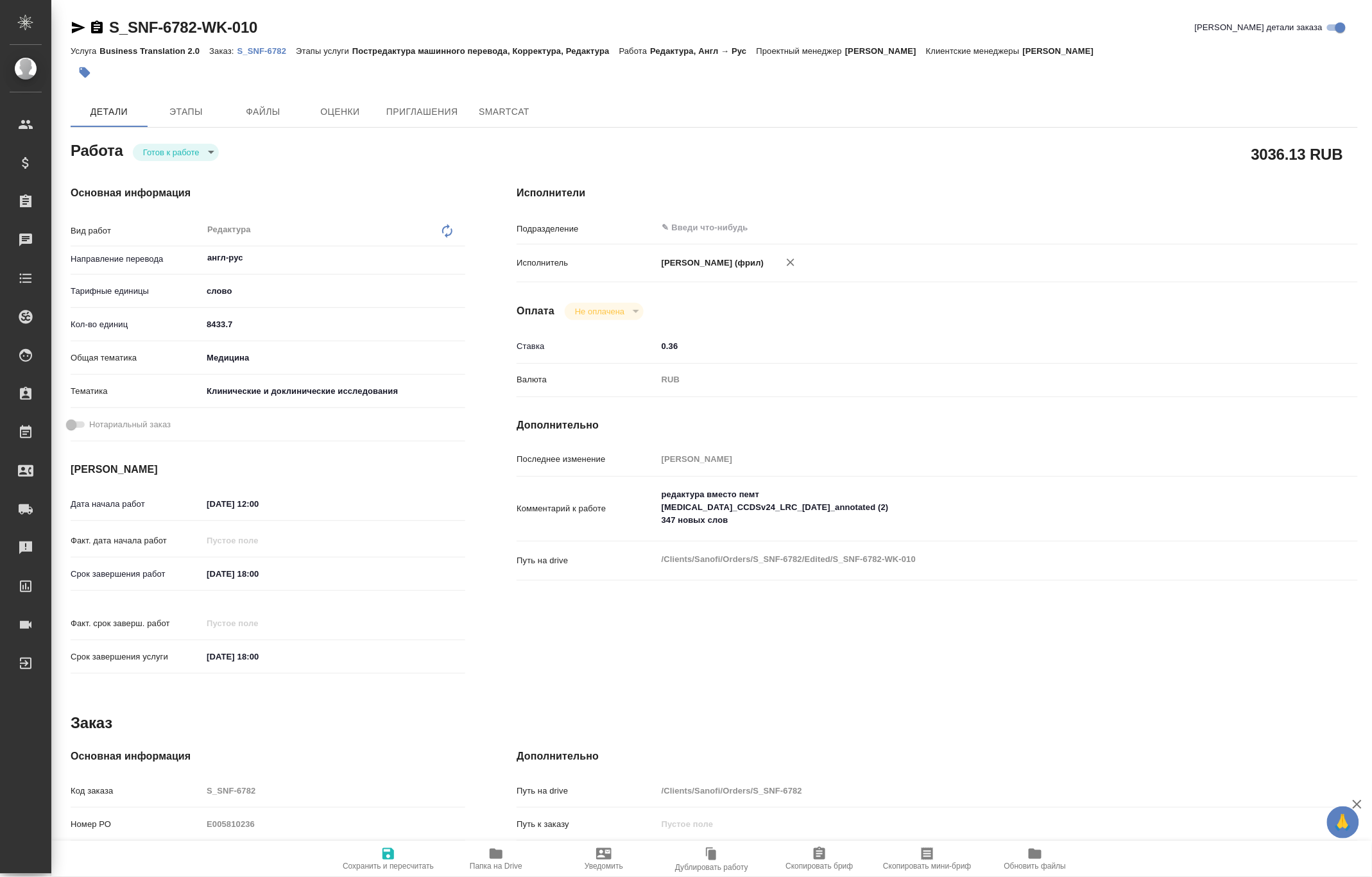
type textarea "x"
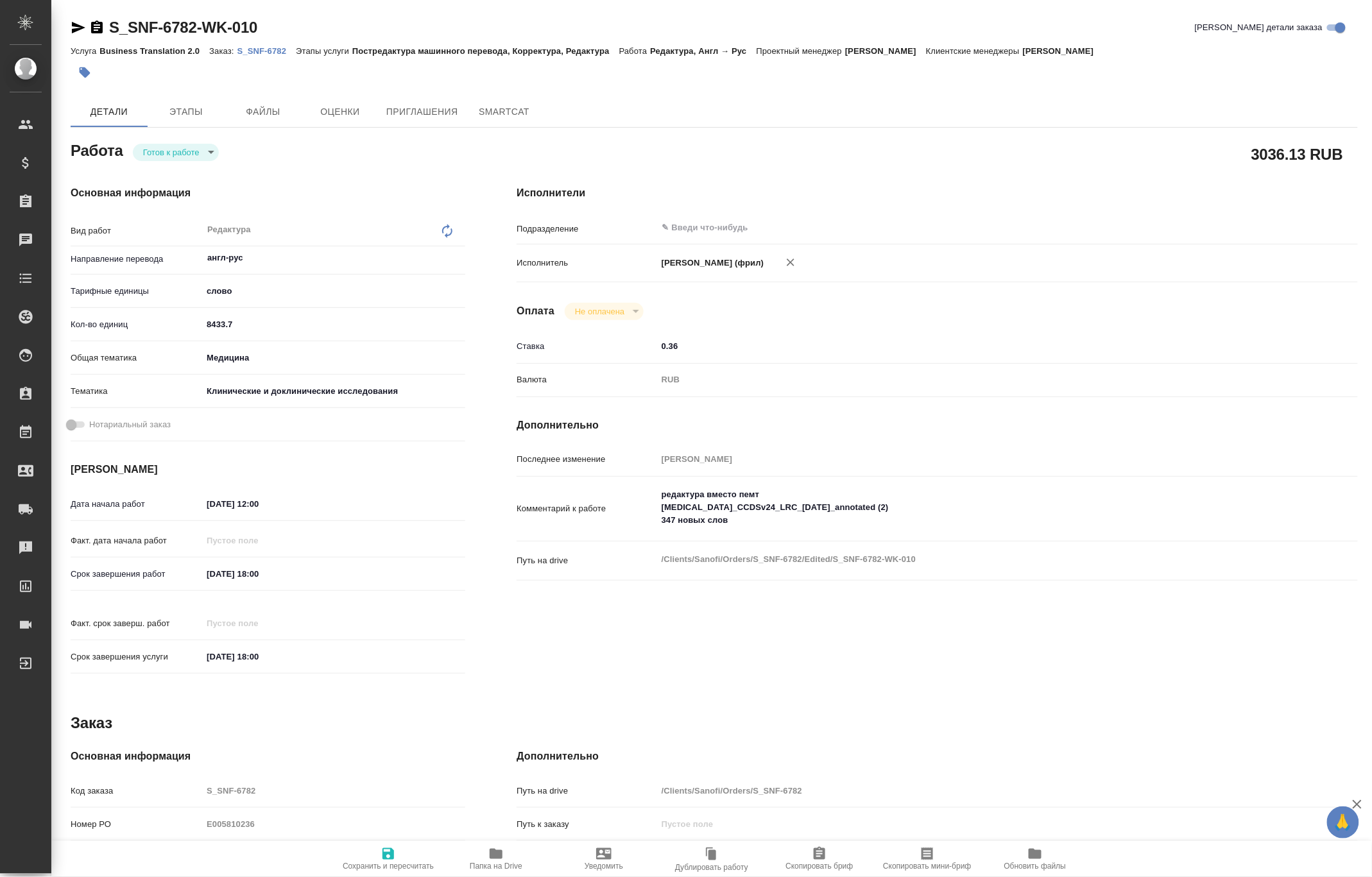
type textarea "x"
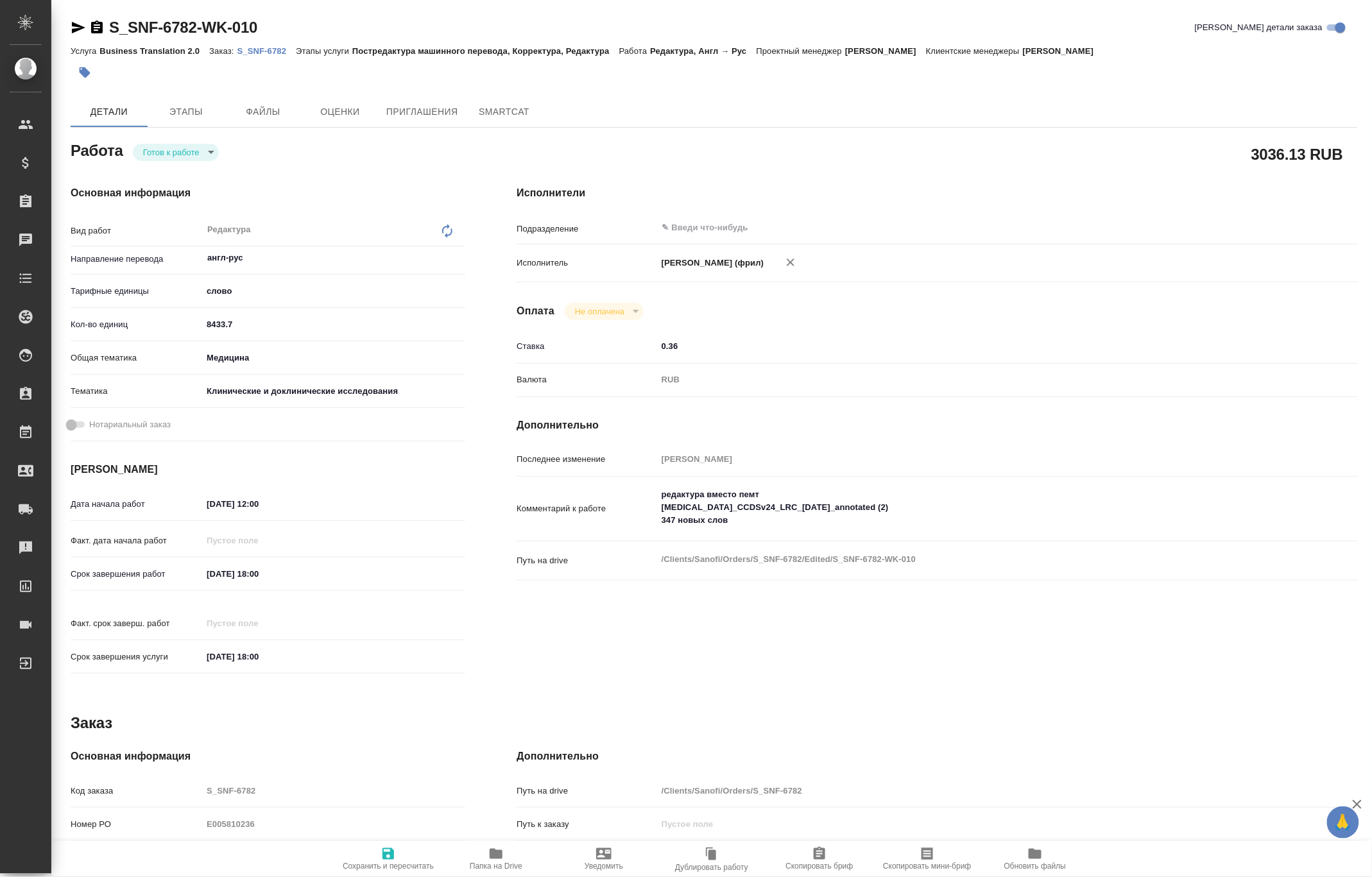
type textarea "x"
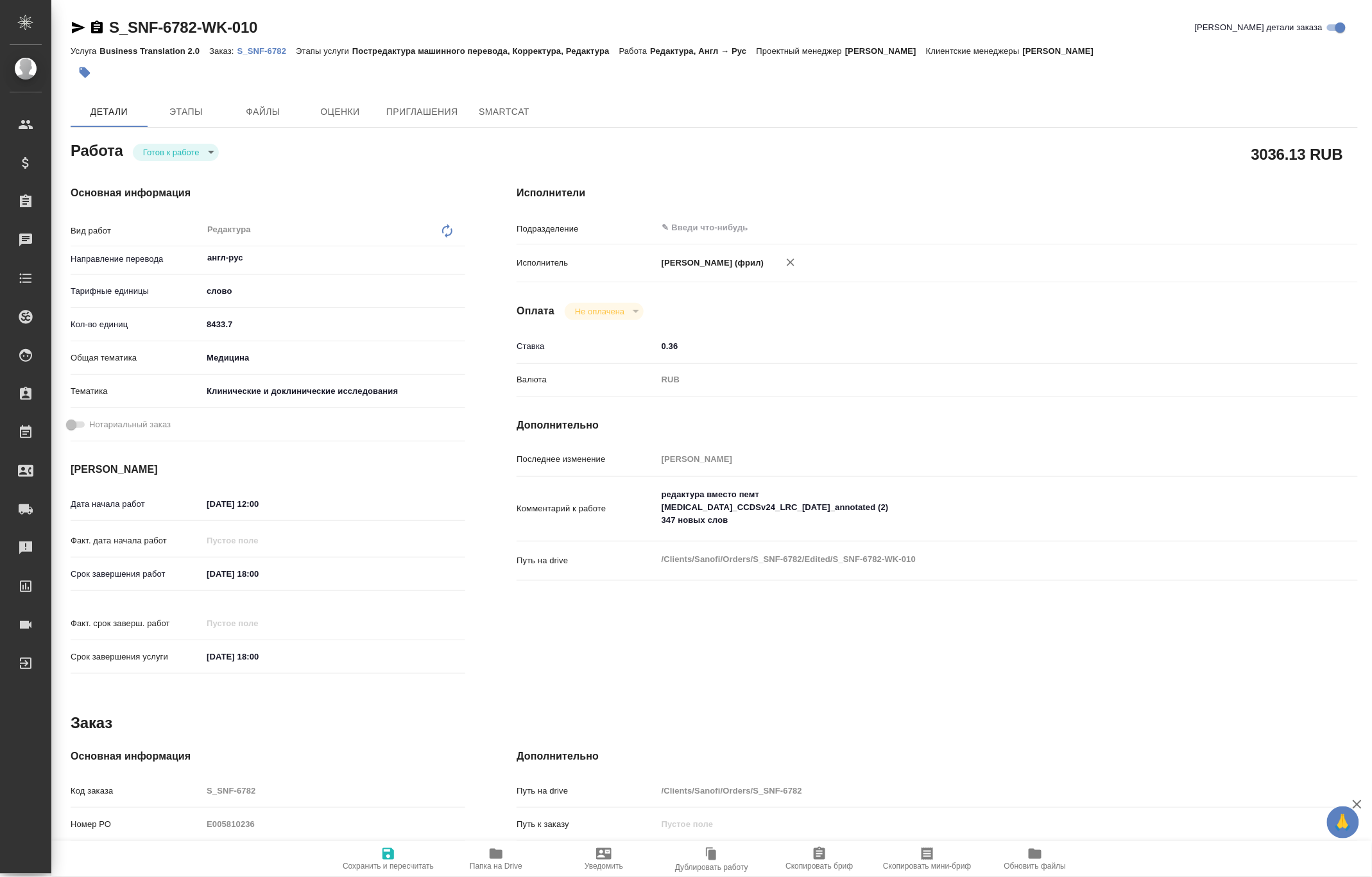
type textarea "x"
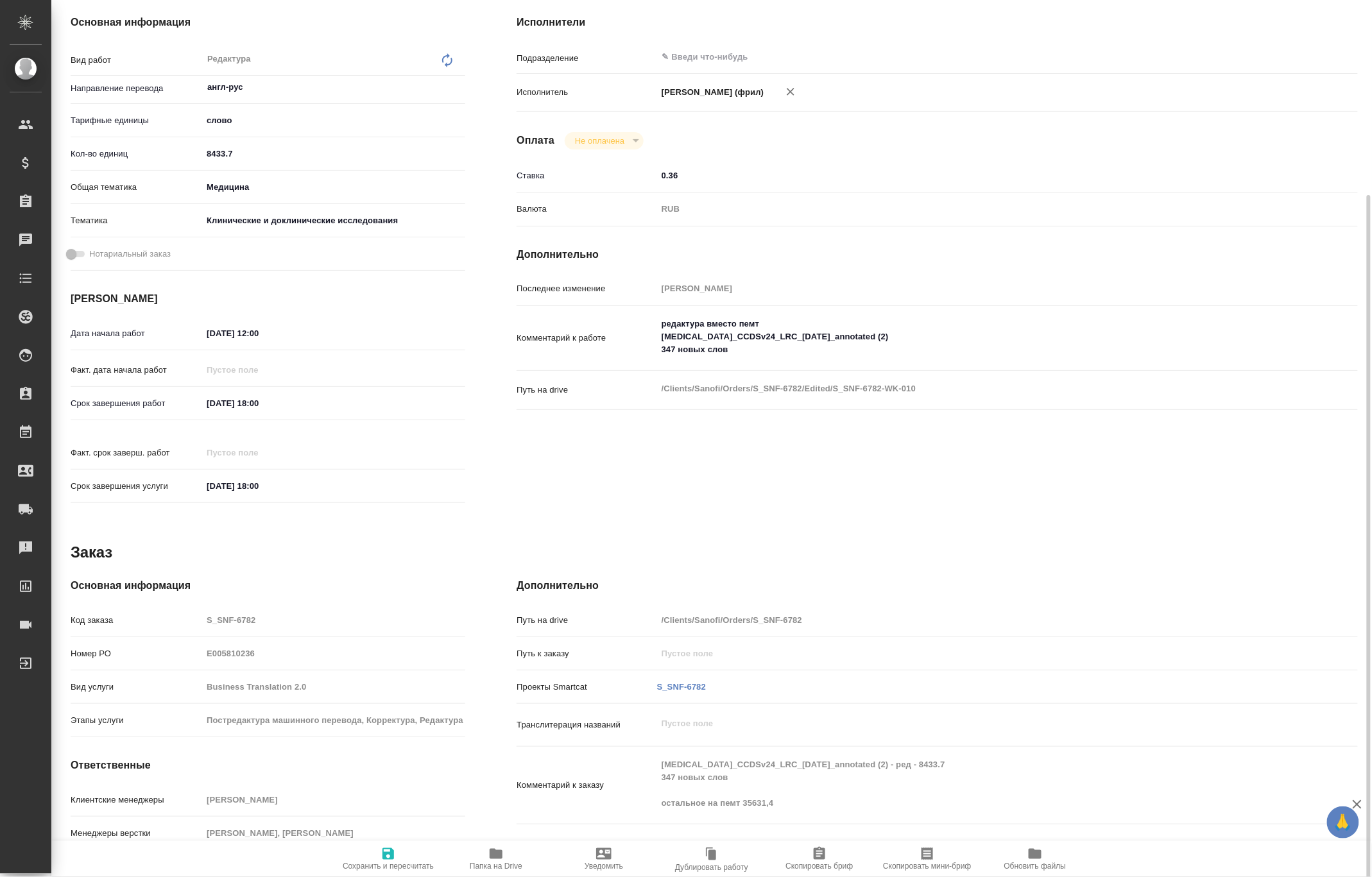
scroll to position [201, 0]
